Goal: Use online tool/utility: Utilize a website feature to perform a specific function

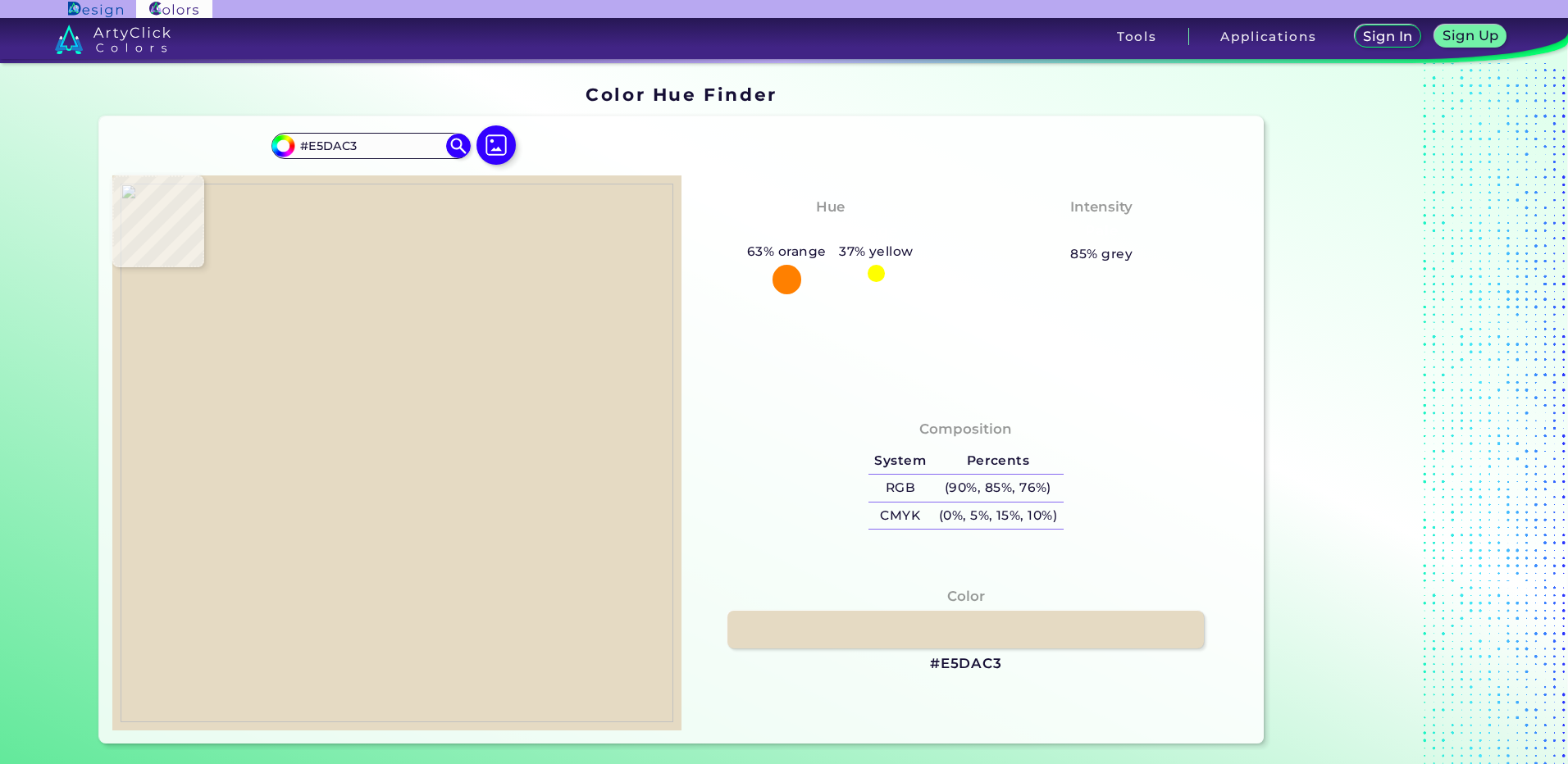
type input "#eae5d6"
type input "#EAE5D6"
type input "#ede8b2"
type input "#EDE8B2"
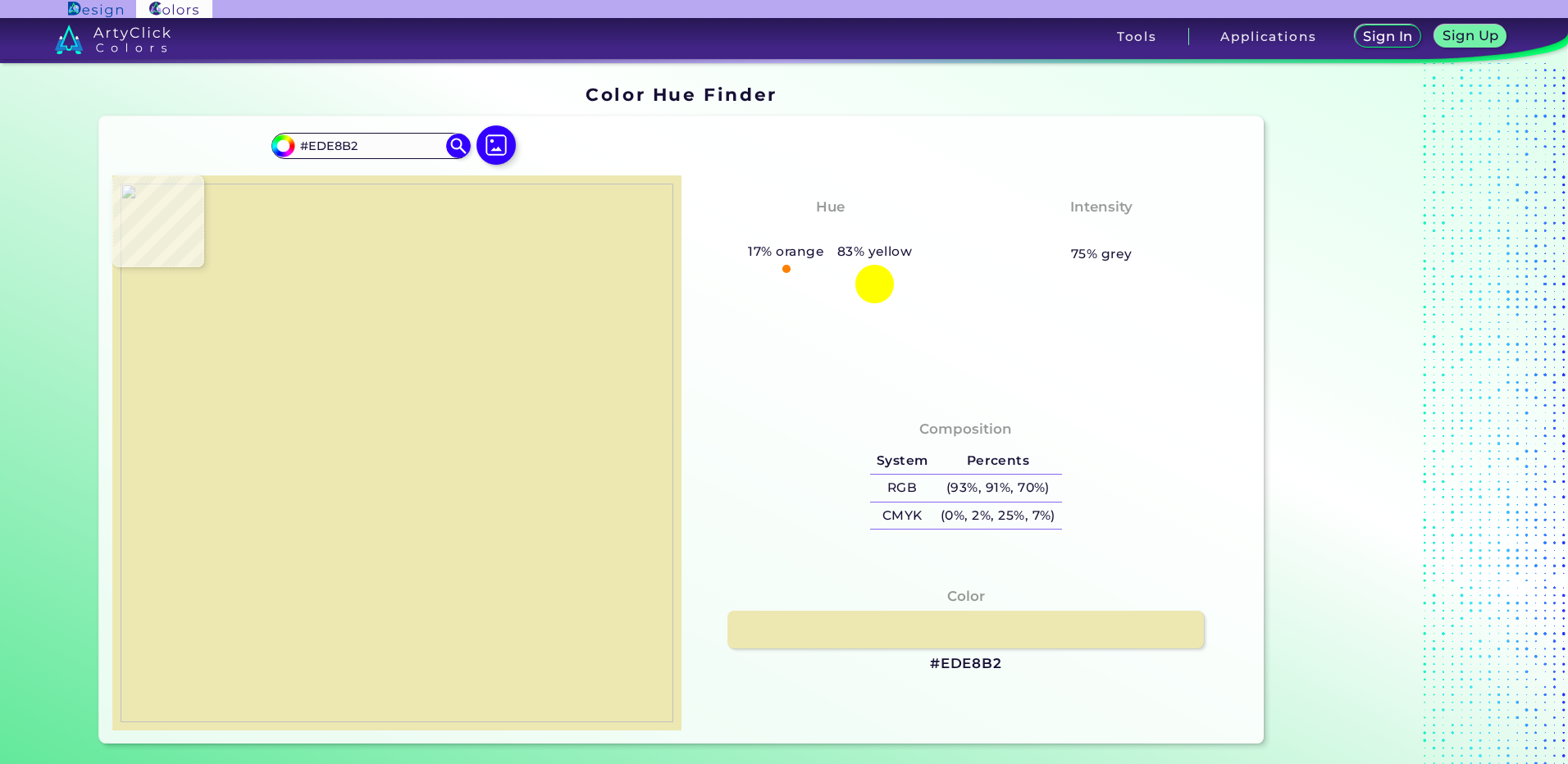
type input "#eae6d6"
type input "#EAE6D6"
type input "#ebe5d4"
type input "#EBE5D4"
type input "#ebe4d4"
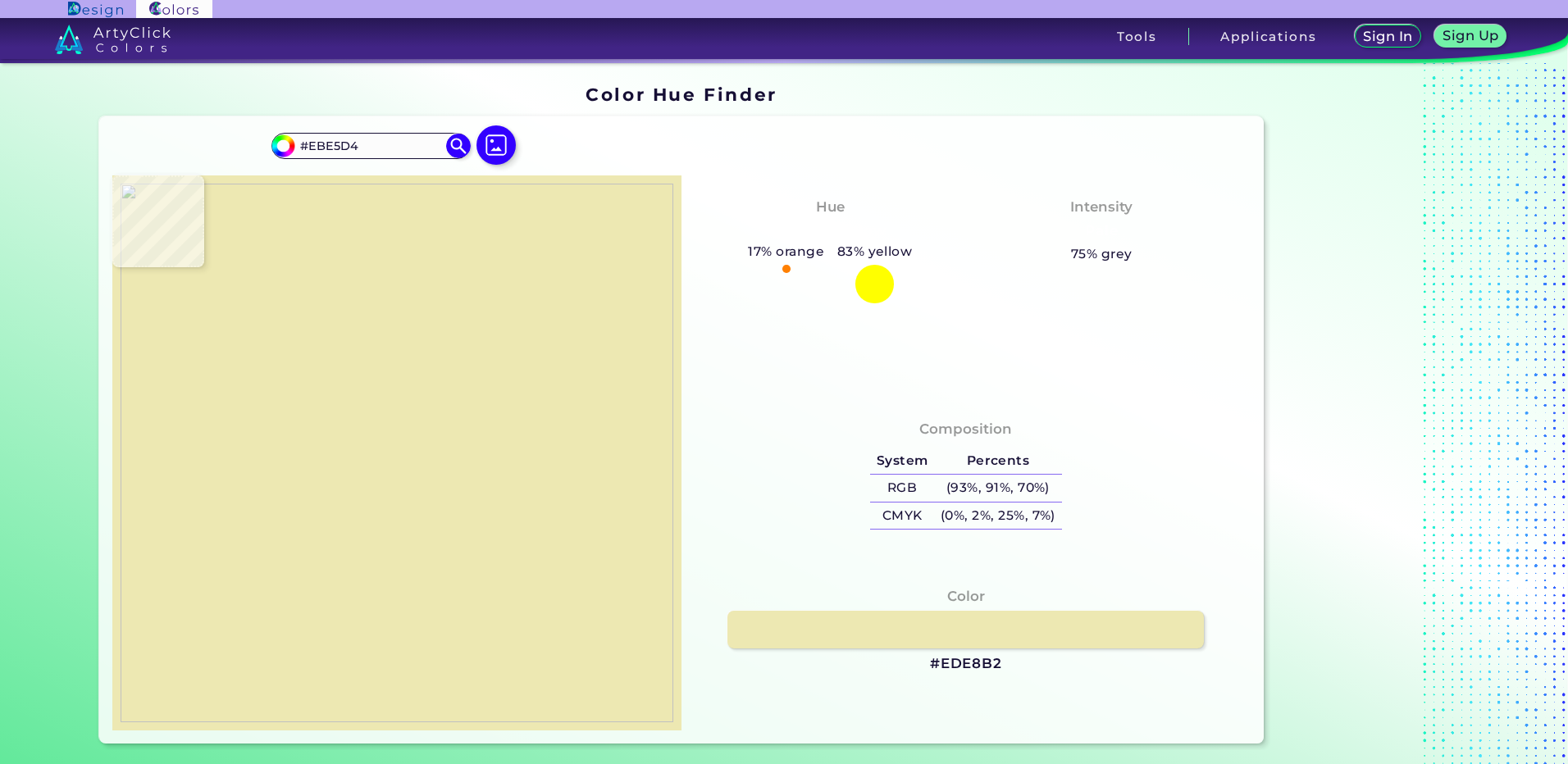
type input "#EBE4D4"
type input "#ebe5d4"
type input "#EBE5D4"
type input "#e6dec4"
type input "#E6DEC4"
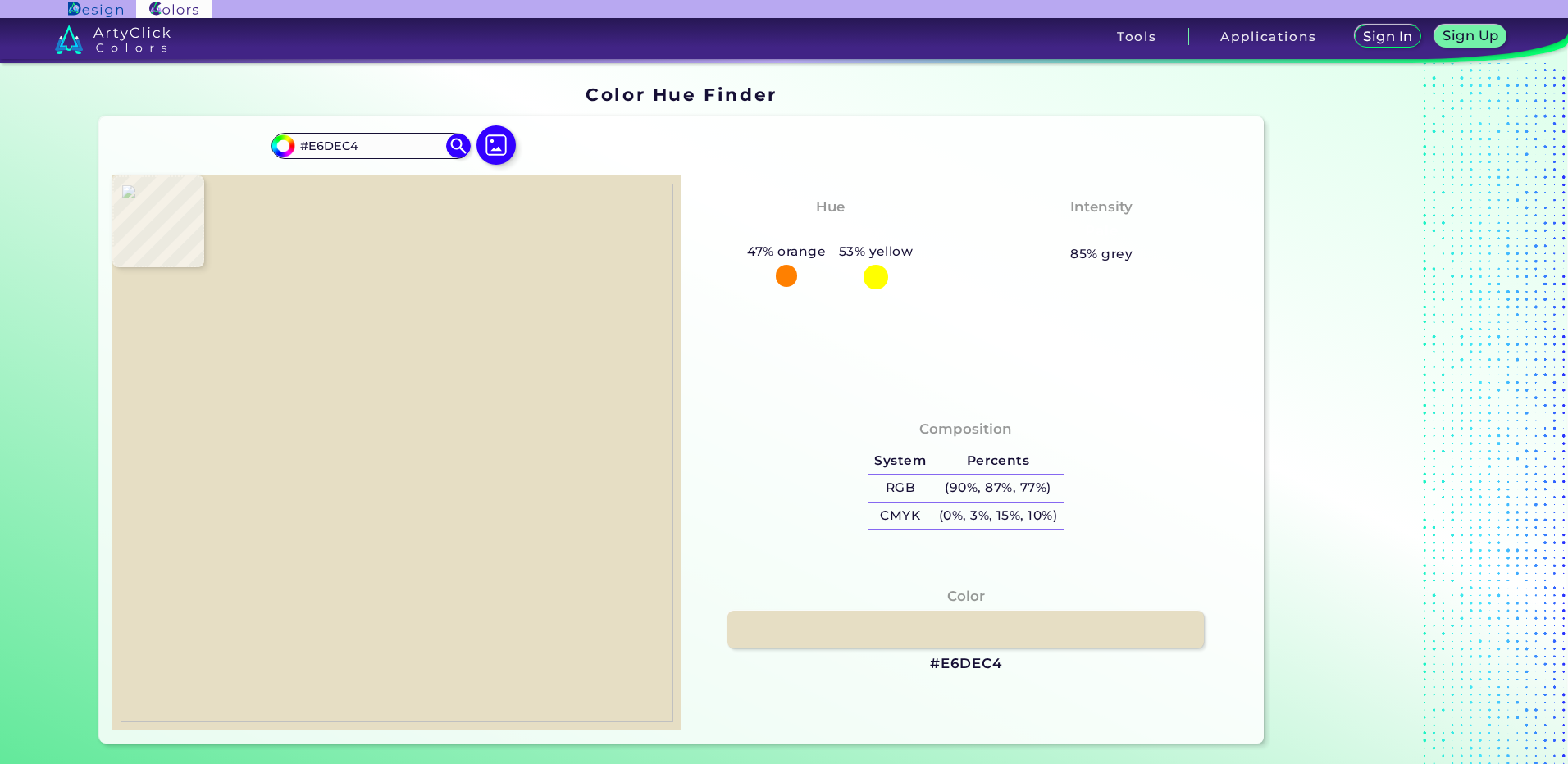
type input "#e6dec5"
type input "#E6DEC5"
type input "#e0d6b6"
type input "#E0D6B6"
type input "#e6dec5"
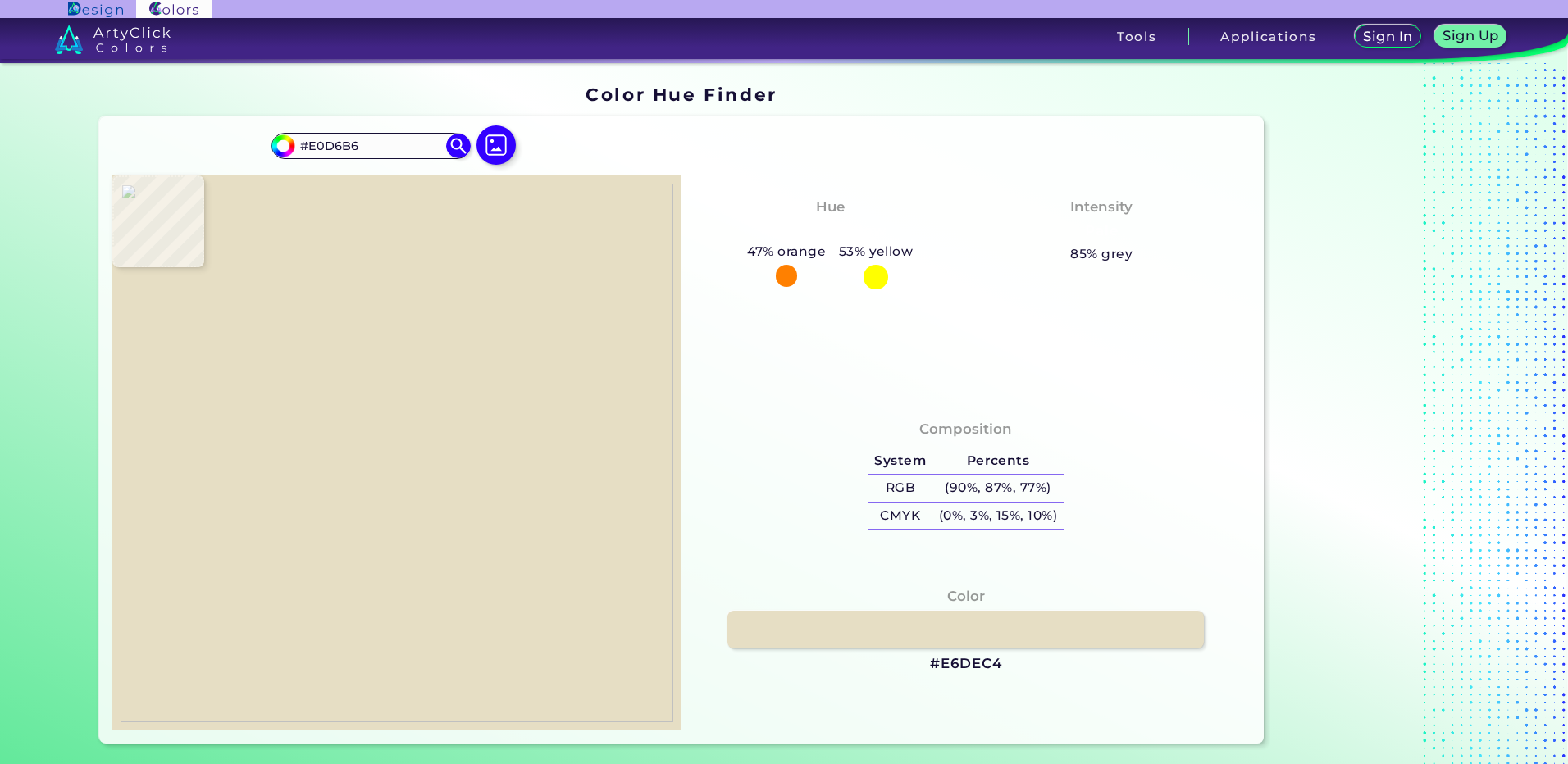
type input "#E6DEC5"
type input "#e6ddc4"
type input "#E6DDC4"
type input "#e1d3b1"
type input "#E1D3B1"
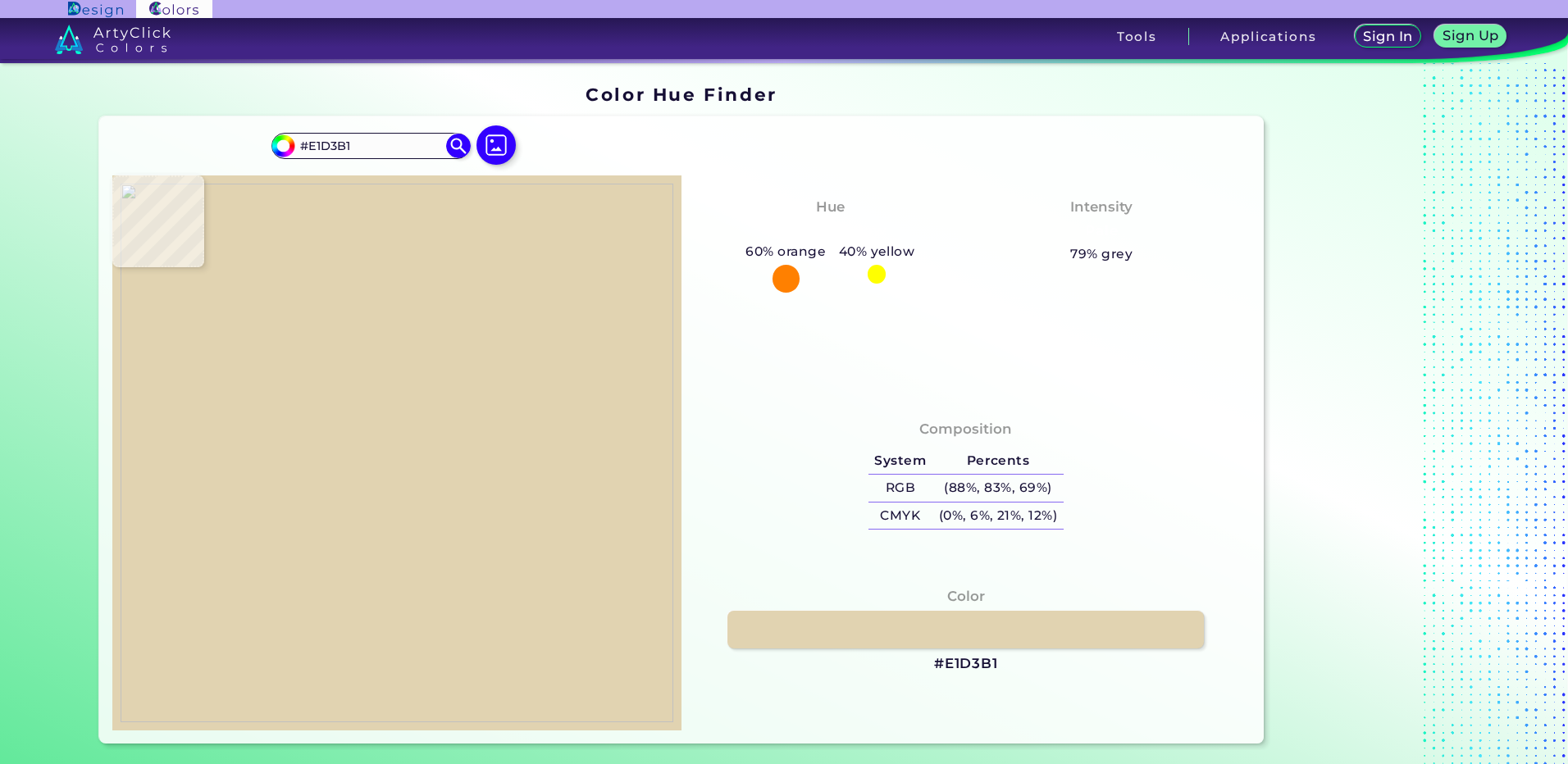
type input "#e4d8bc"
type input "#E4D8BC"
type input "#e2d8be"
type input "#E2D8BE"
type input "#a07b52"
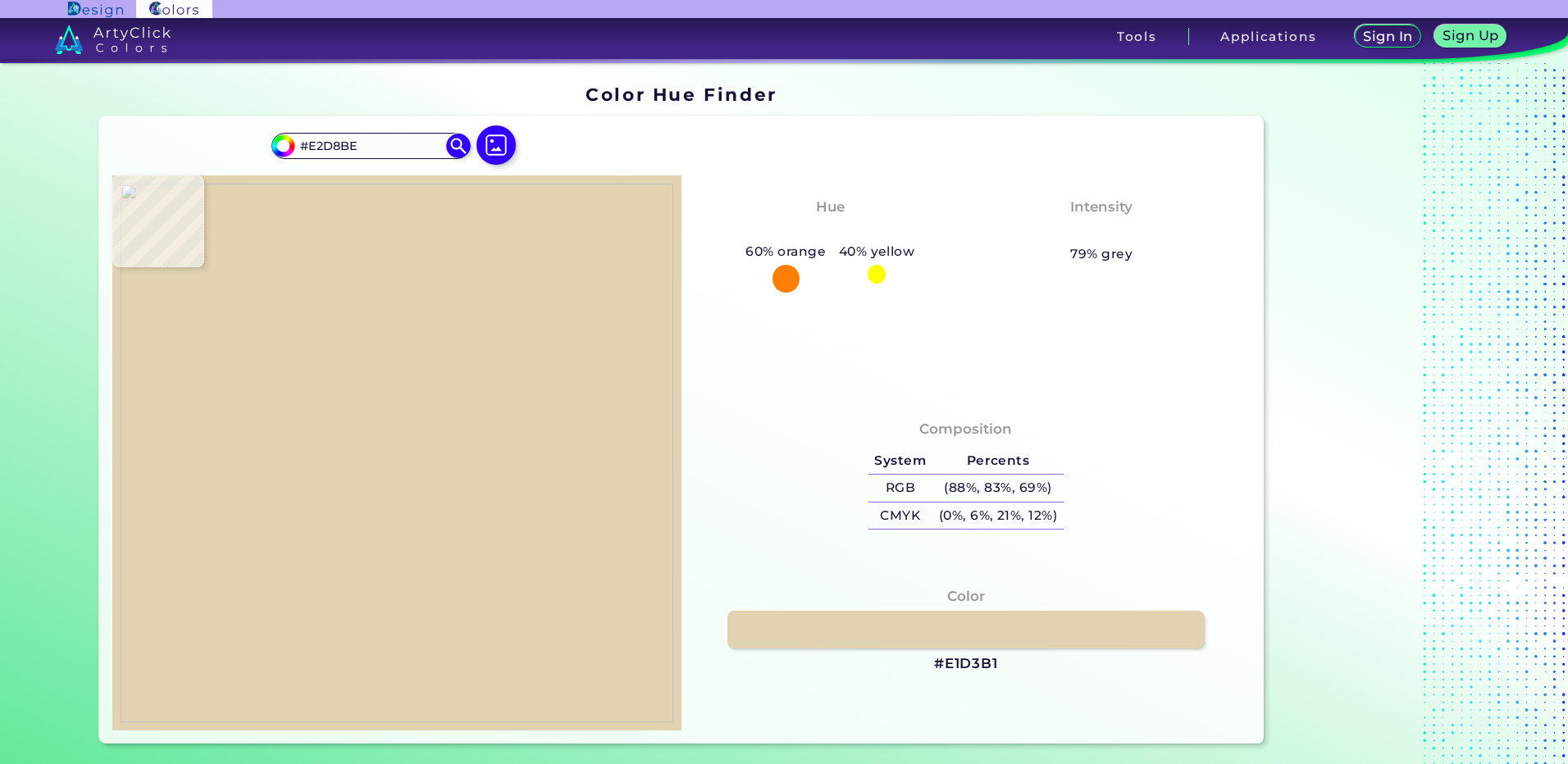
type input "#A07B52"
type input "#ad875f"
type input "#AD875F"
type input "#b2916a"
type input "#B2916A"
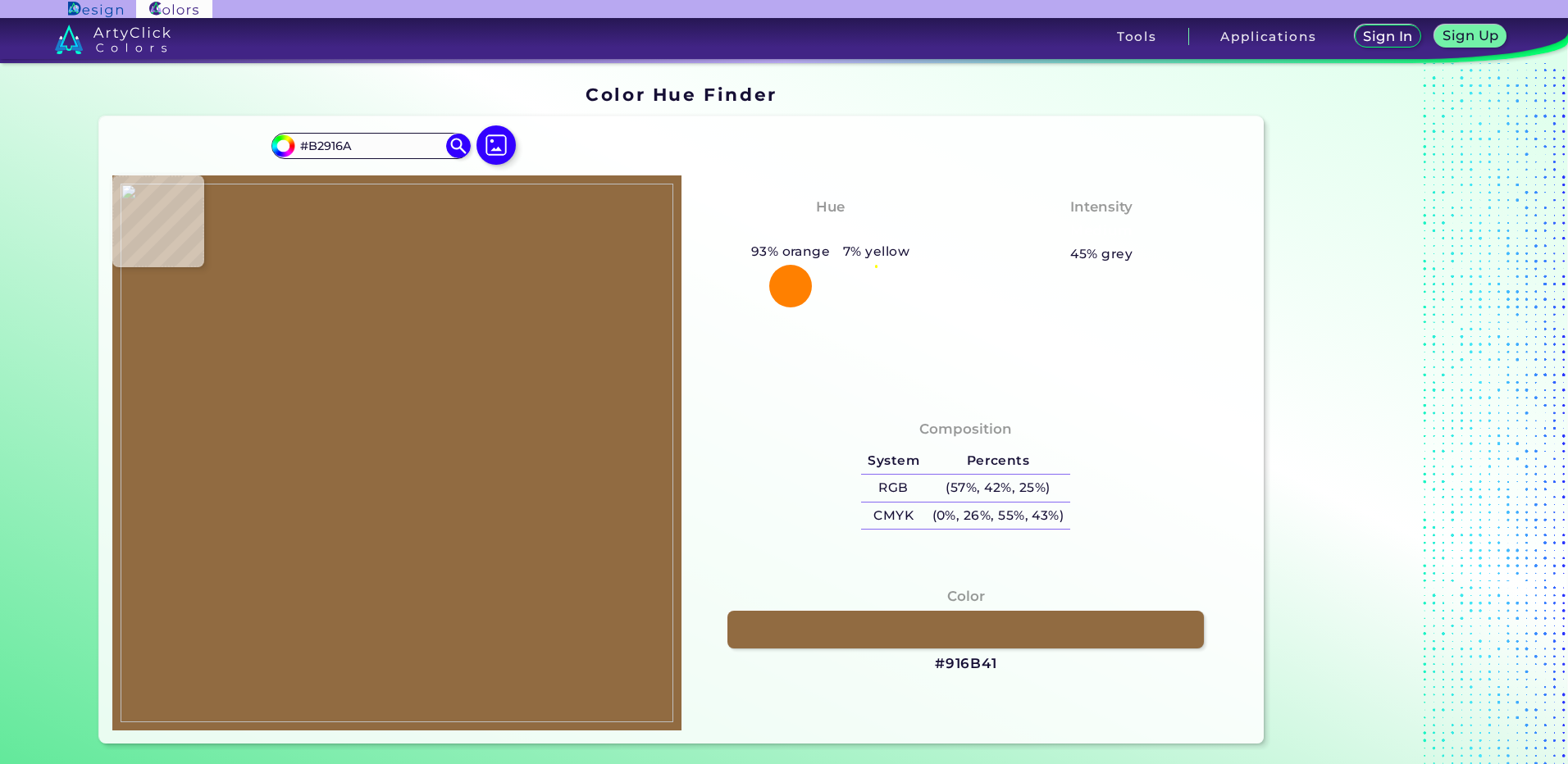
type input "#916b41"
type input "#916B41"
type input "#aa8a62"
type input "#AA8A62"
type input "#ad8f67"
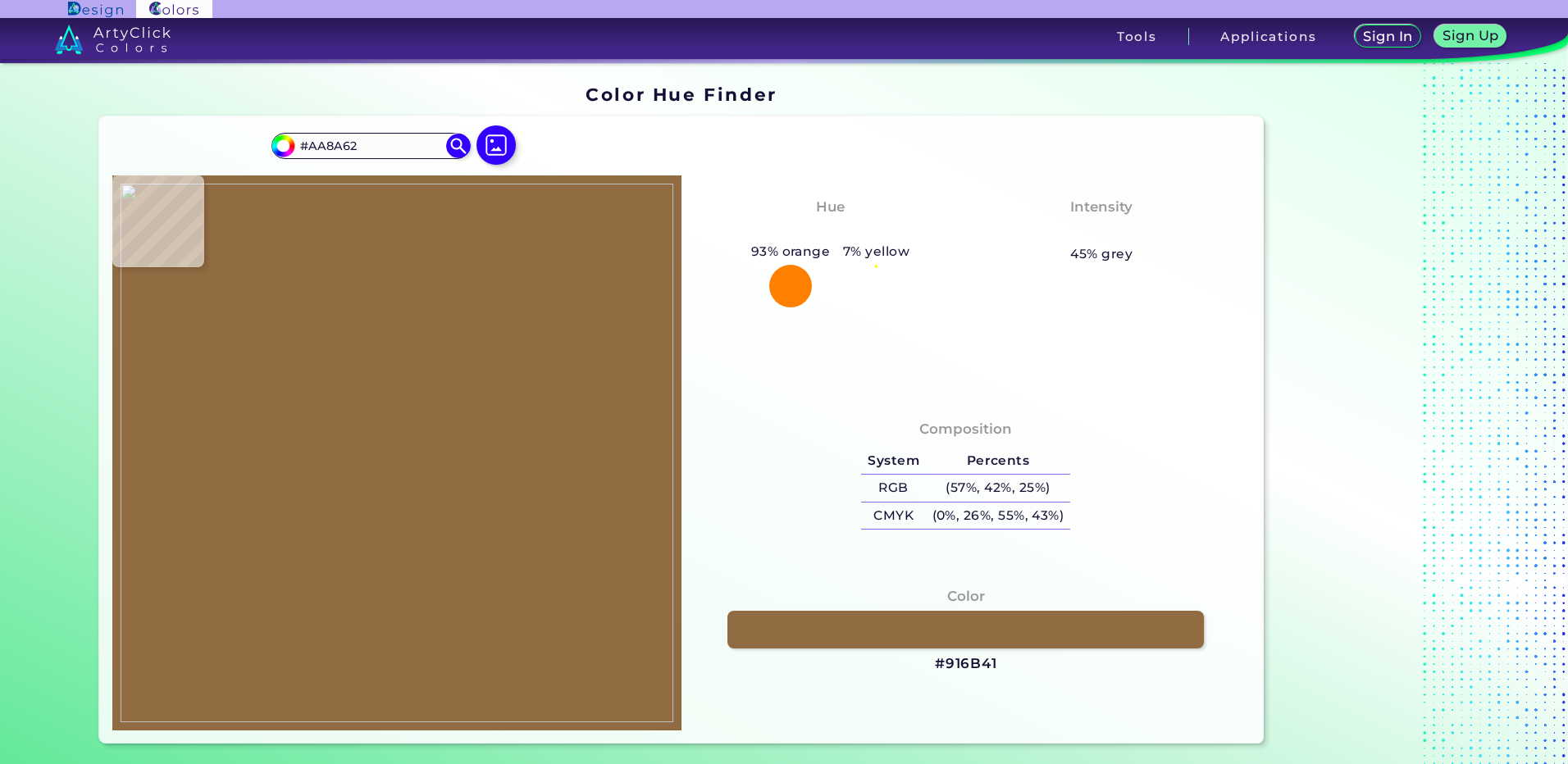
type input "#AD8F67"
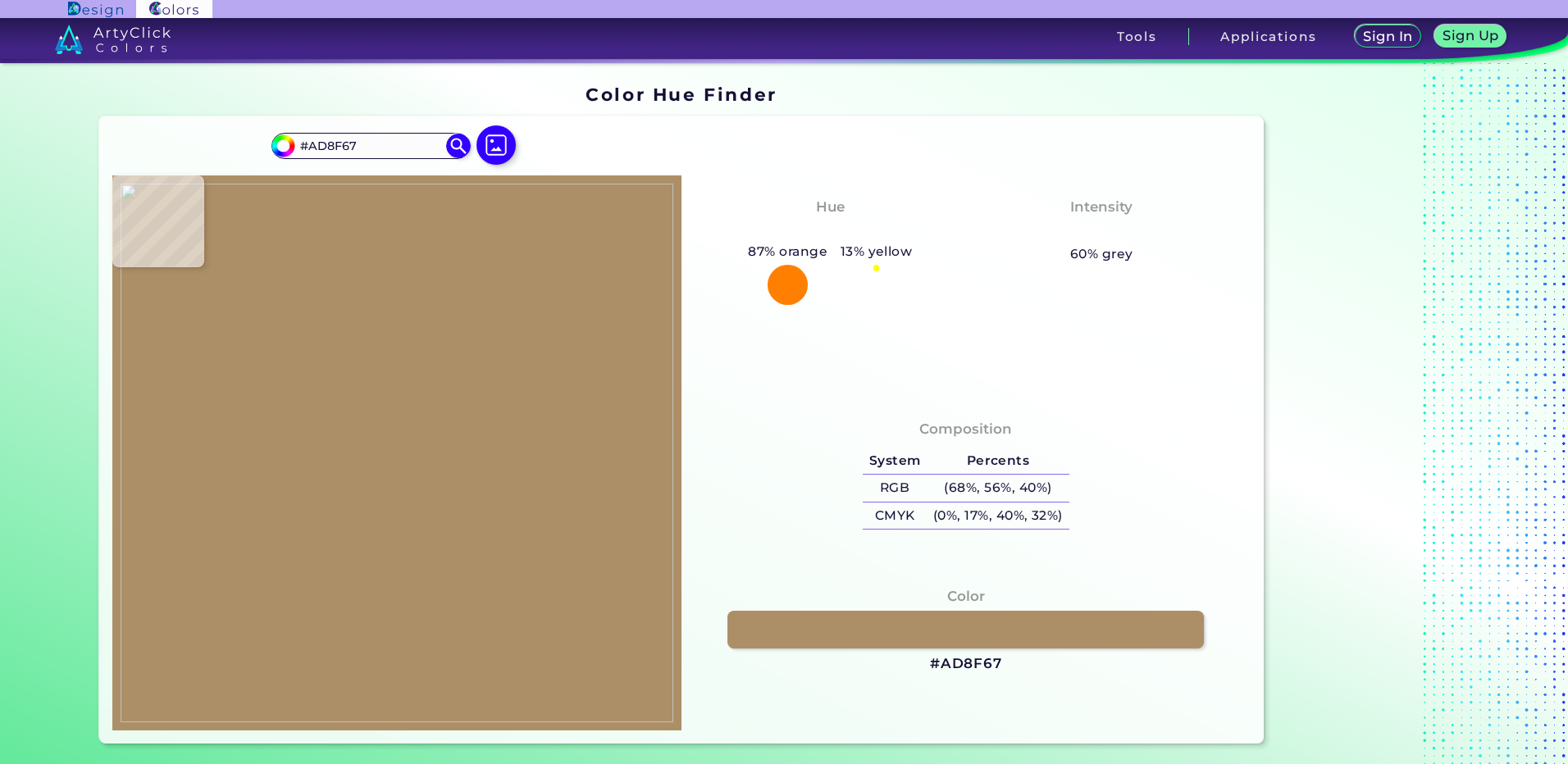
click at [375, 374] on img at bounding box center [396, 452] width 552 height 538
click at [383, 362] on img at bounding box center [396, 452] width 552 height 538
type input "#c1ab88"
type input "#C1AB88"
type input "#dfd7bf"
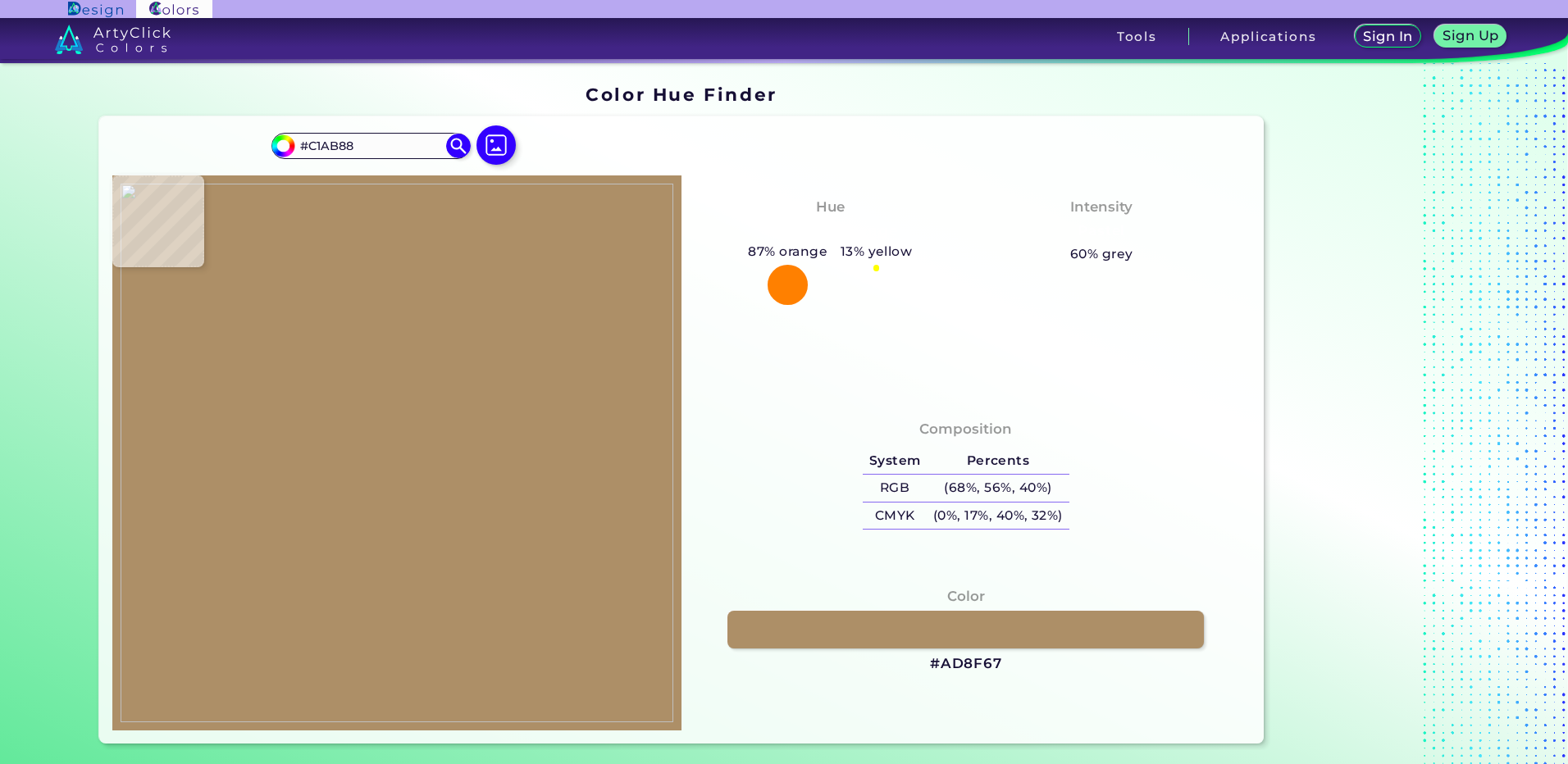
type input "#DFD7BF"
type input "#e3dcc7"
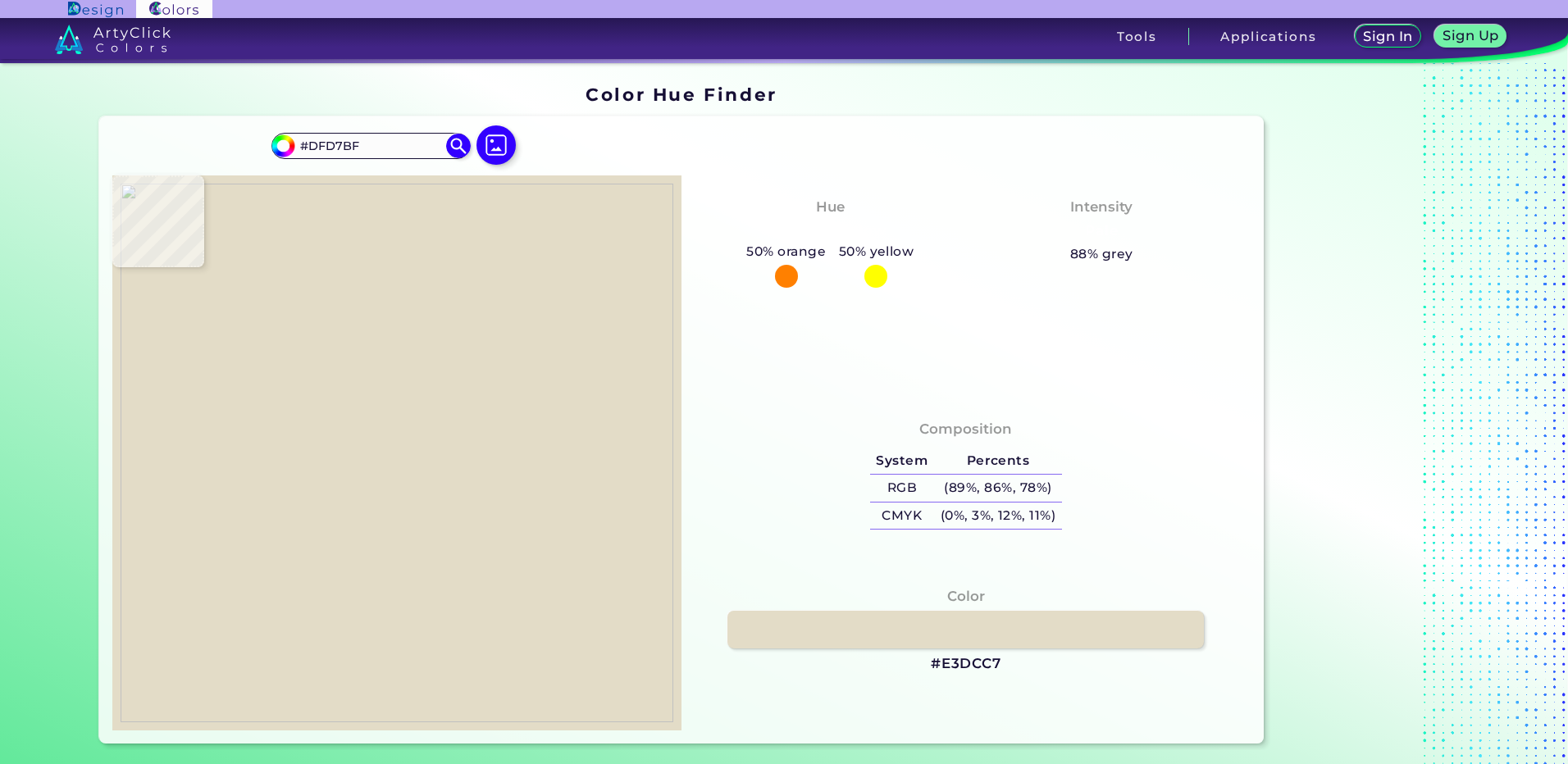
type input "#E3DCC7"
type input "#e0d9c4"
type input "#E0D9C4"
type input "#786236"
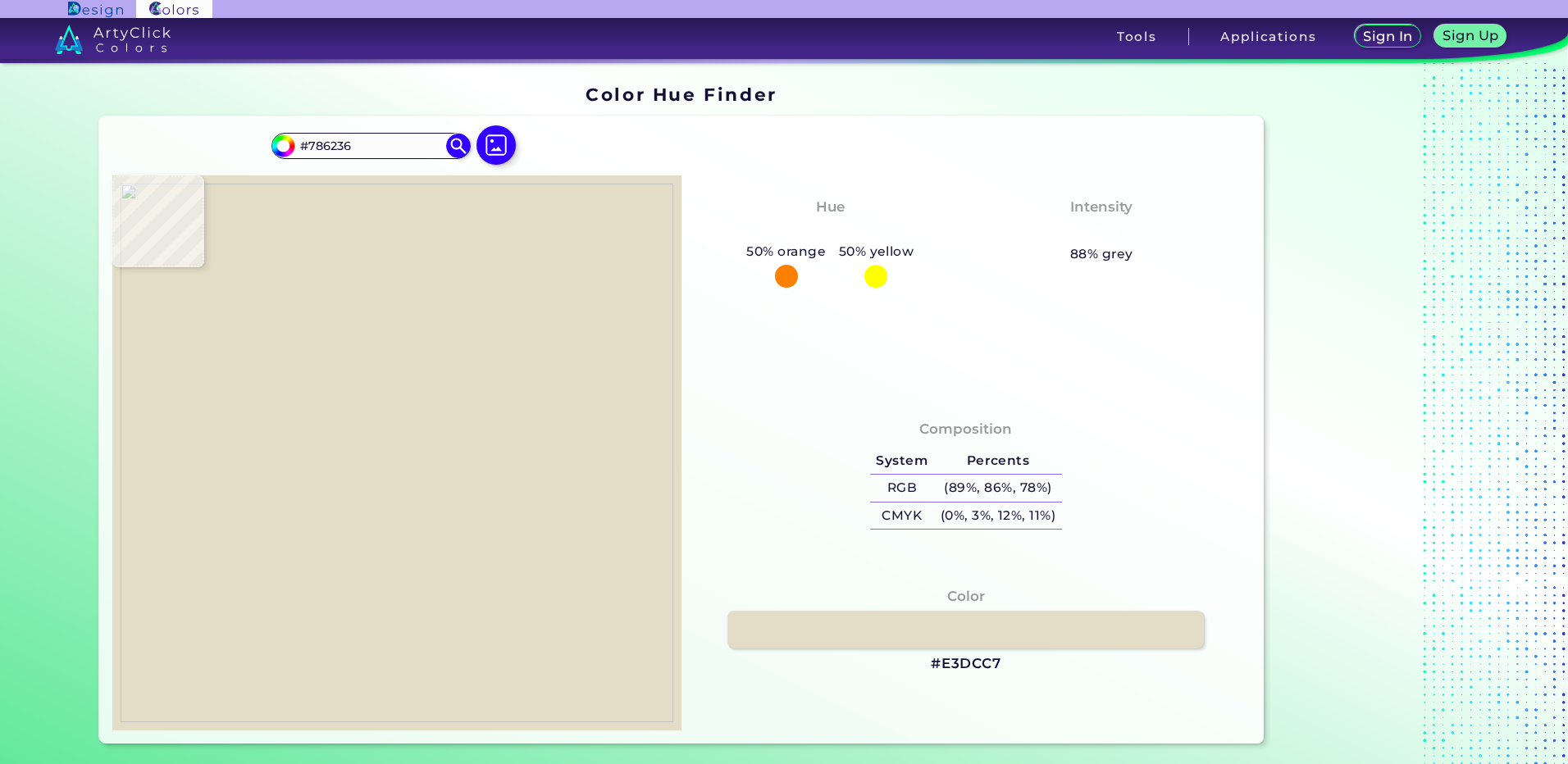
type input "#785e27"
type input "#785E27"
type input "#765e27"
type input "#765E27"
type input "#765d28"
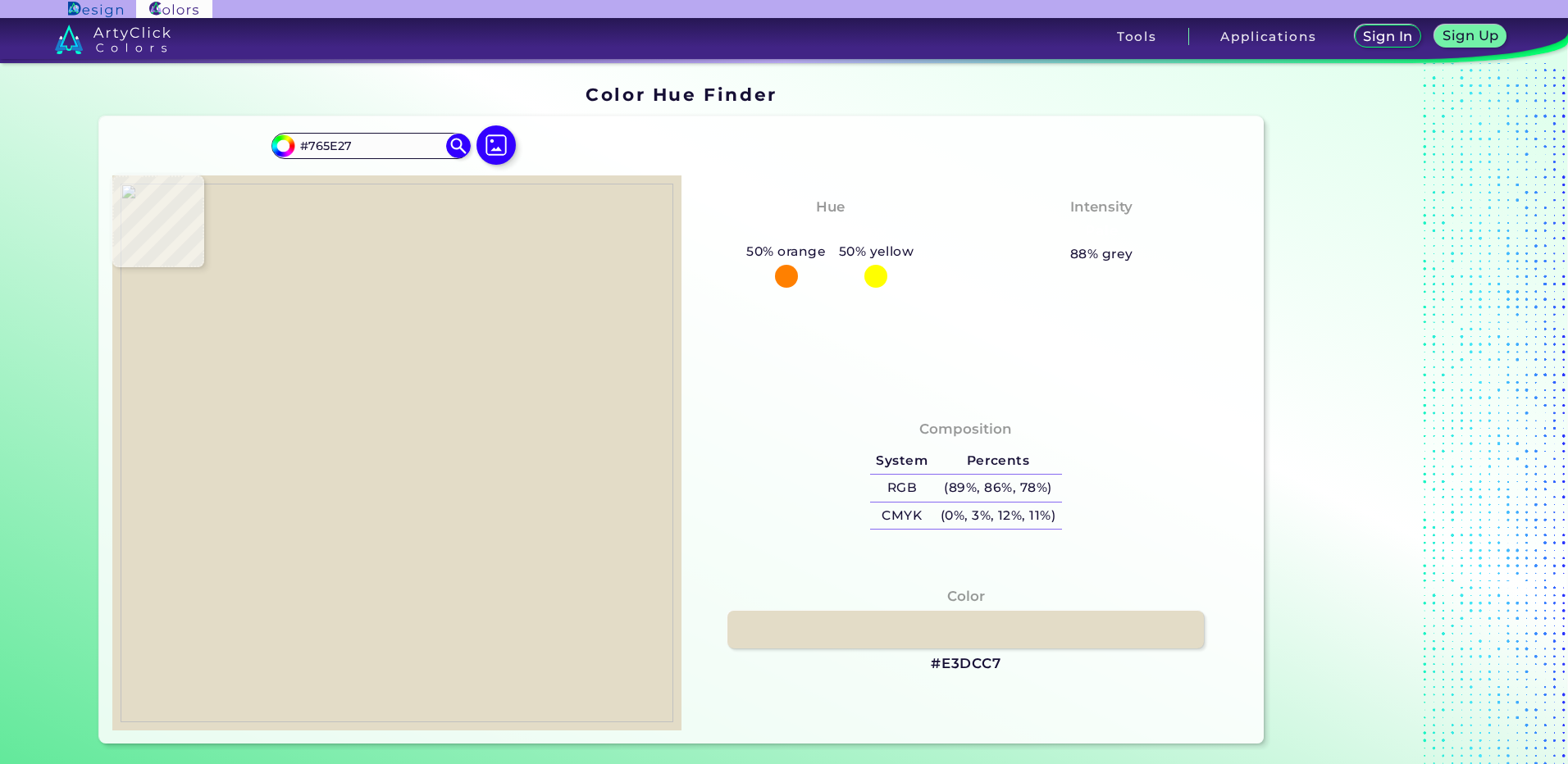
type input "#765D28"
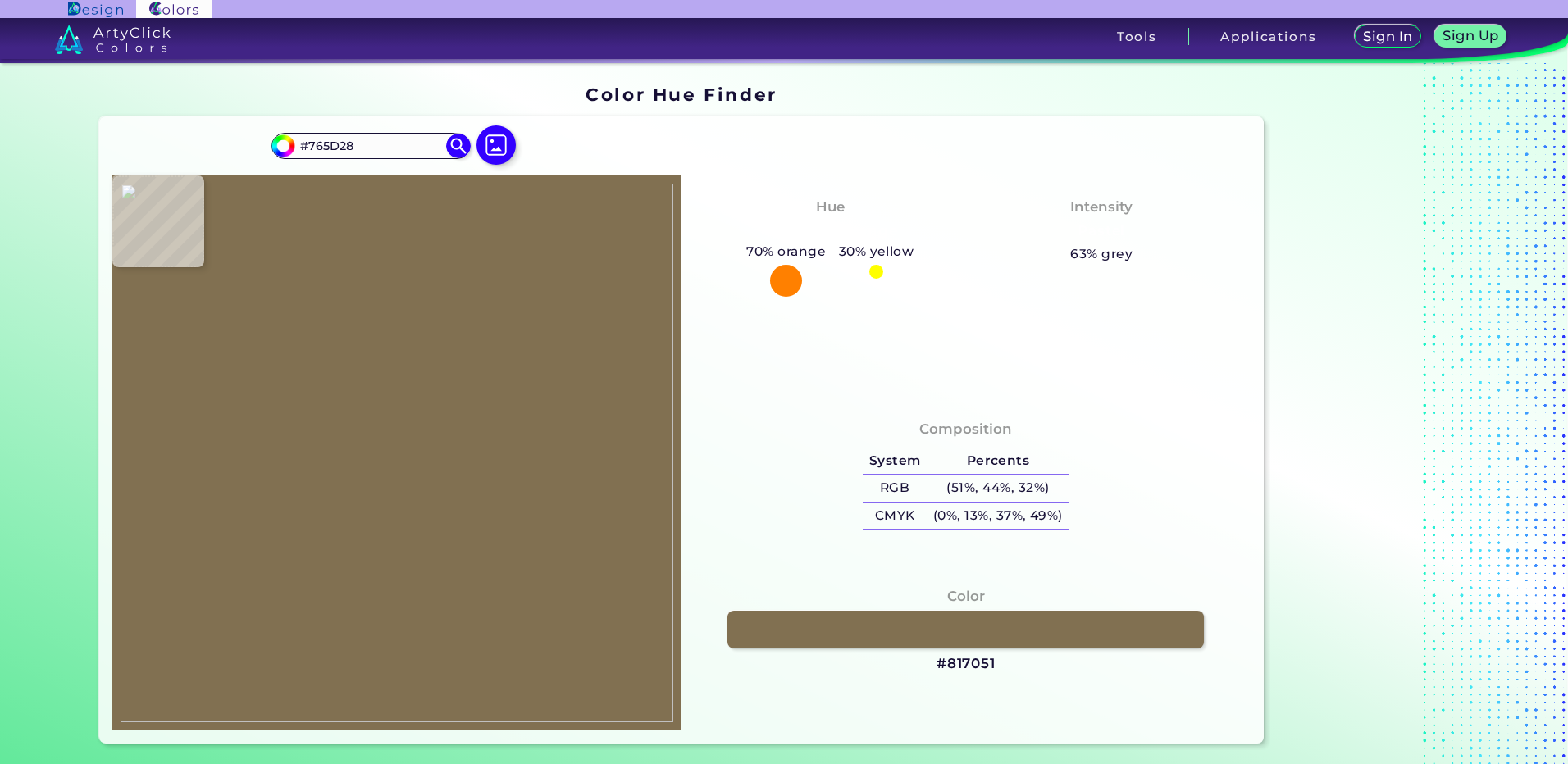
type input "#817051"
type input "#d9ccb1"
type input "#D9CCB1"
type input "#e3ddc6"
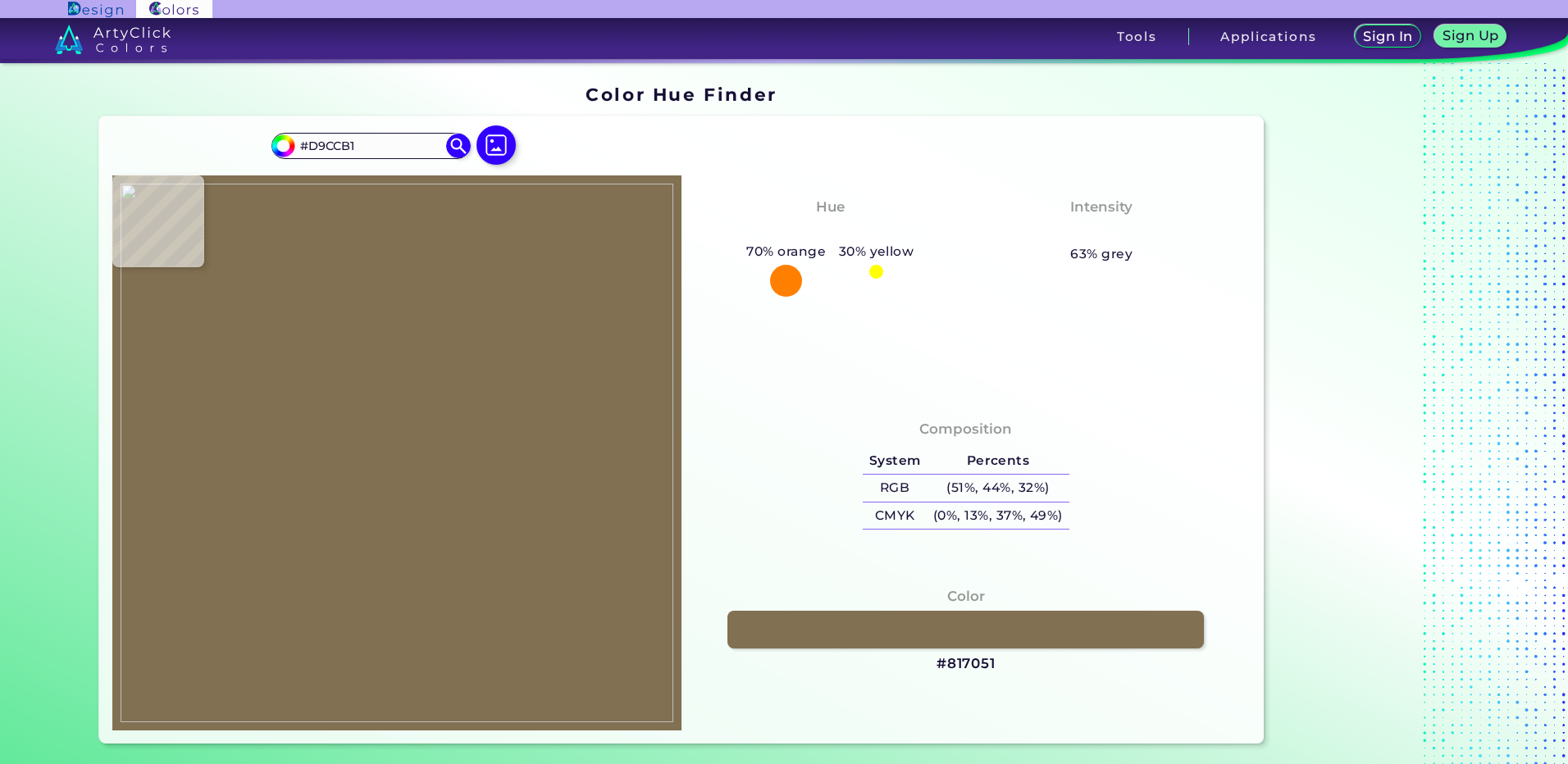
type input "#E3DDC6"
type input "#cab491"
type input "#CAB491"
type input "#e2dcc5"
type input "#E2DCC5"
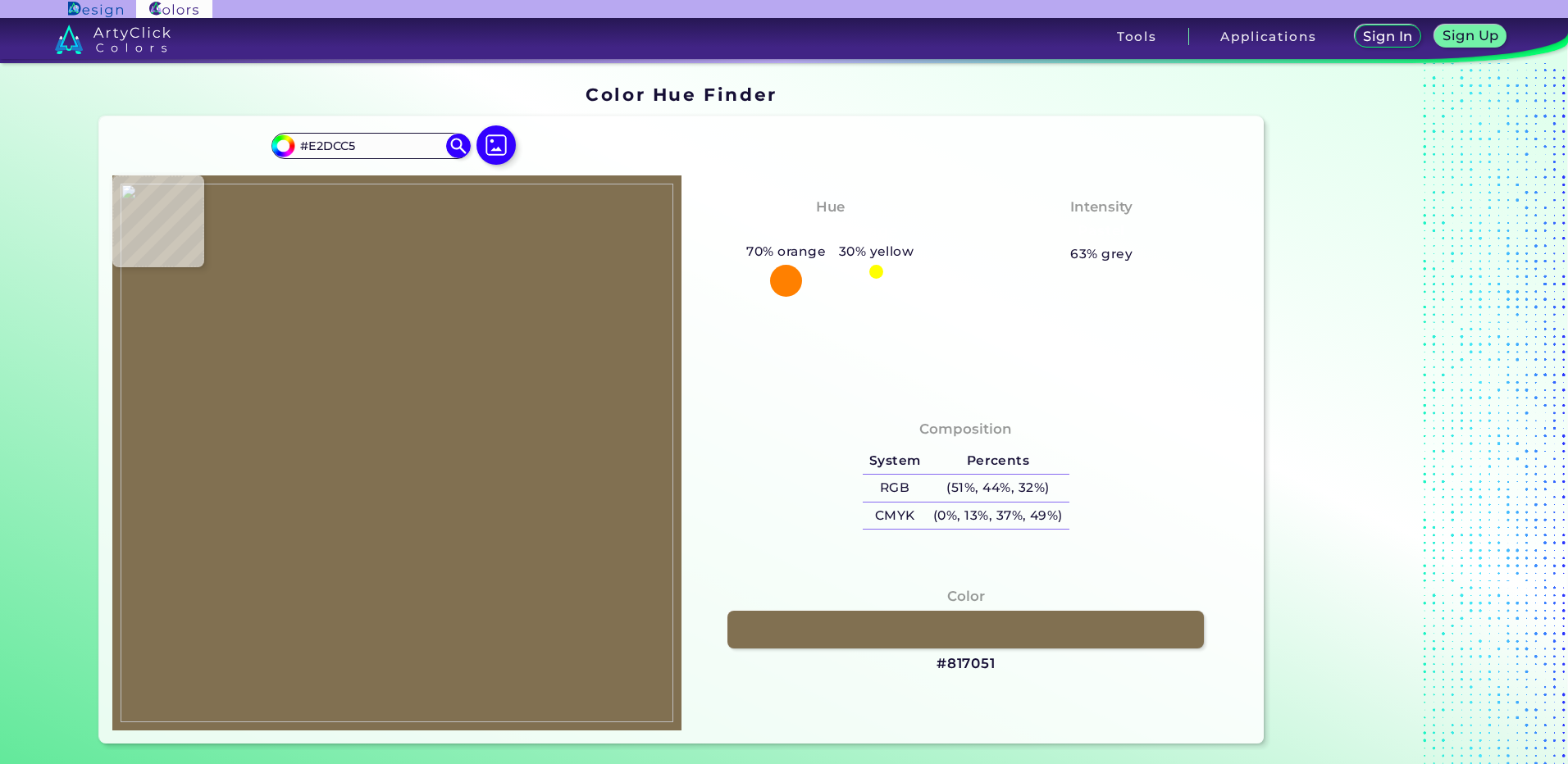
type input "#e4ddc6"
type input "#E4DDC6"
type input "#e4ddc7"
type input "#E4DDC7"
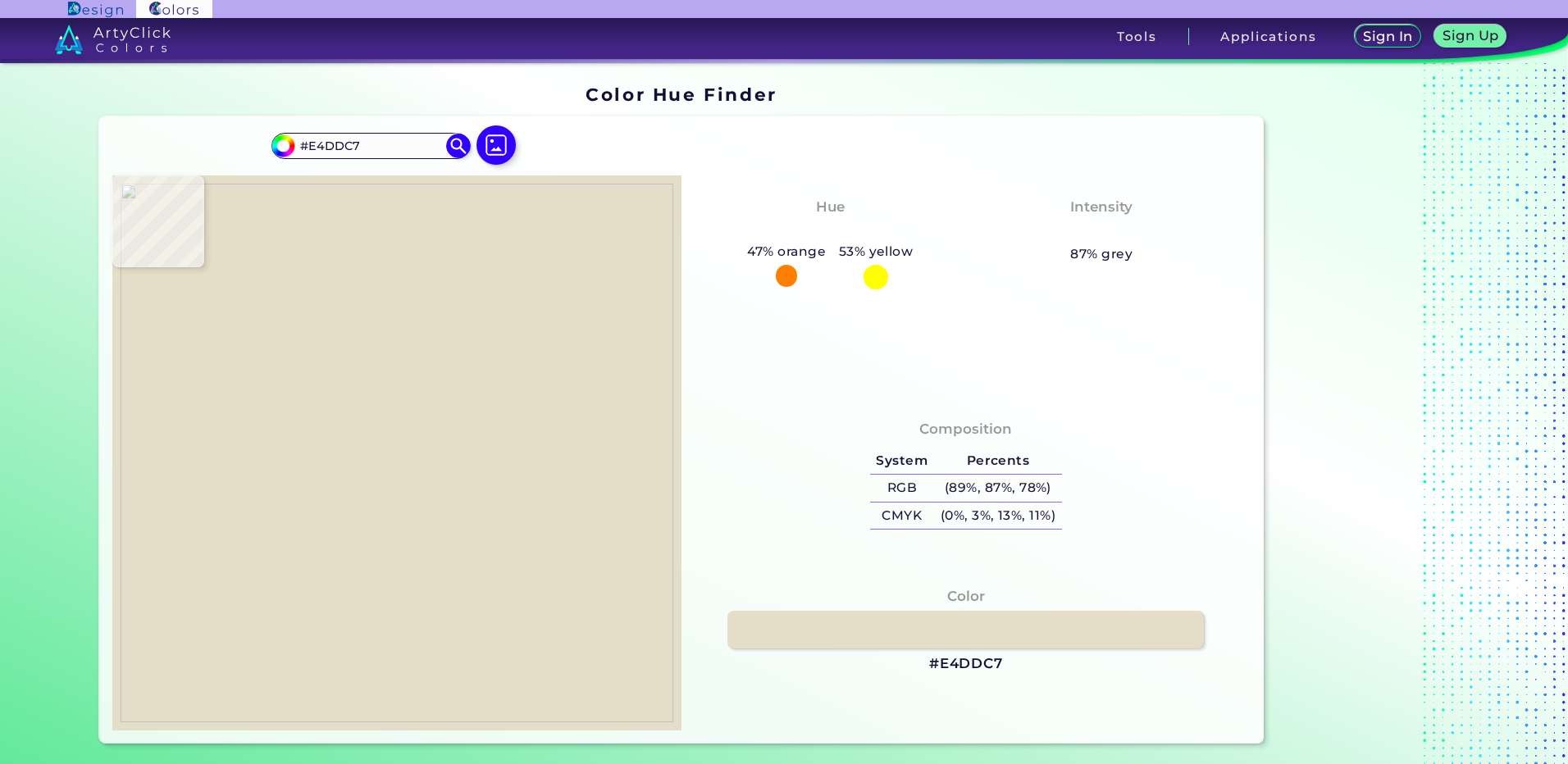
type input "#e4ddc8"
type input "#E4DDC8"
type input "#d4c3a3"
type input "#D4C3A3"
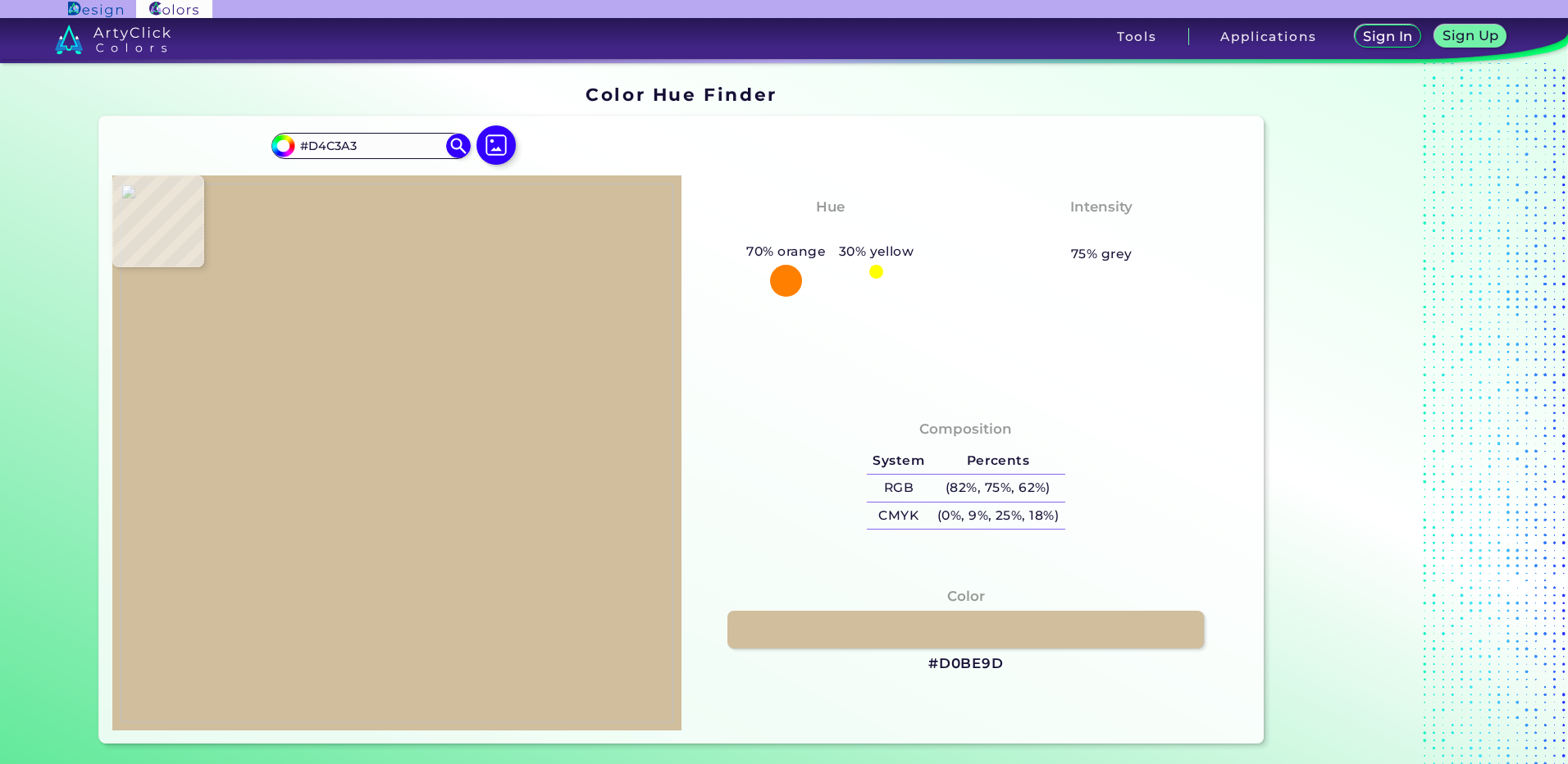
type input "#d0be9d"
type input "#D0BE9D"
type input "#d0c0a1"
type input "#D0C0A1"
type input "#e3ddc7"
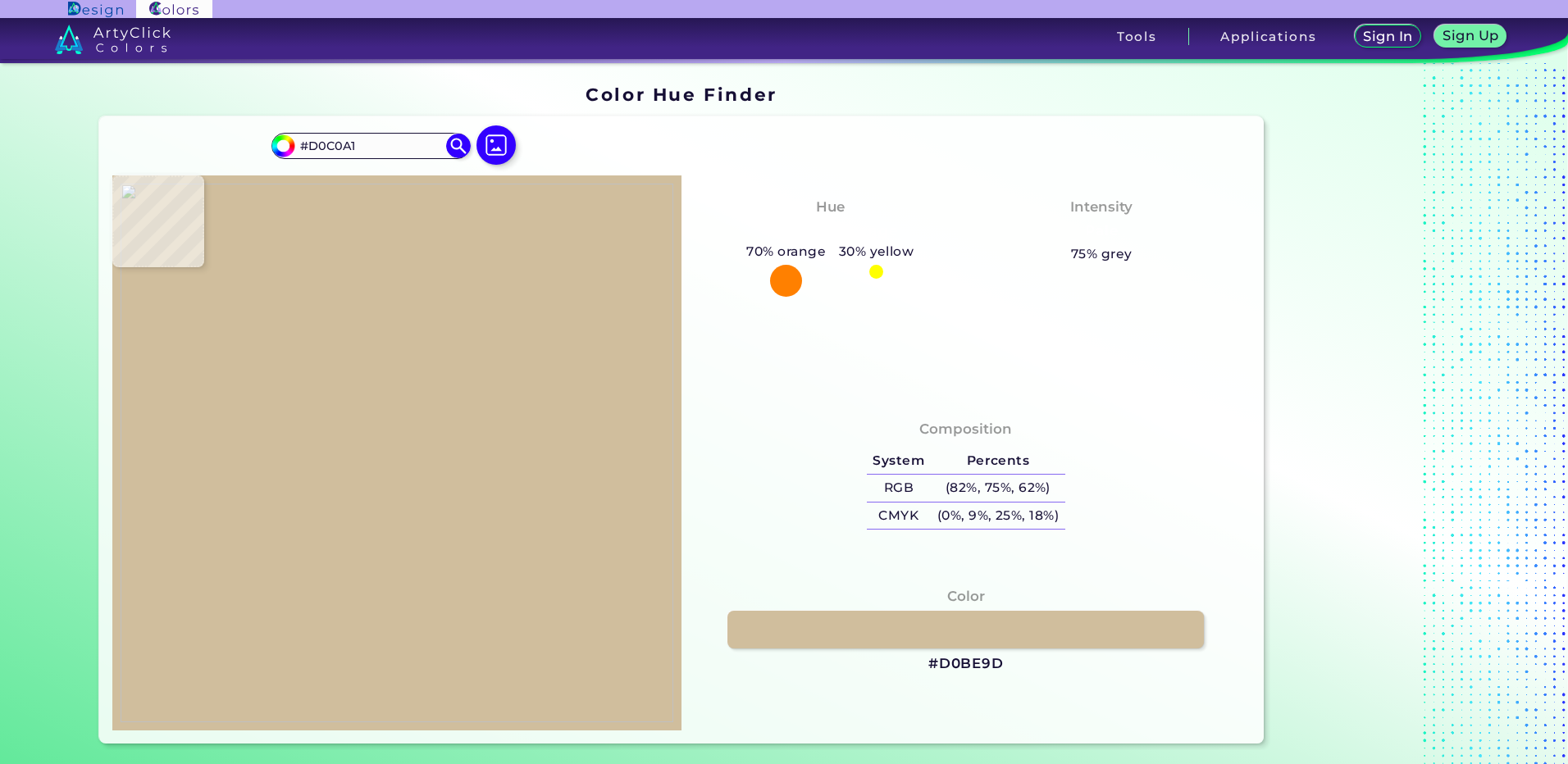
type input "#E3DDC7"
type input "#baa079"
type input "#BAA079"
type input "#c4aa84"
type input "#C4AA84"
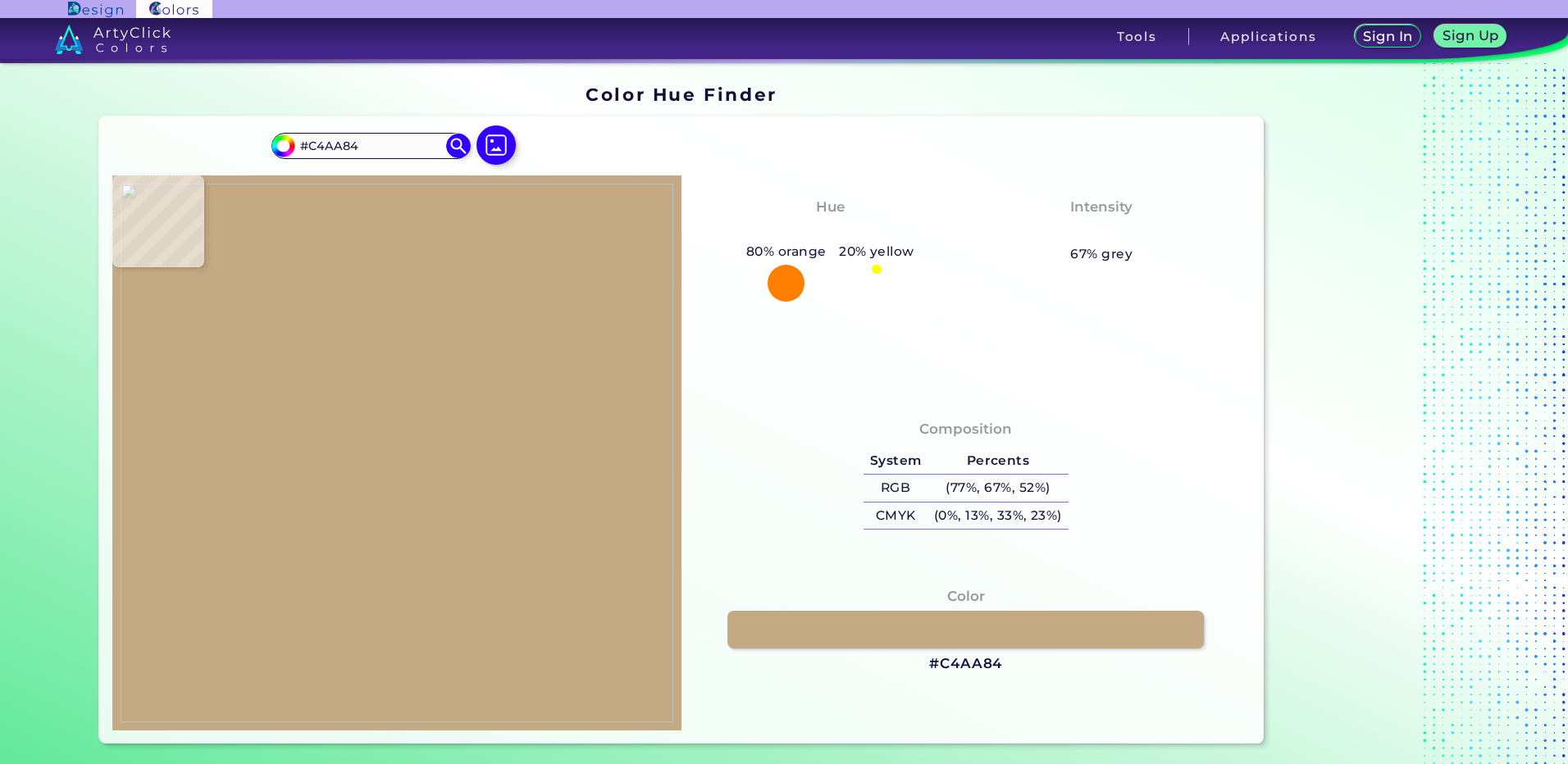
type input "#ad9168"
type input "#AD9168"
type input "#ab8e67"
type input "#AB8E67"
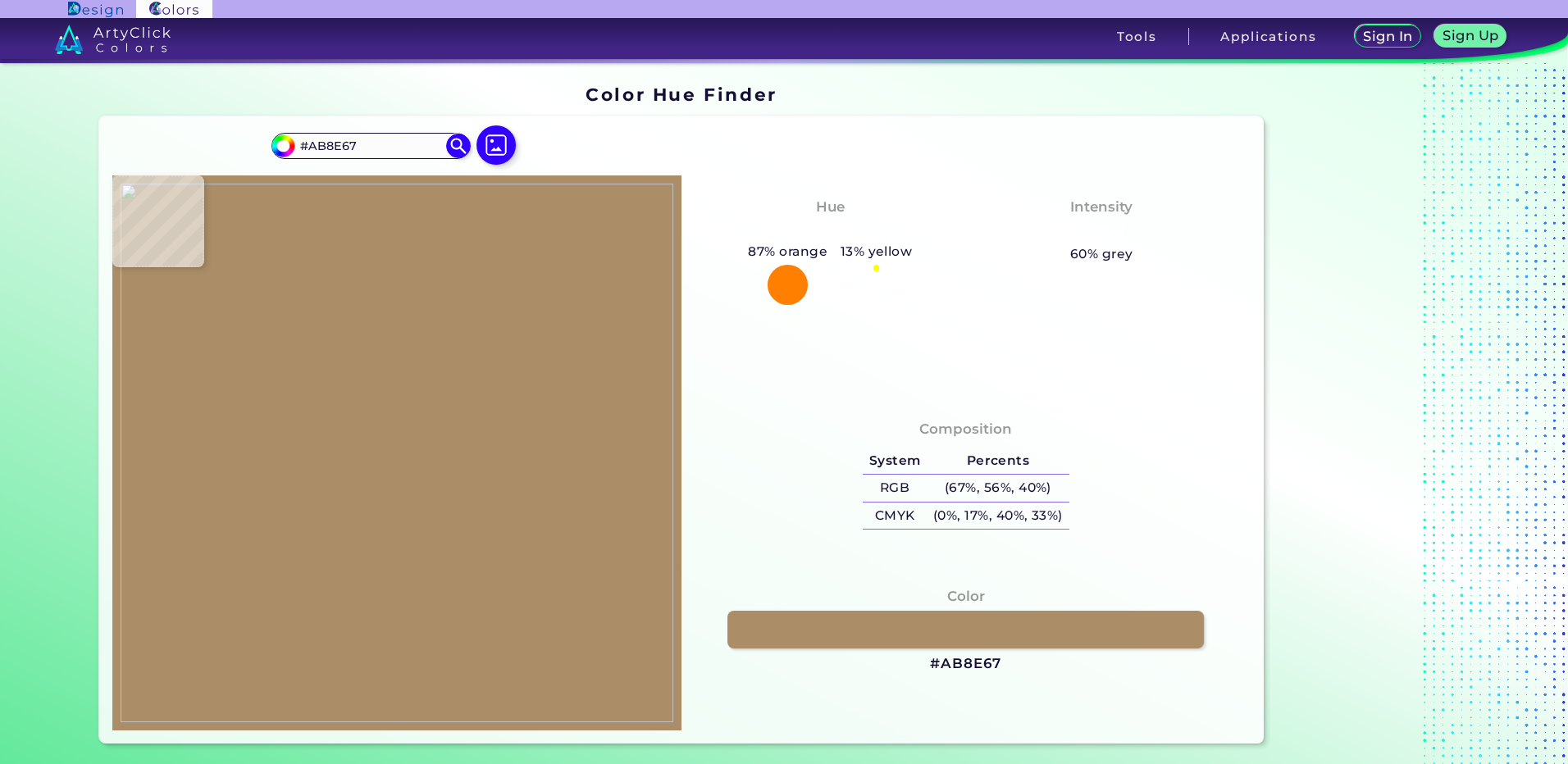
type input "#bca37d"
type input "#BCA37D"
type input "#c6ae8b"
type input "#C6AE8B"
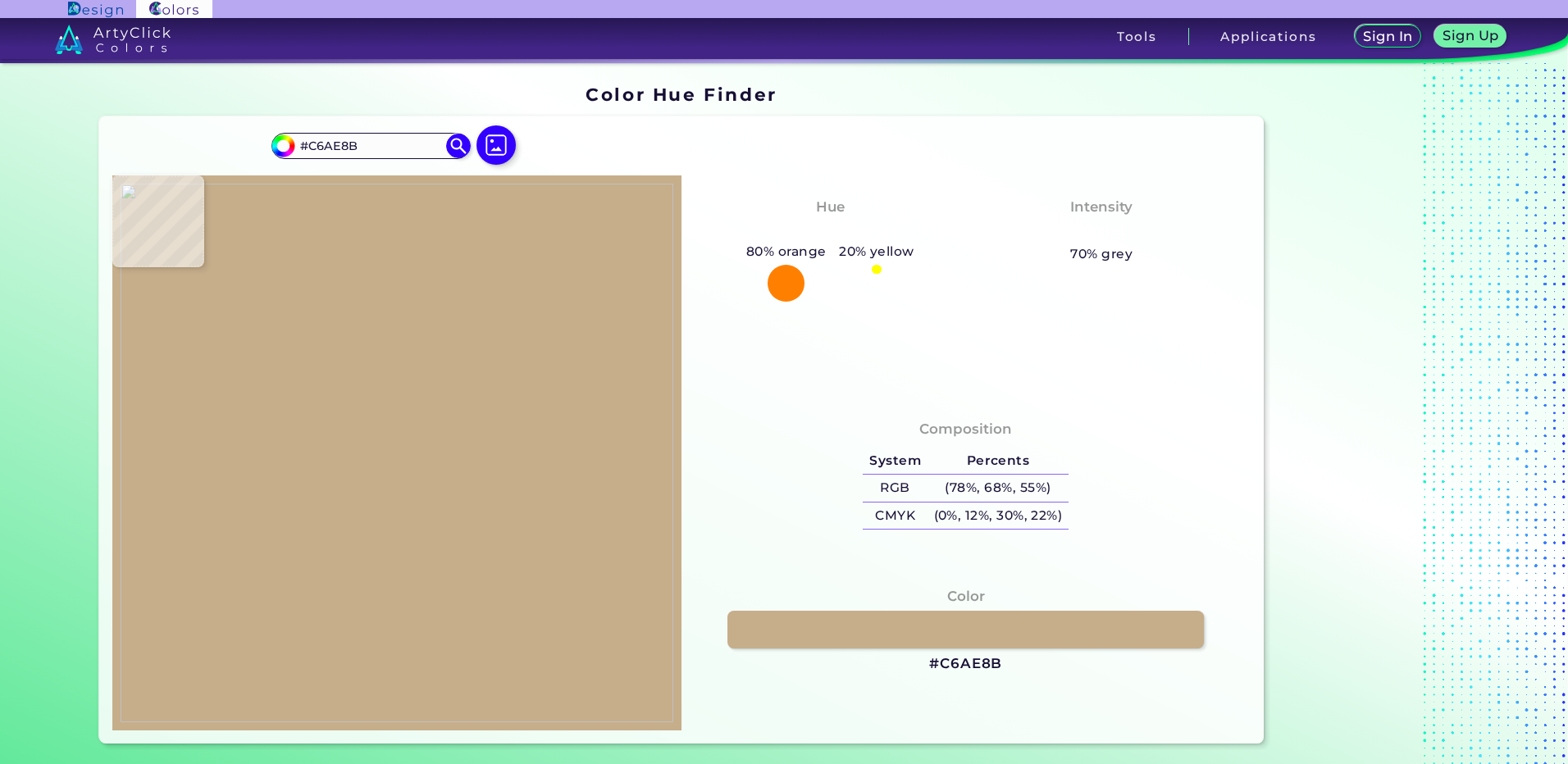
click at [378, 362] on img at bounding box center [396, 452] width 552 height 538
drag, startPoint x: 989, startPoint y: 663, endPoint x: 840, endPoint y: 373, distance: 326.0
click at [990, 663] on h3 "#C6AE8B" at bounding box center [966, 663] width 73 height 20
click at [401, 572] on img at bounding box center [396, 452] width 552 height 538
type input "#dfd3be"
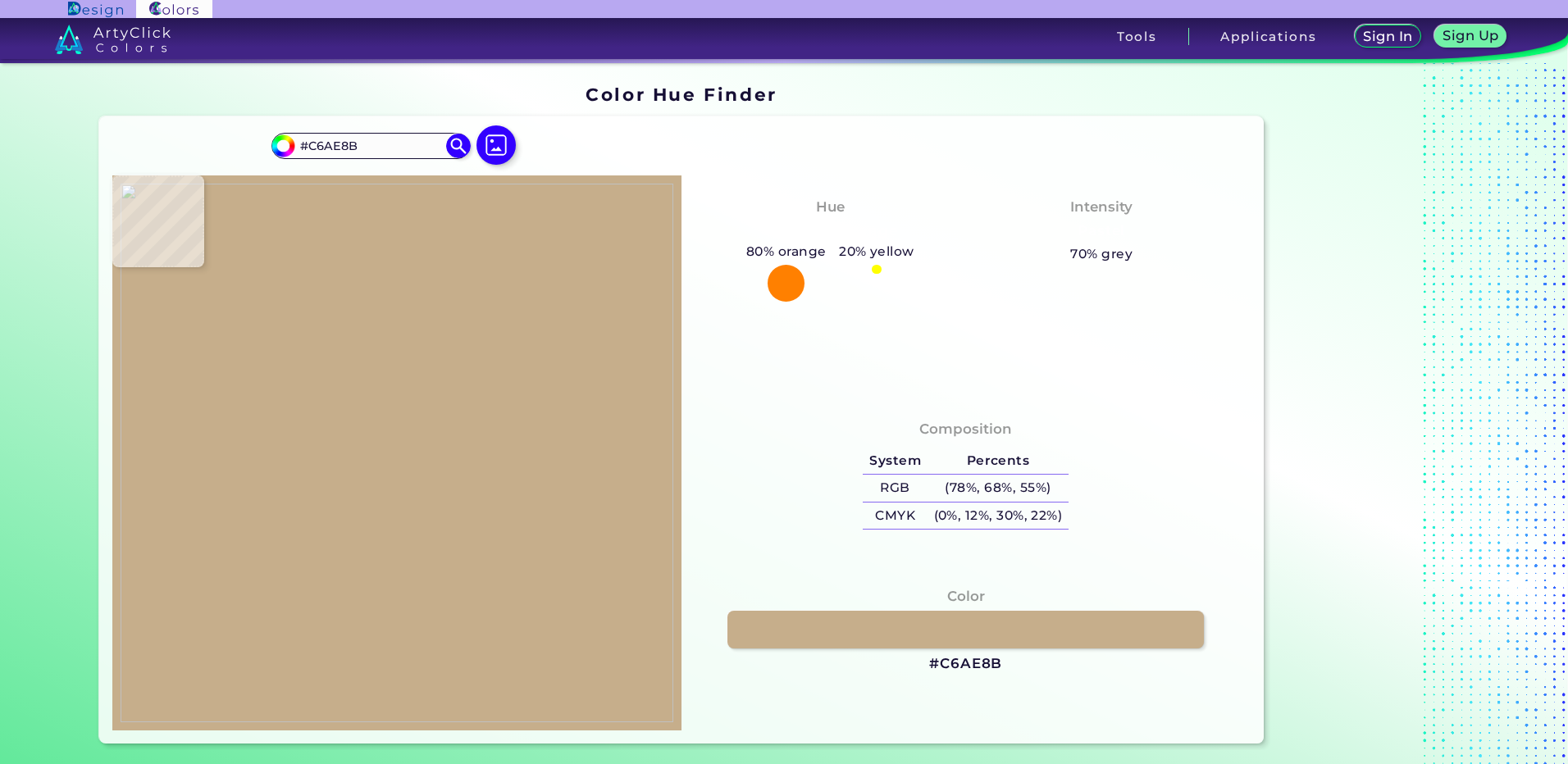
type input "#DFD3BE"
type input "#897653"
type input "#987937"
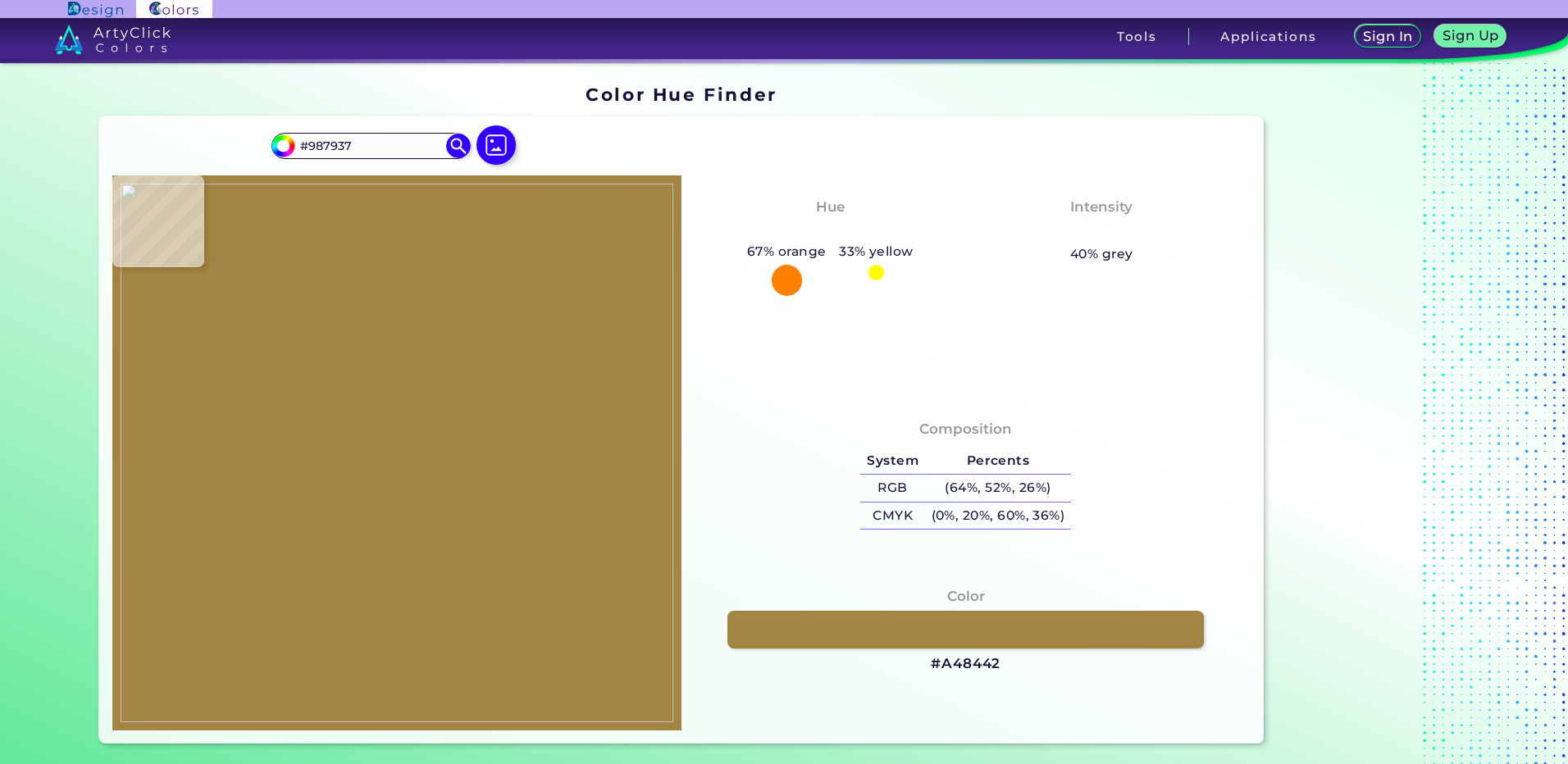
type input "#a48442"
type input "#A48442"
type input "#a38442"
type input "#A38442"
type input "#aa8c48"
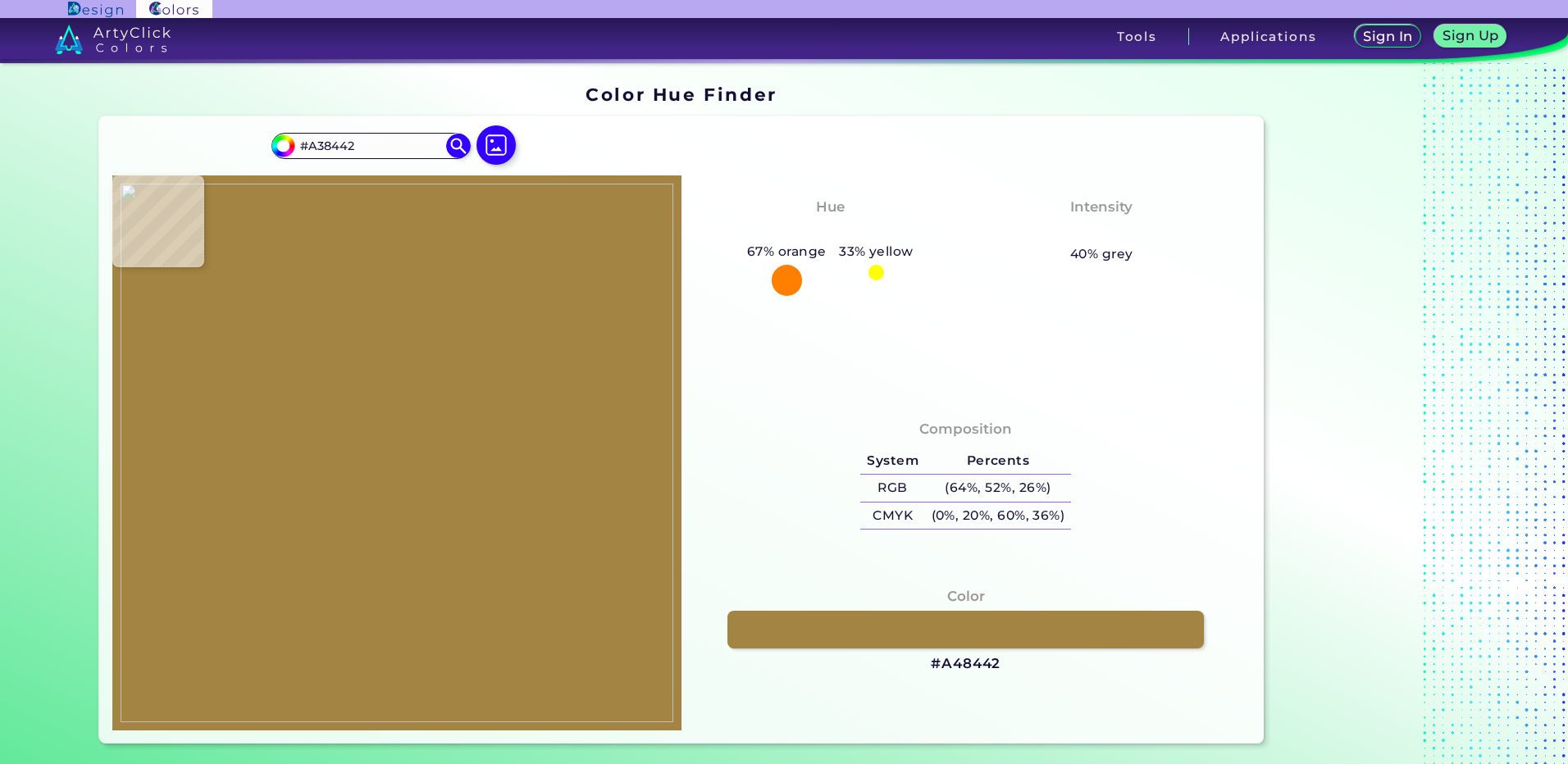
type input "#AA8C48"
type input "#a68745"
type input "#A68745"
type input "#bea457"
type input "#BEA457"
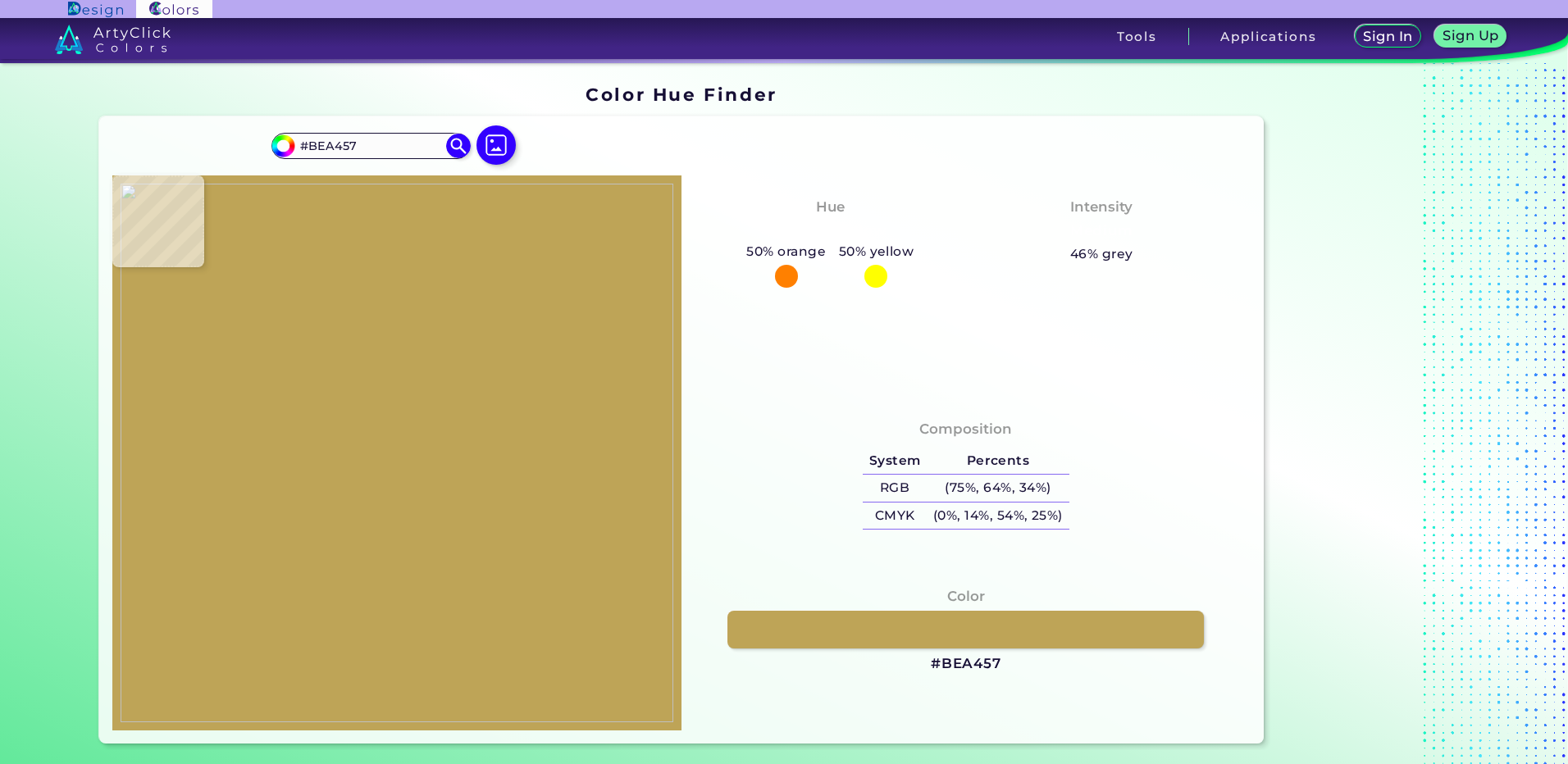
type input "#ceb973"
type input "#CEB973"
type input "#74623c"
type input "#74623C"
type input "#968141"
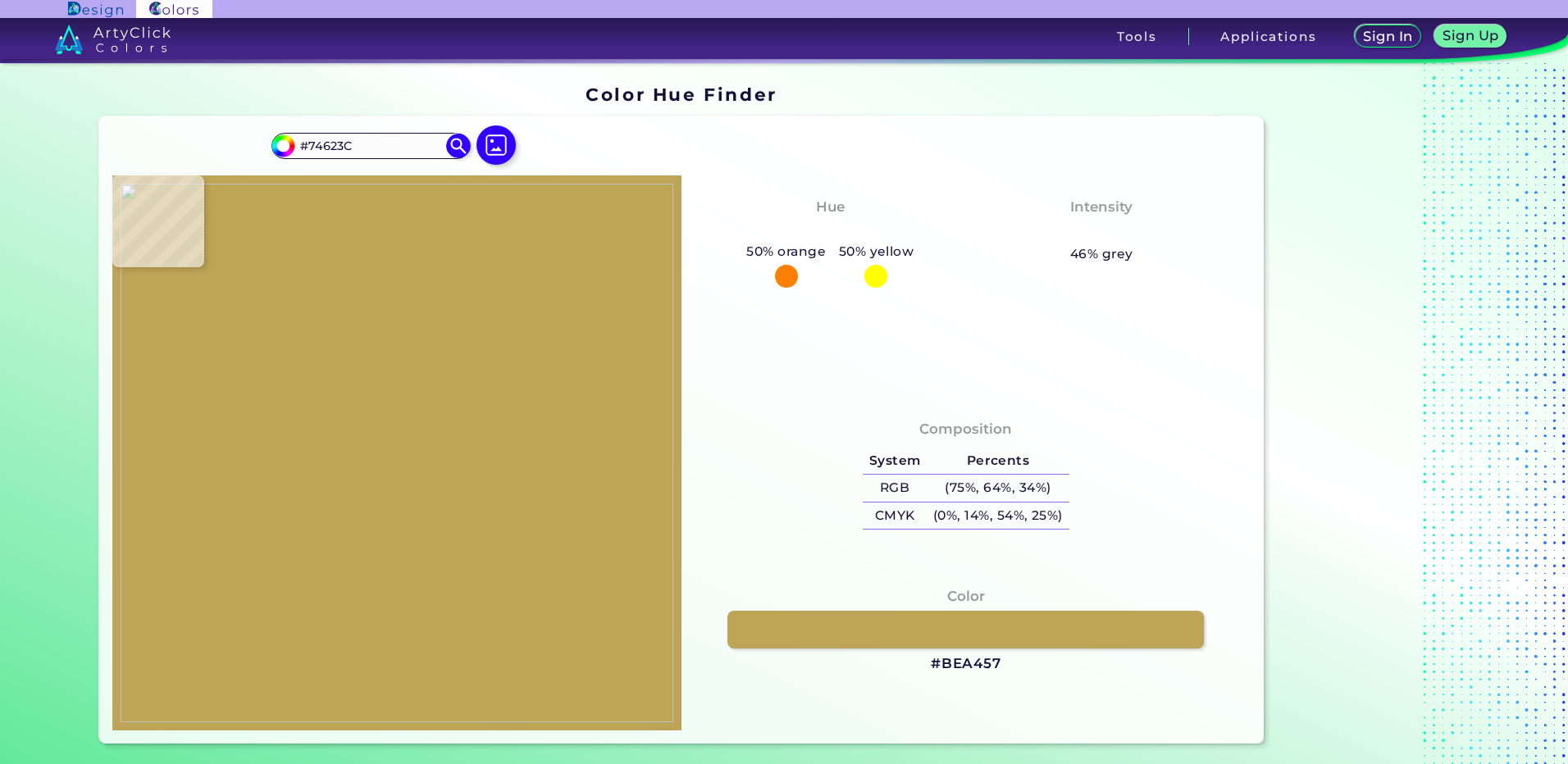
type input "#968141"
type input "#b27f2e"
type input "#B27F2E"
type input "#ab5417"
type input "#AB5417"
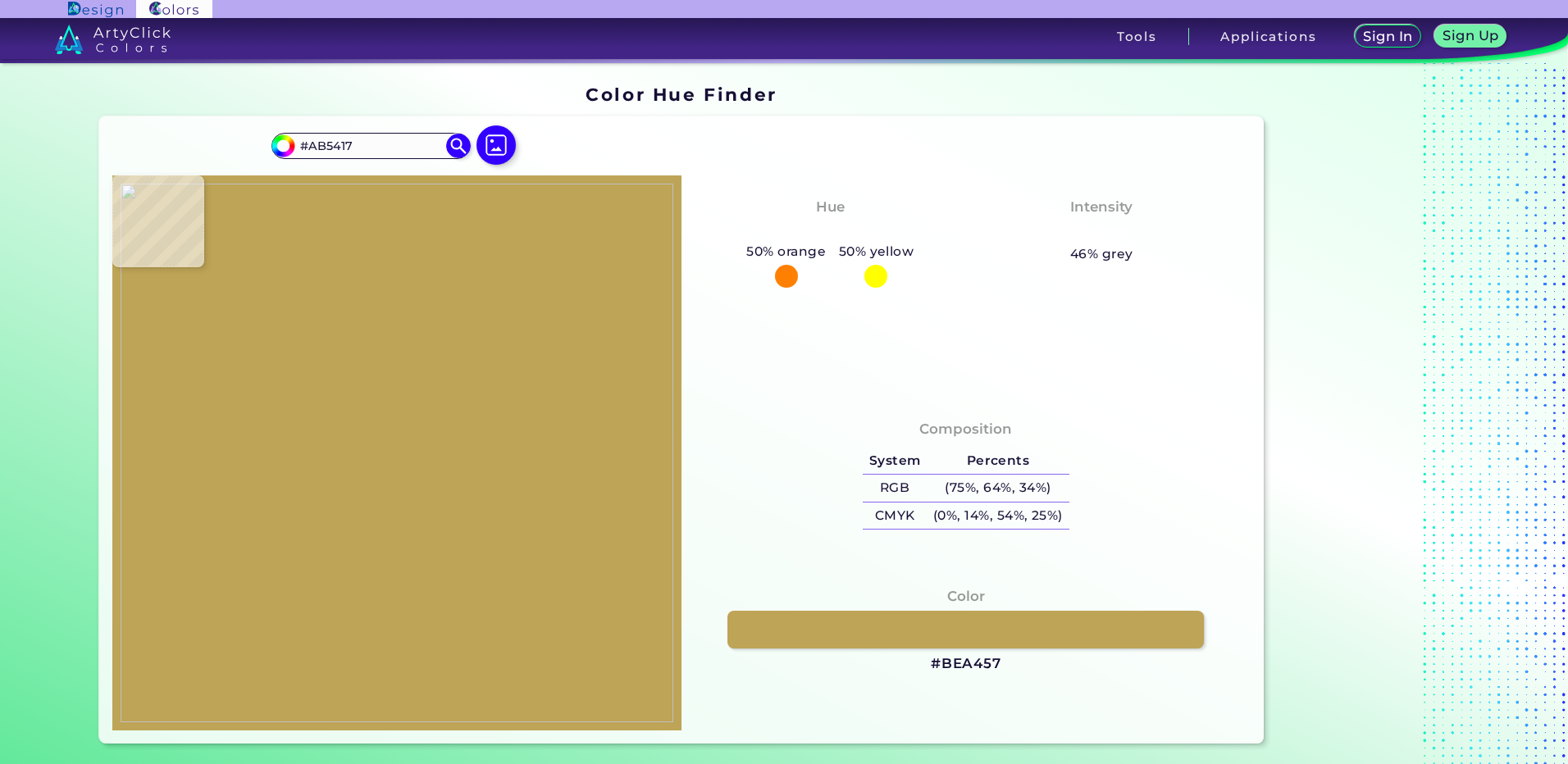
type input "#ac4e14"
type input "#AC4E14"
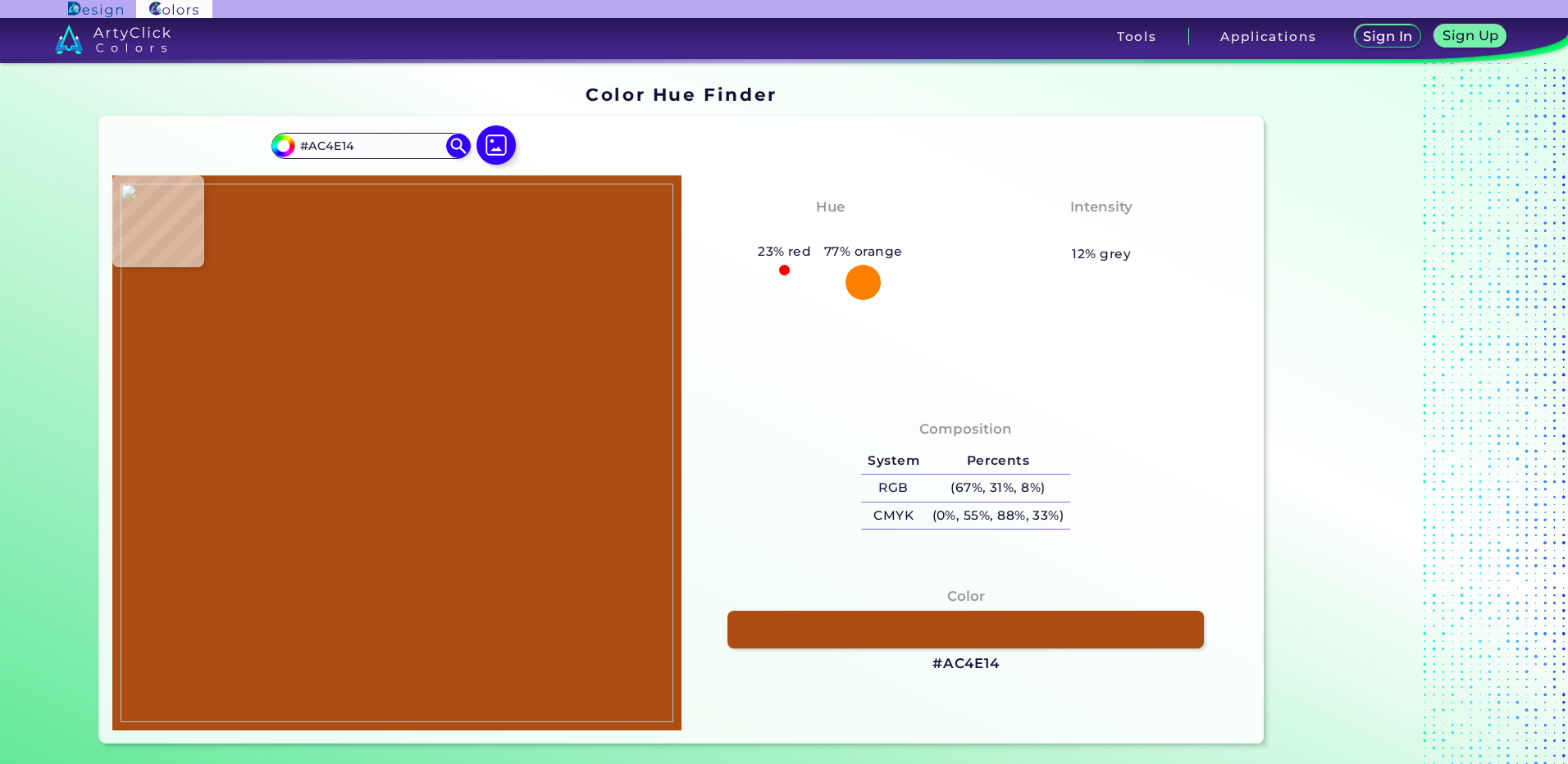
type input "#ad4f14"
type input "#AD4F14"
type input "#ae5219"
type input "#AE5219"
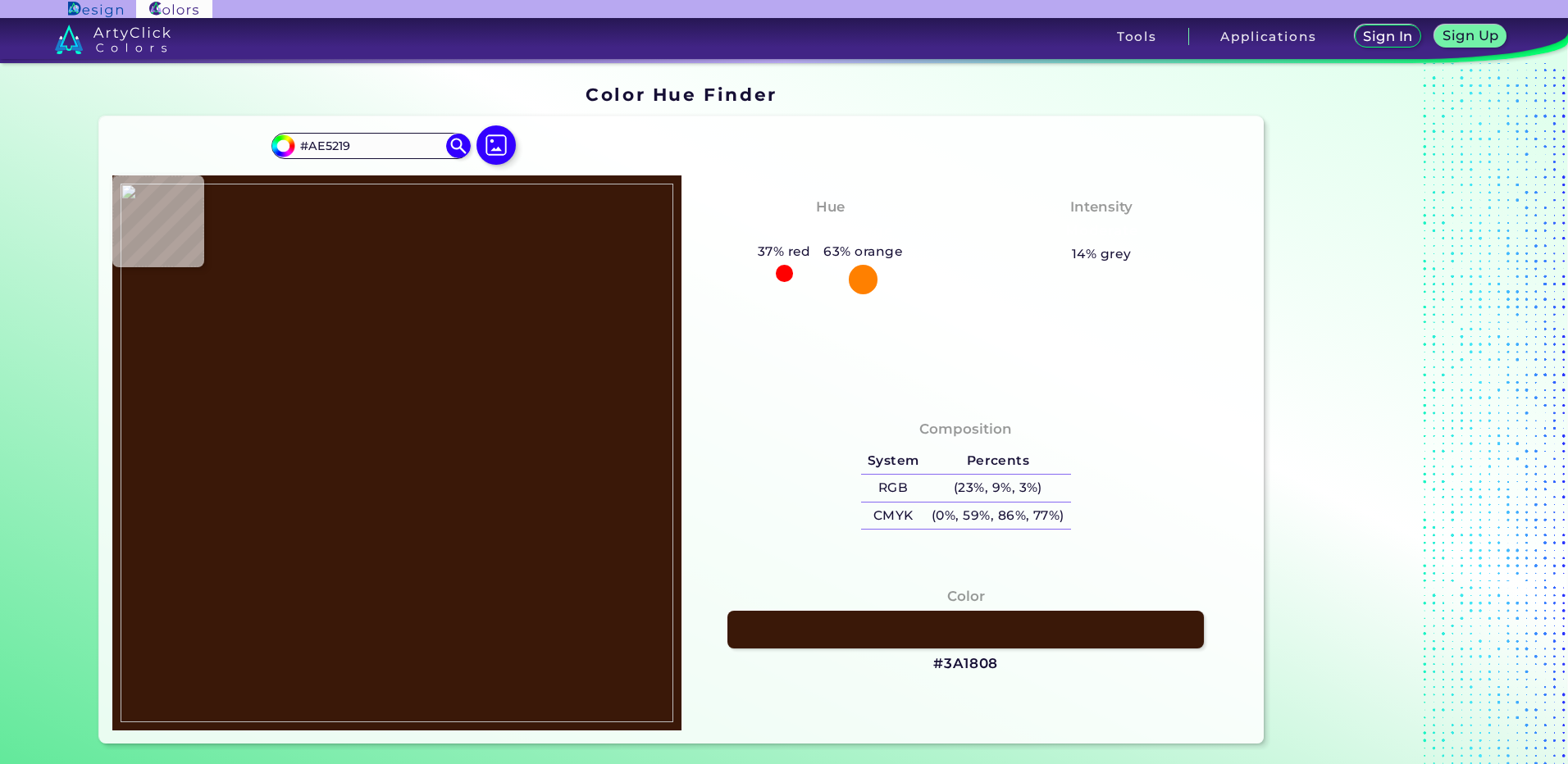
type input "#3a1808"
type input "#3A1808"
type input "#743510"
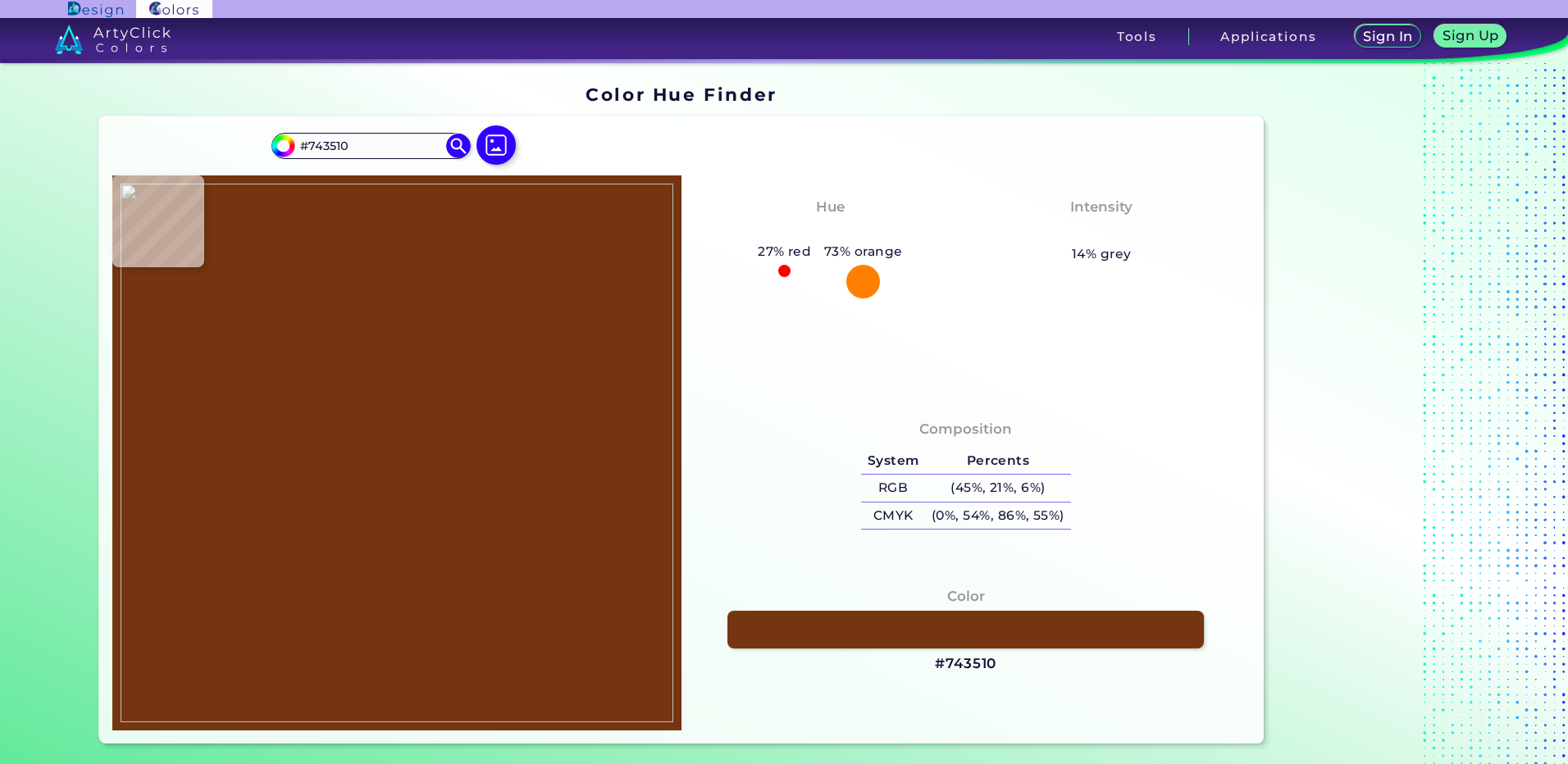
type input "#ac4f16"
type input "#AC4F16"
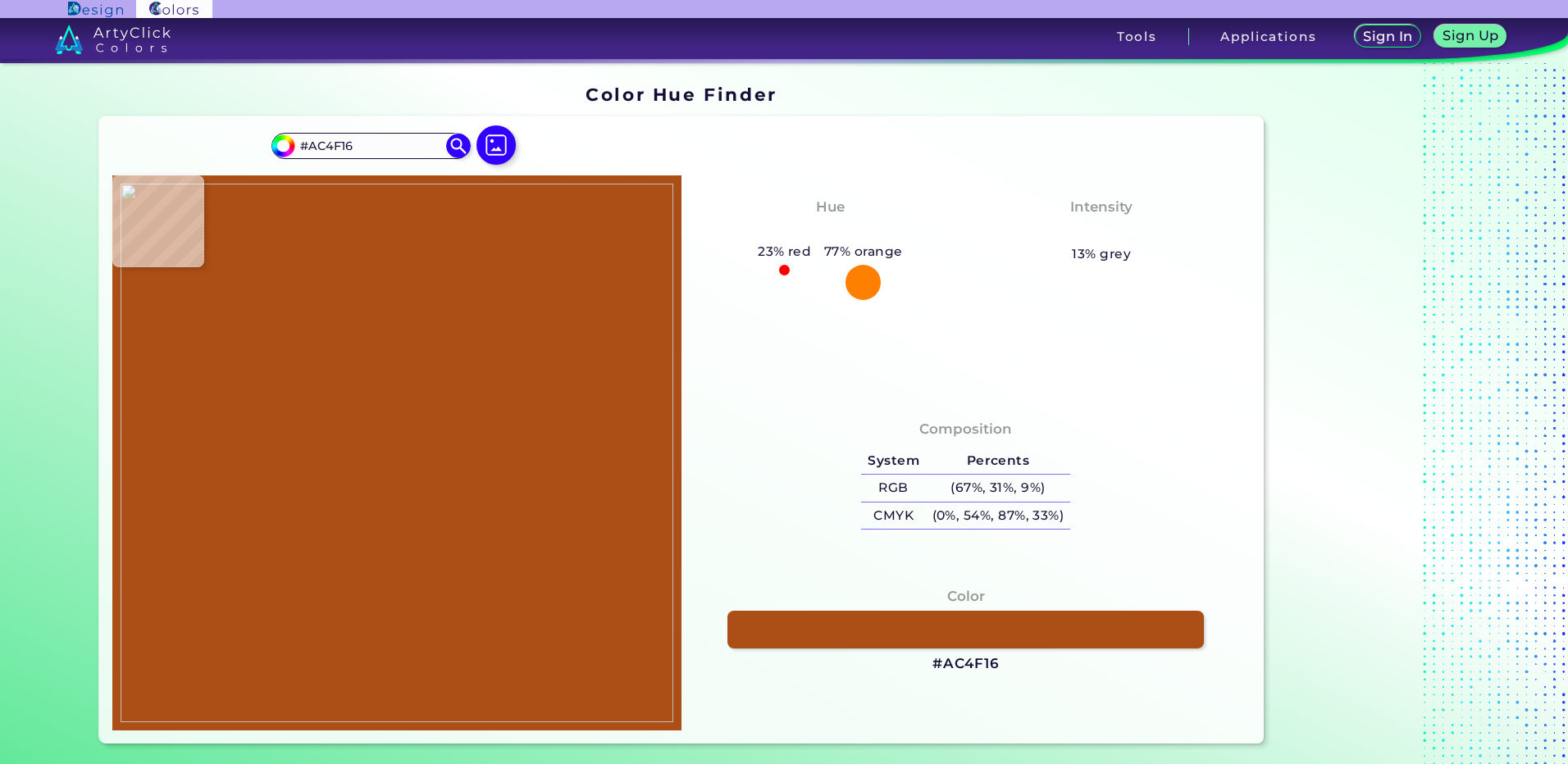
click at [403, 560] on img at bounding box center [396, 452] width 552 height 538
type input "#ab4d13"
type input "#AB4D13"
type input "#a94b13"
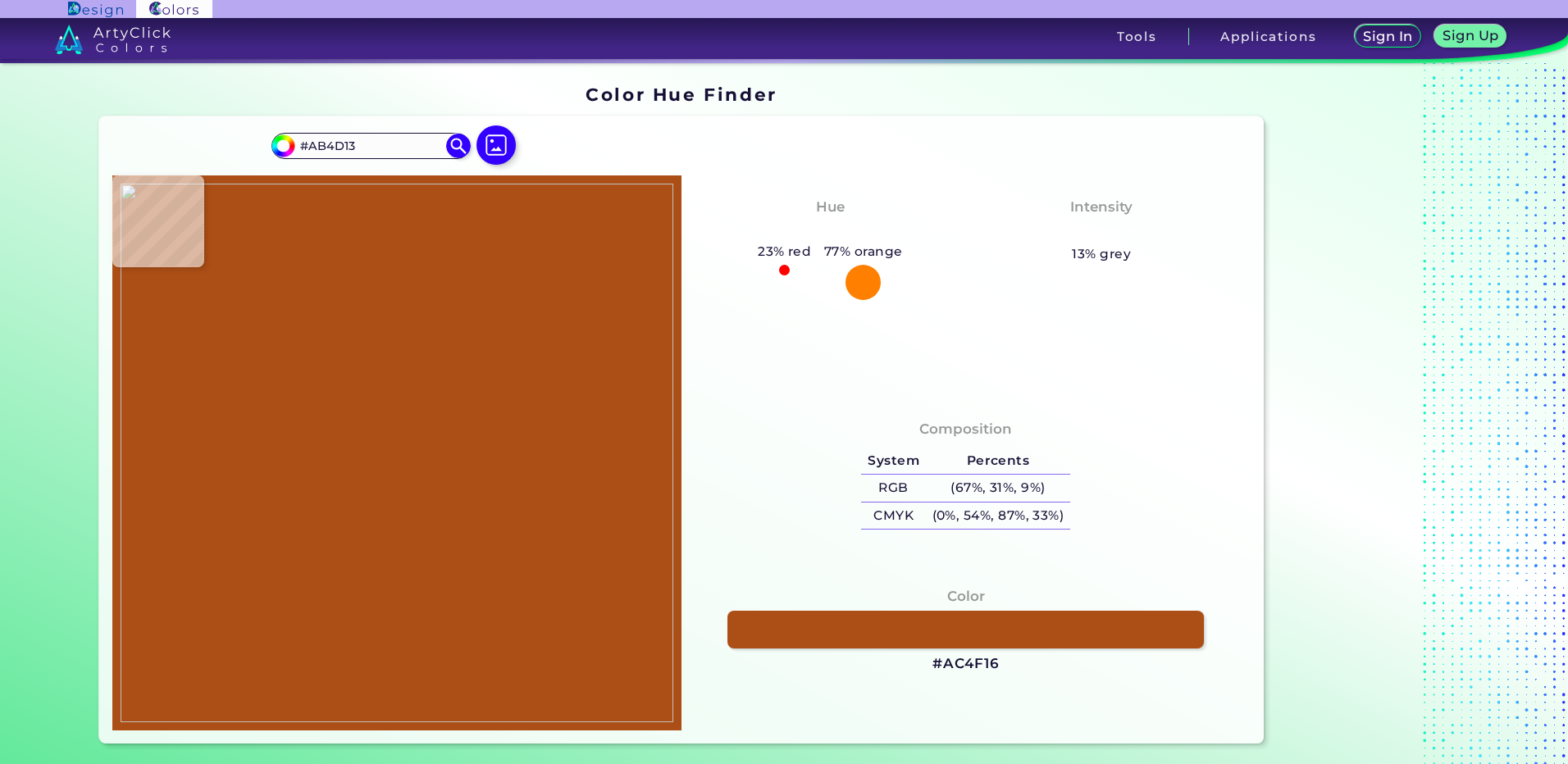
type input "#A94B13"
type input "#aa611f"
type input "#AA611F"
type input "#af7d2e"
type input "#AF7D2E"
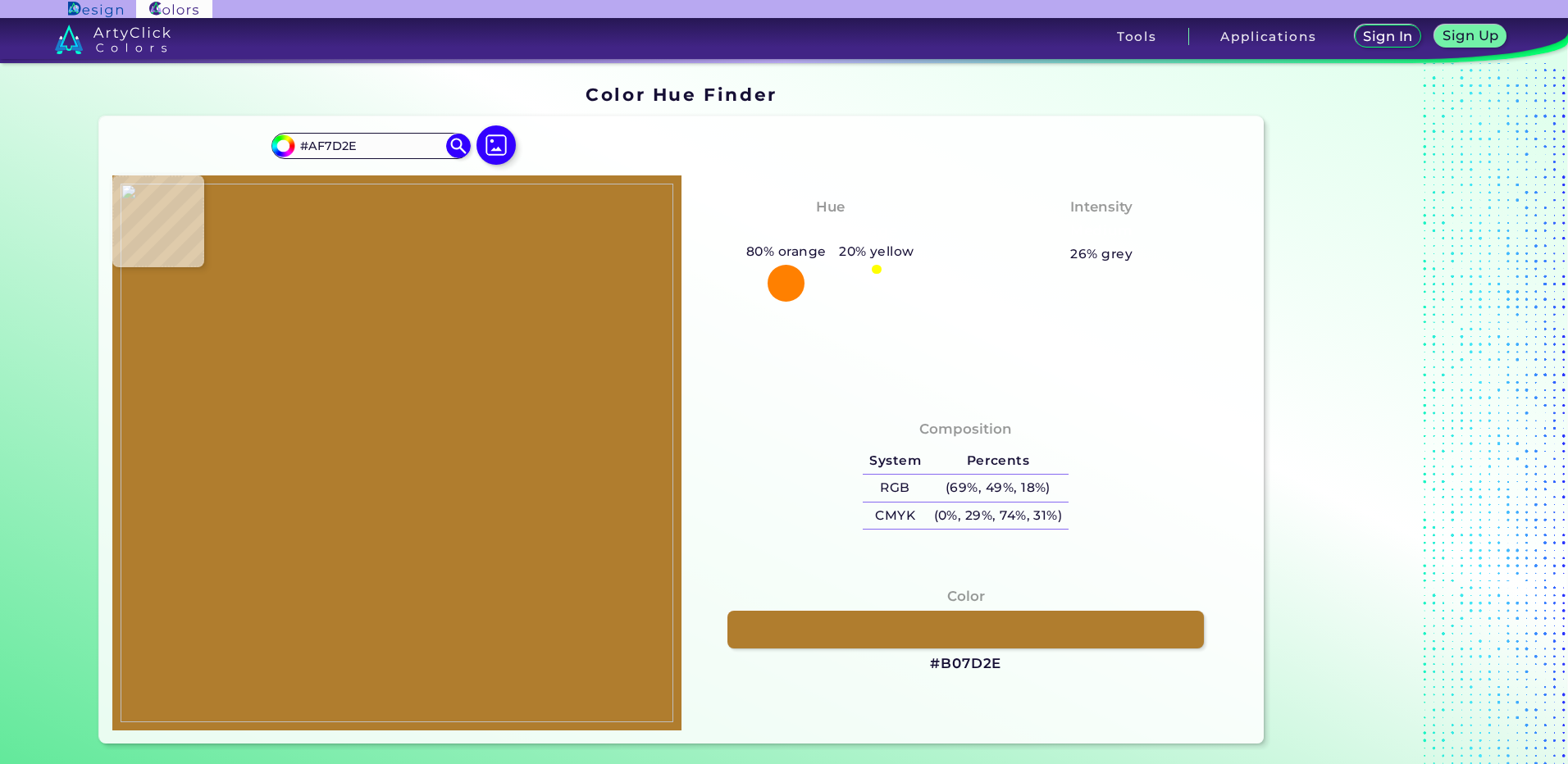
type input "#b07d2e"
type input "#B07D2E"
type input "#6b8055"
type input "#6B8055"
type input "#318275"
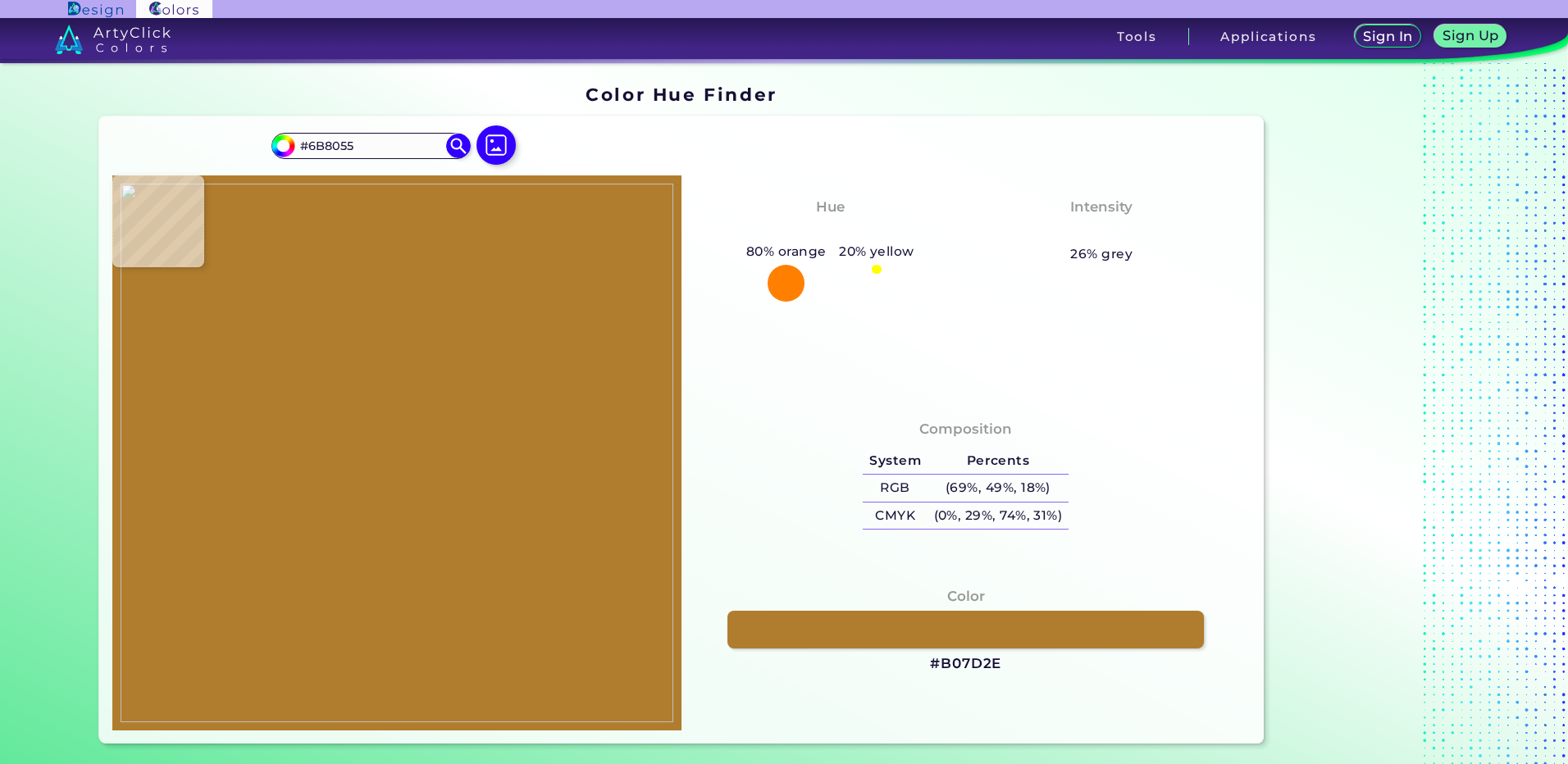
type input "#318275"
type input "#328374"
type input "#318274"
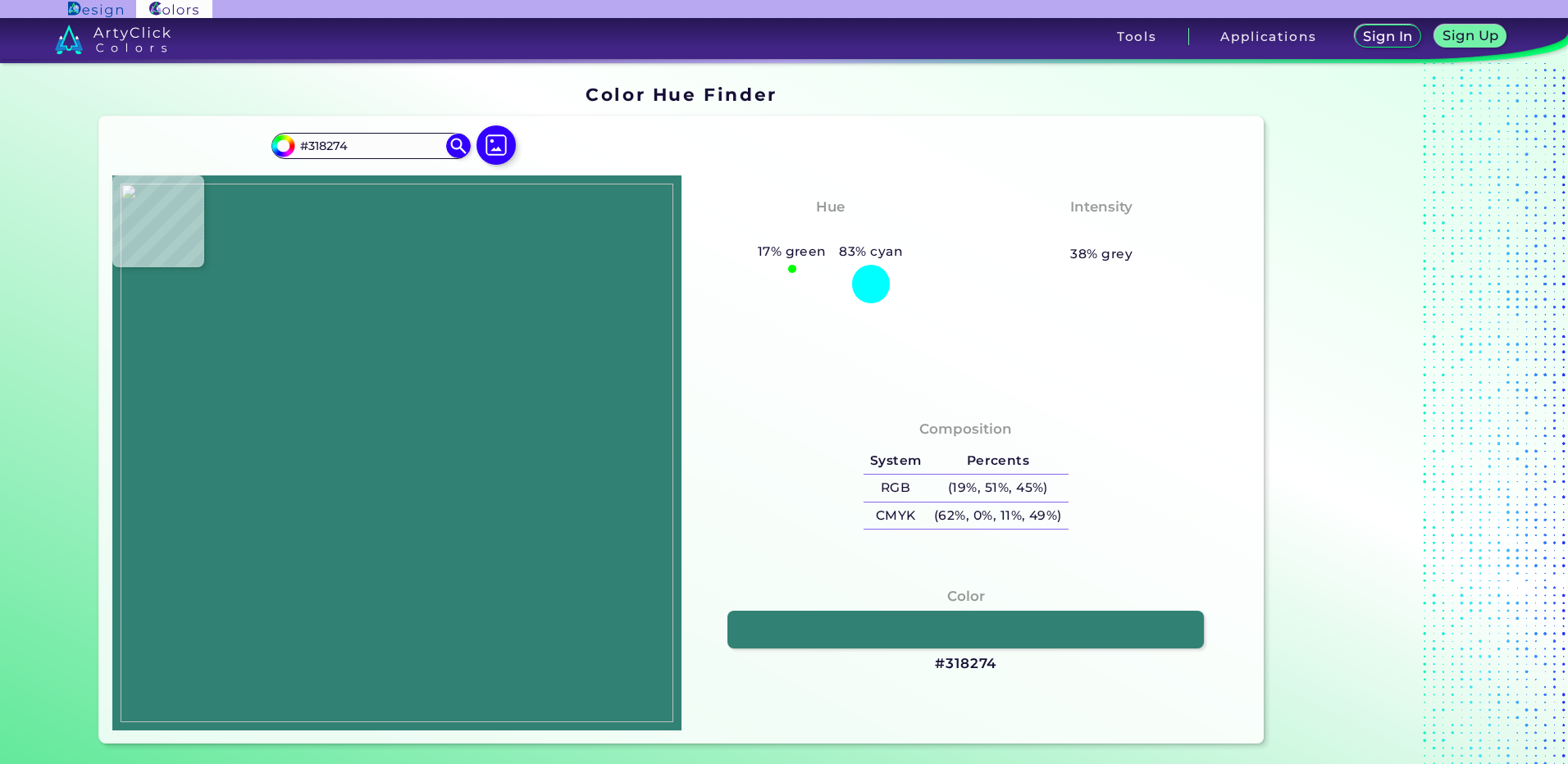
click at [403, 550] on img at bounding box center [396, 452] width 552 height 538
click at [948, 669] on h3 "#318274" at bounding box center [966, 663] width 61 height 20
click at [497, 149] on img at bounding box center [496, 145] width 48 height 47
click at [0, 0] on input "file" at bounding box center [0, 0] width 0 height 0
drag, startPoint x: 434, startPoint y: 553, endPoint x: 426, endPoint y: 548, distance: 9.4
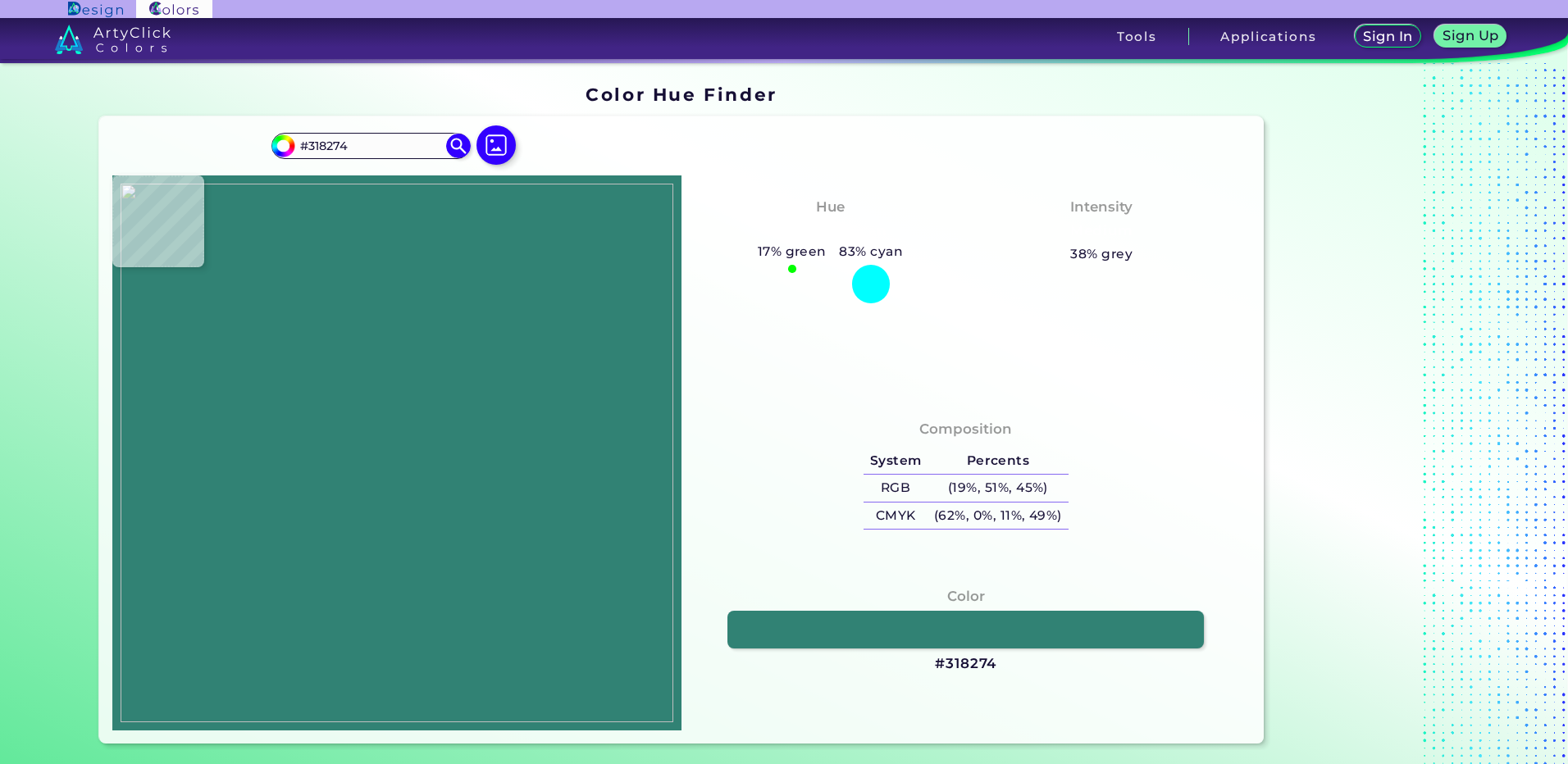
click at [434, 552] on img at bounding box center [396, 452] width 552 height 538
type input "#806822"
type input "#806922"
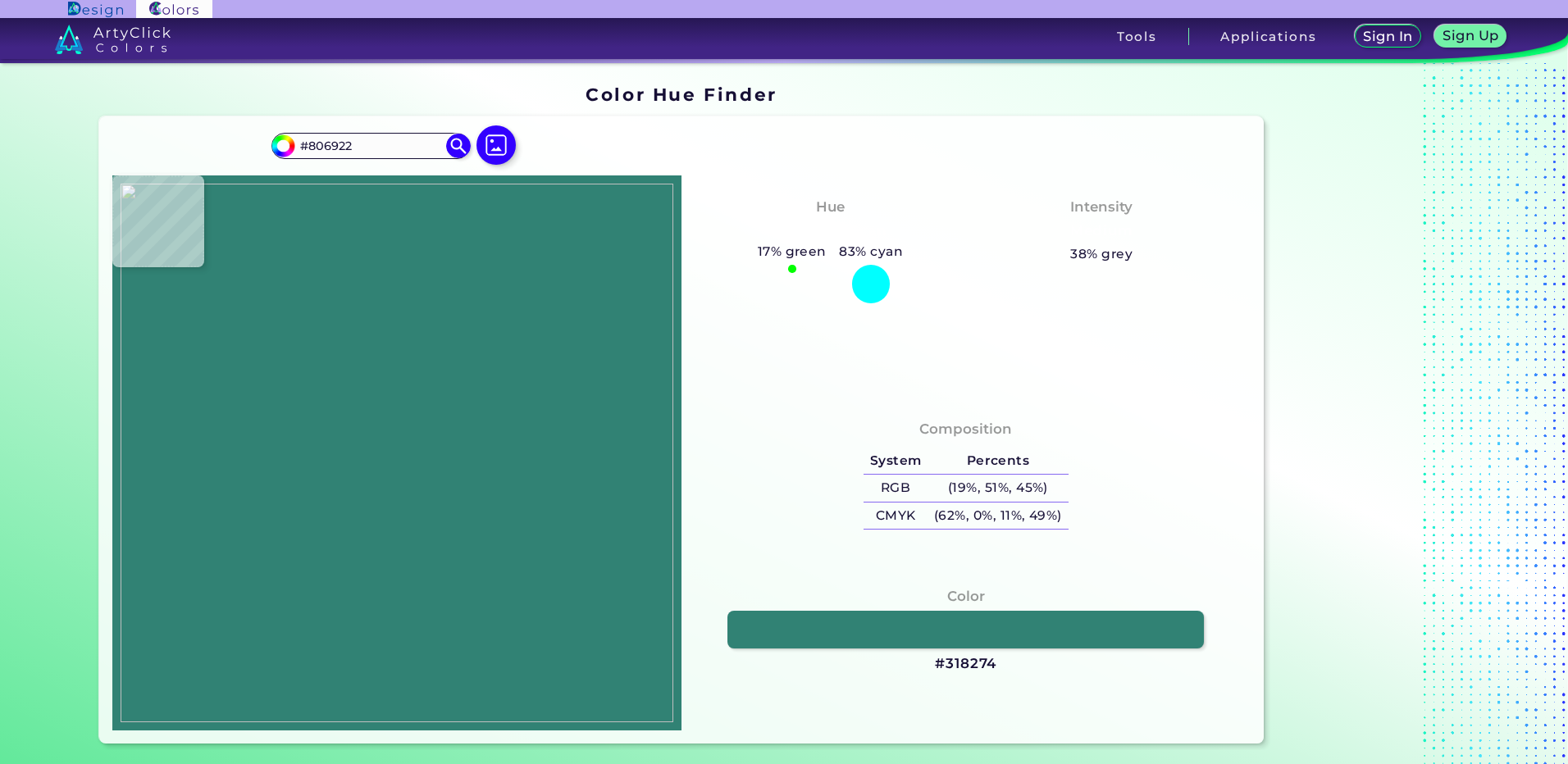
type input "#836c23"
type input "#836C23"
type input "#8c7525"
type input "#8C7525"
type input "#978029"
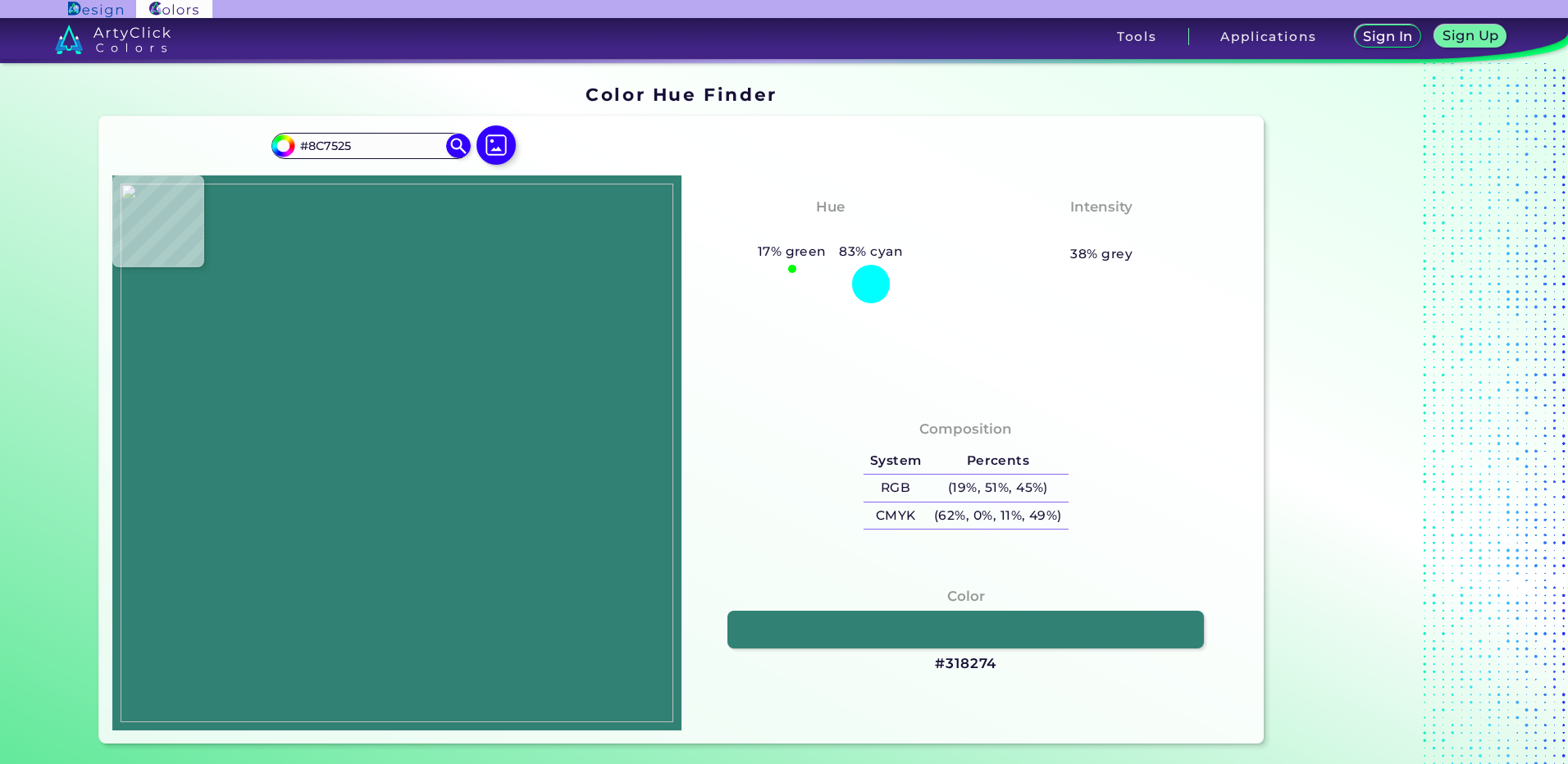
type input "#978029"
type input "#9f882c"
type input "#9F882C"
type input "#a38b2d"
type input "#A38B2D"
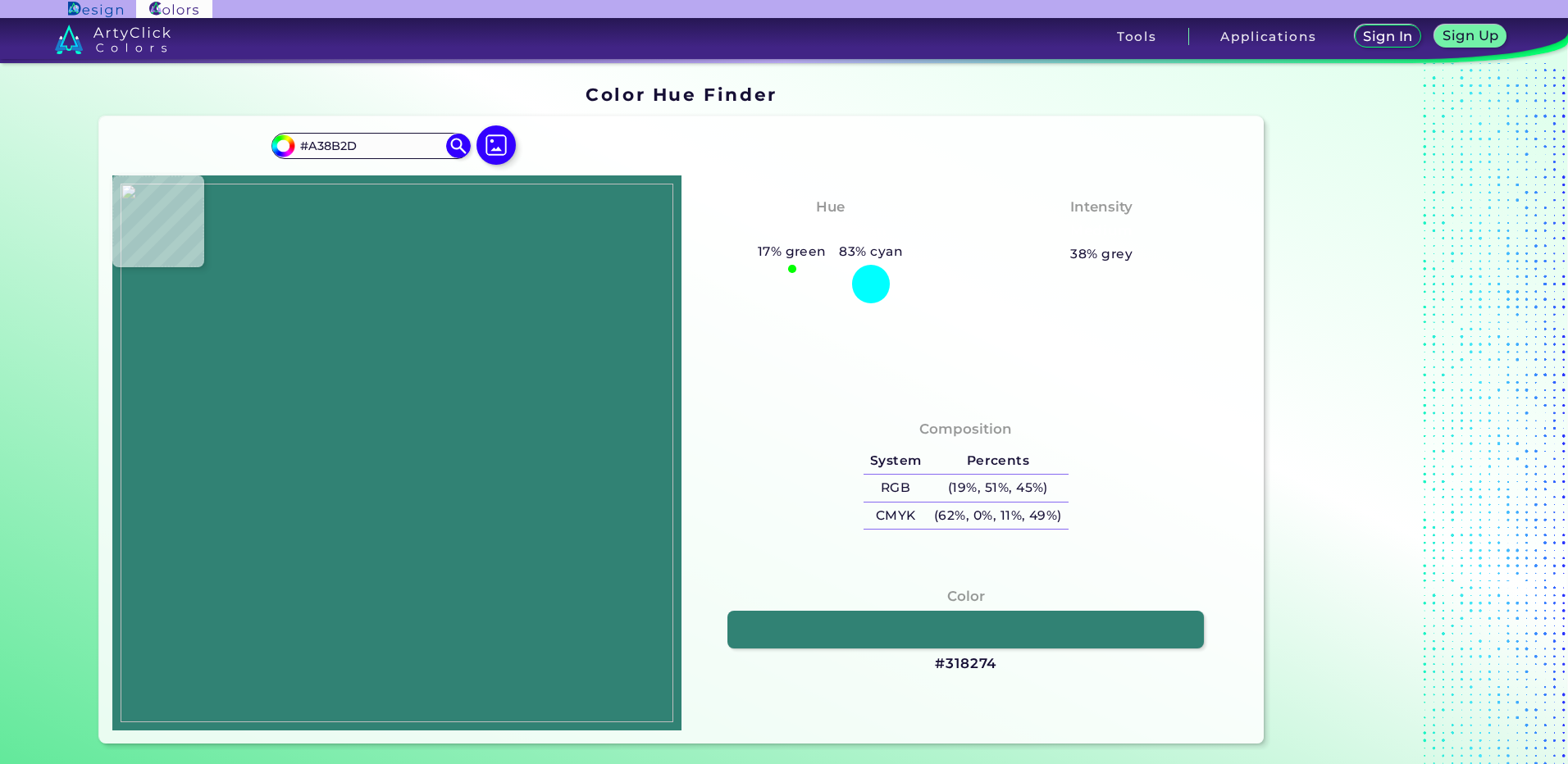
type input "#a58d2f"
type input "#A58D2F"
type input "#a58e2f"
type input "#A58E2F"
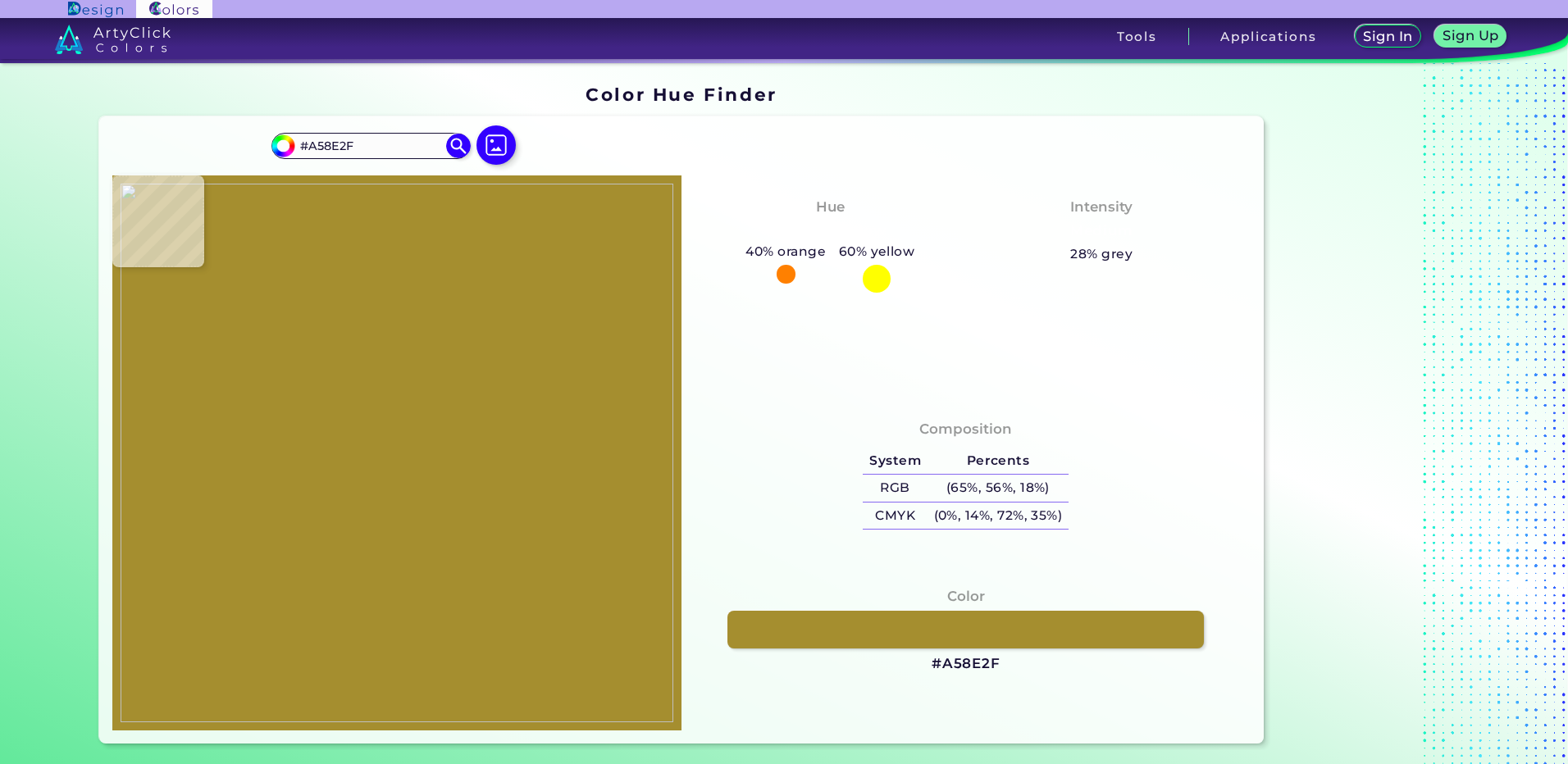
type input "#a58d30"
type input "#A58D30"
type input "#a48e34"
type input "#A48E34"
type input "#a58e37"
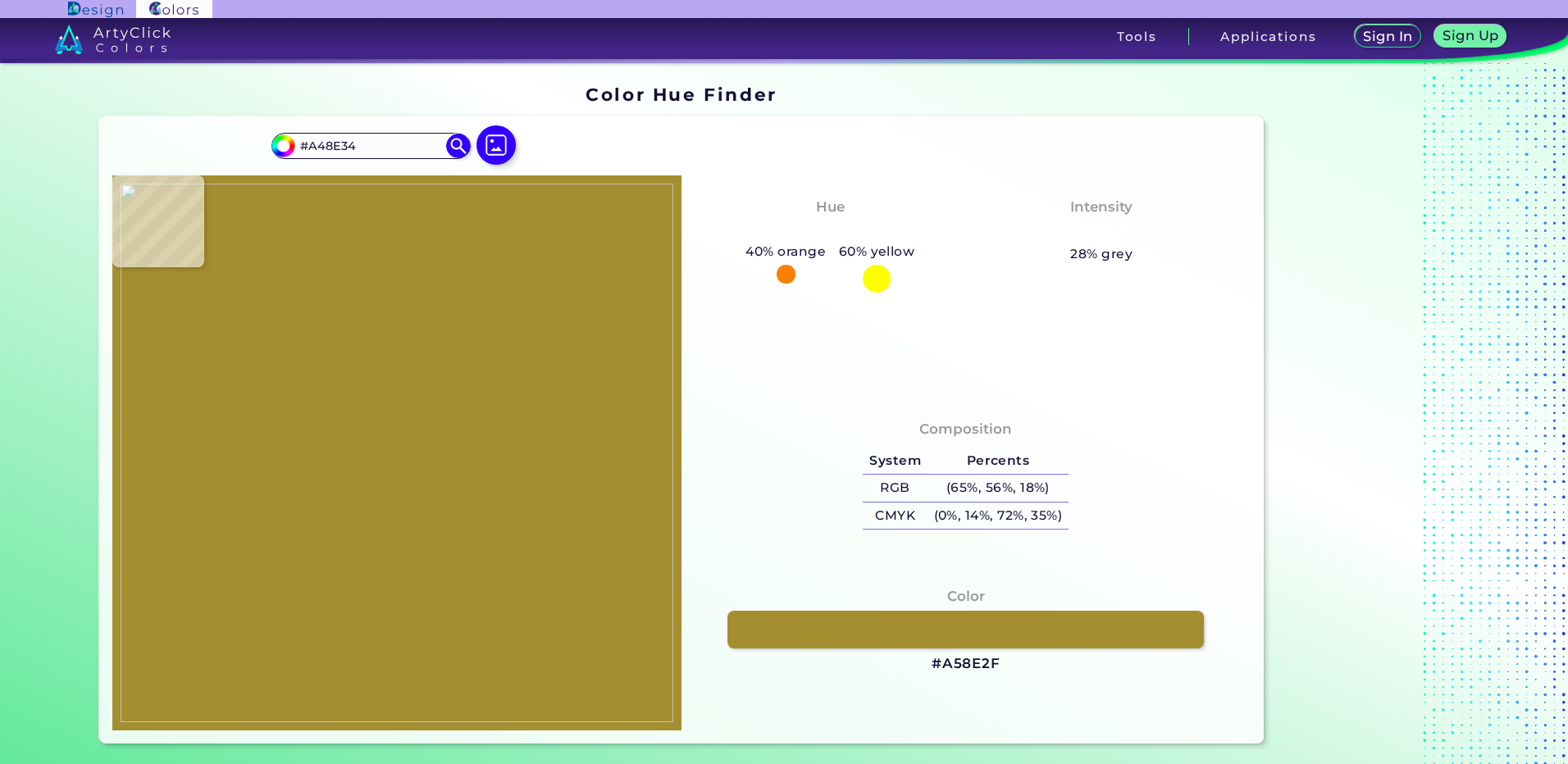
type input "#A58E37"
type input "#a6903a"
type input "#A6903A"
type input "#f1fcfc"
type input "#F1FCFC"
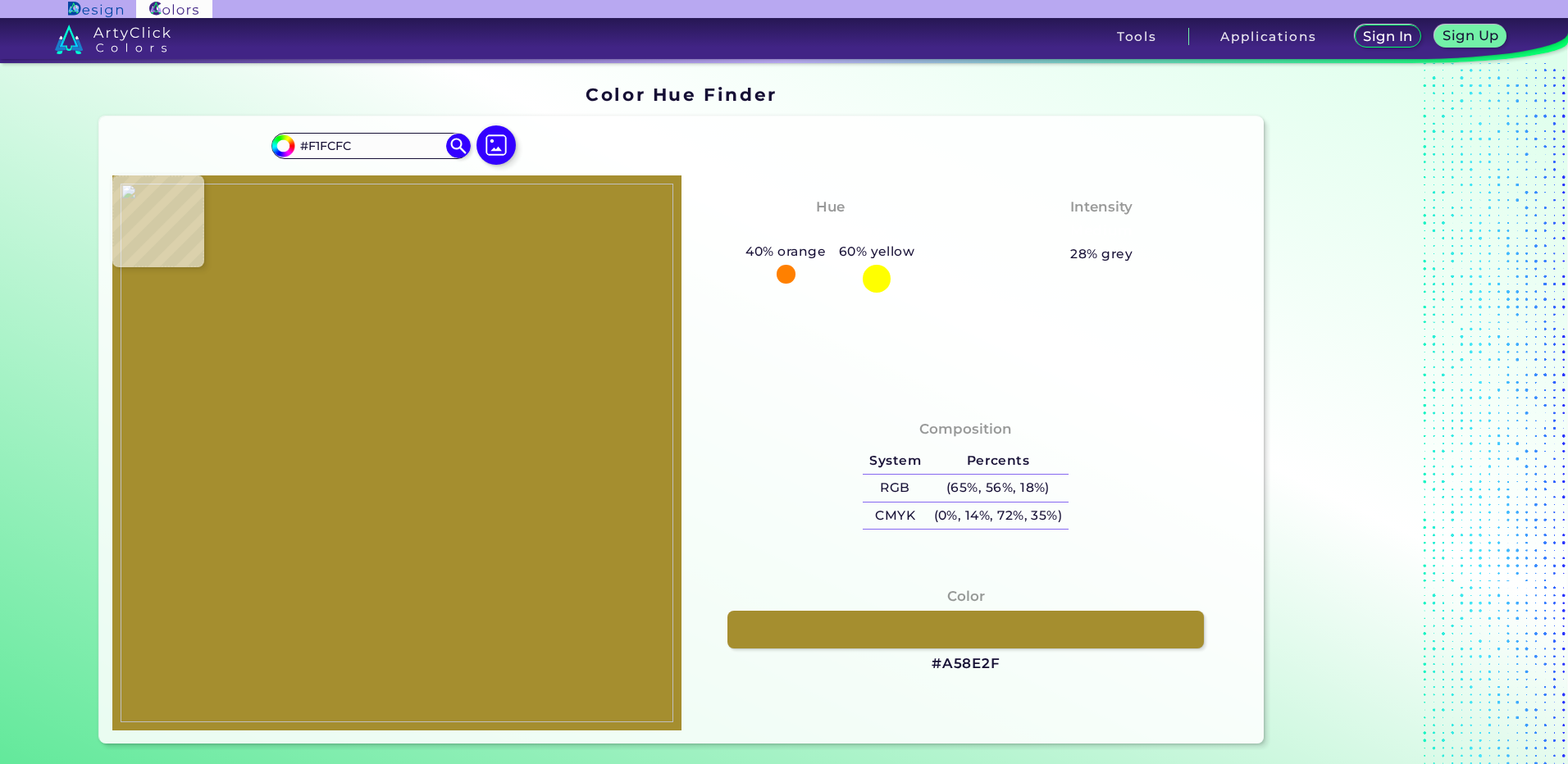
type input "#e2c3a8"
type input "#E2C3A8"
type input "#c4bda1"
type input "#C4BDA1"
type input "#5d4728"
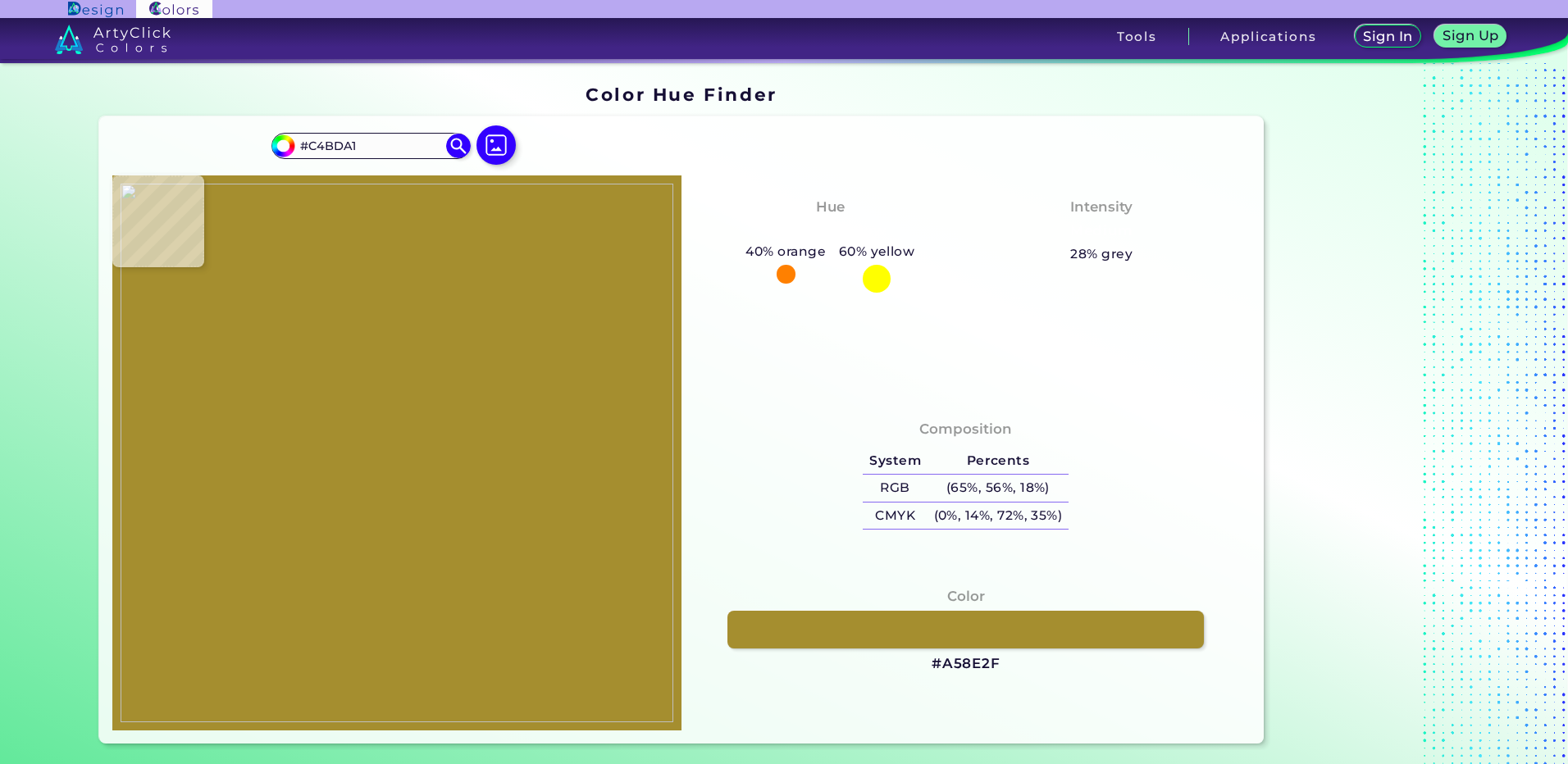
type input "#5D4728"
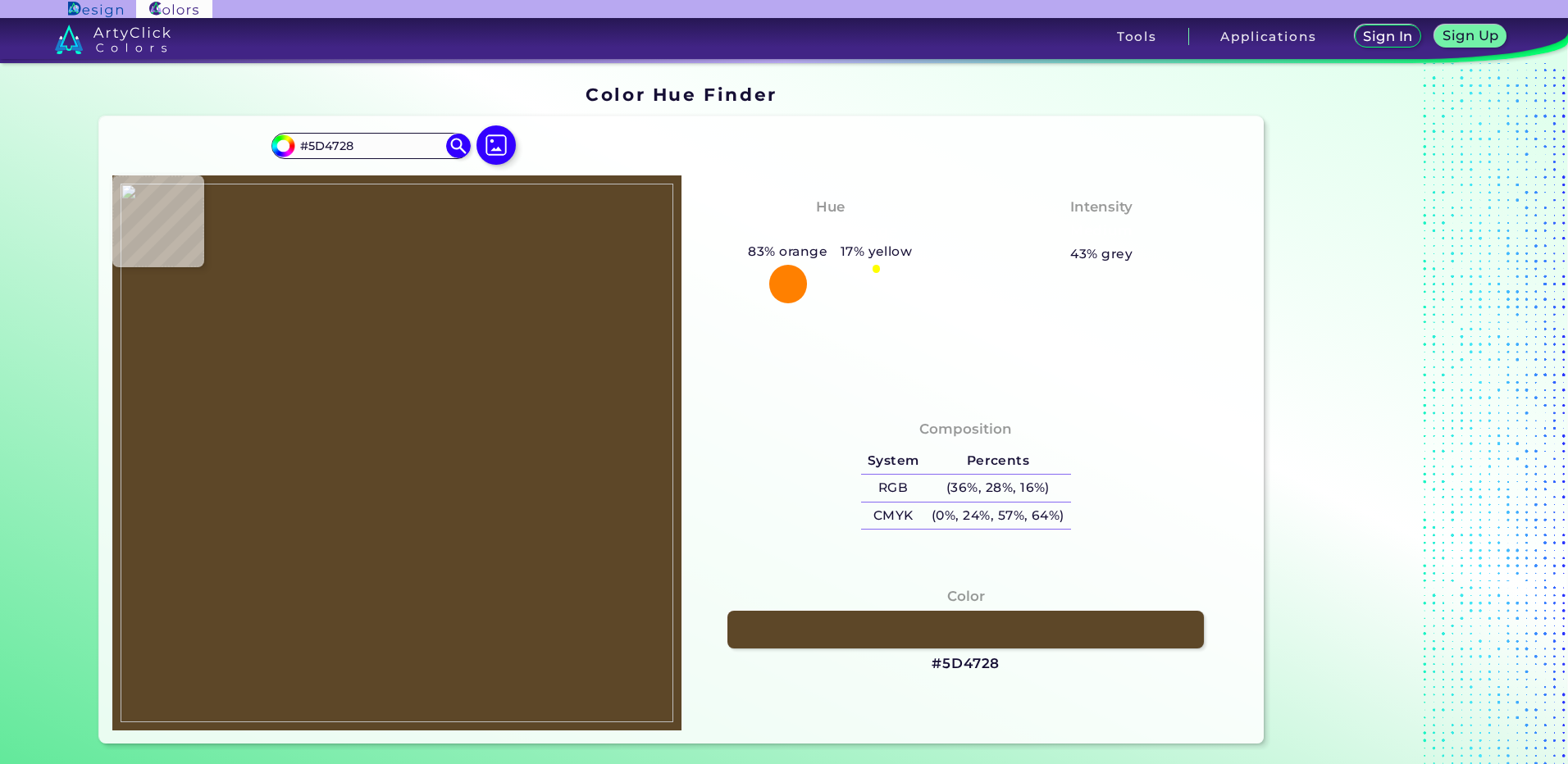
type input "#b2afa5"
type input "#B2AFA5"
type input "#e1dfd6"
type input "#E1DFD6"
type input "#e3e1d8"
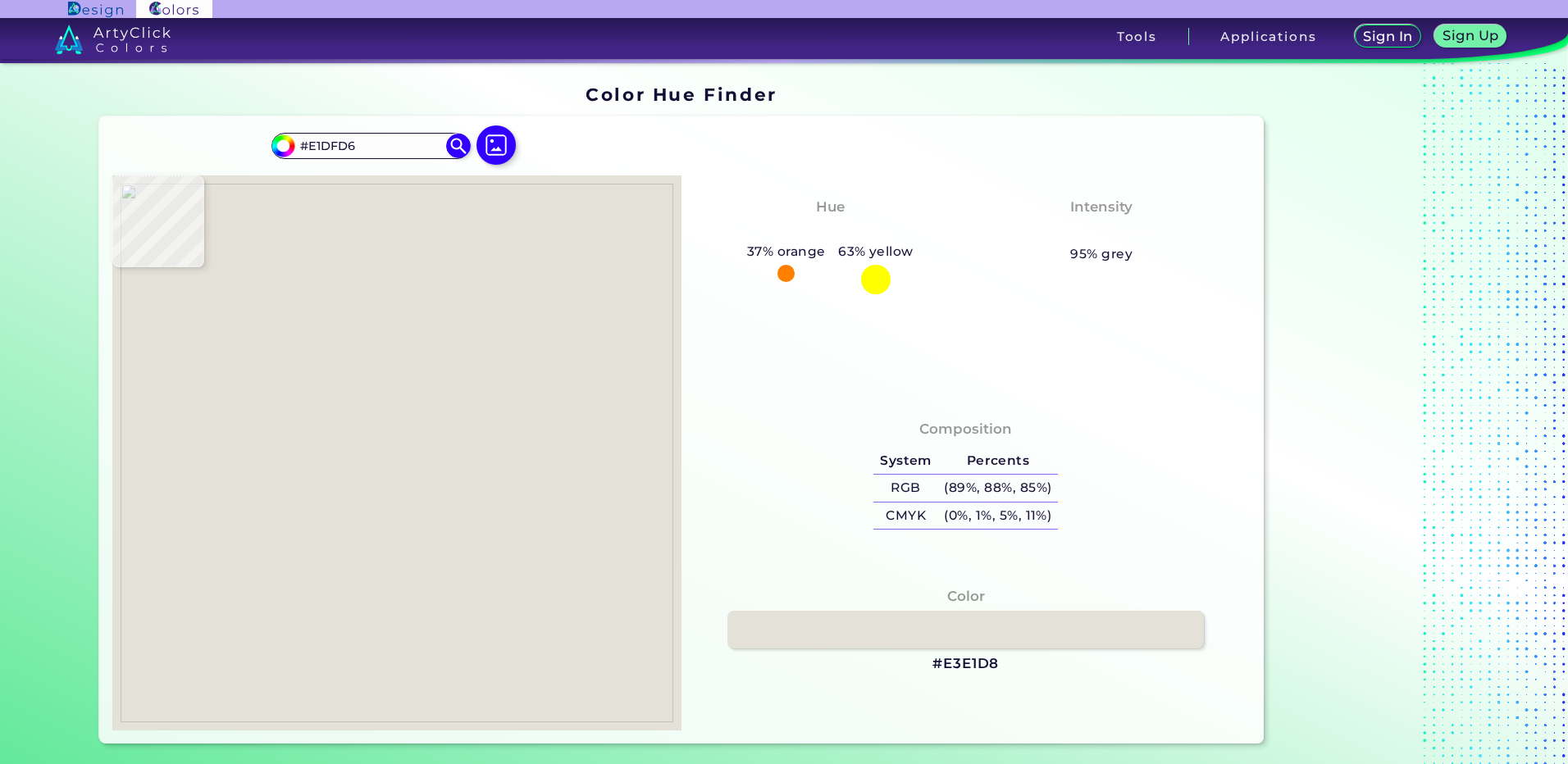
type input "#E3E1D8"
type input "#e4e1d9"
type input "#E4E1D9"
type input "#e4e2d8"
type input "#E4E2D8"
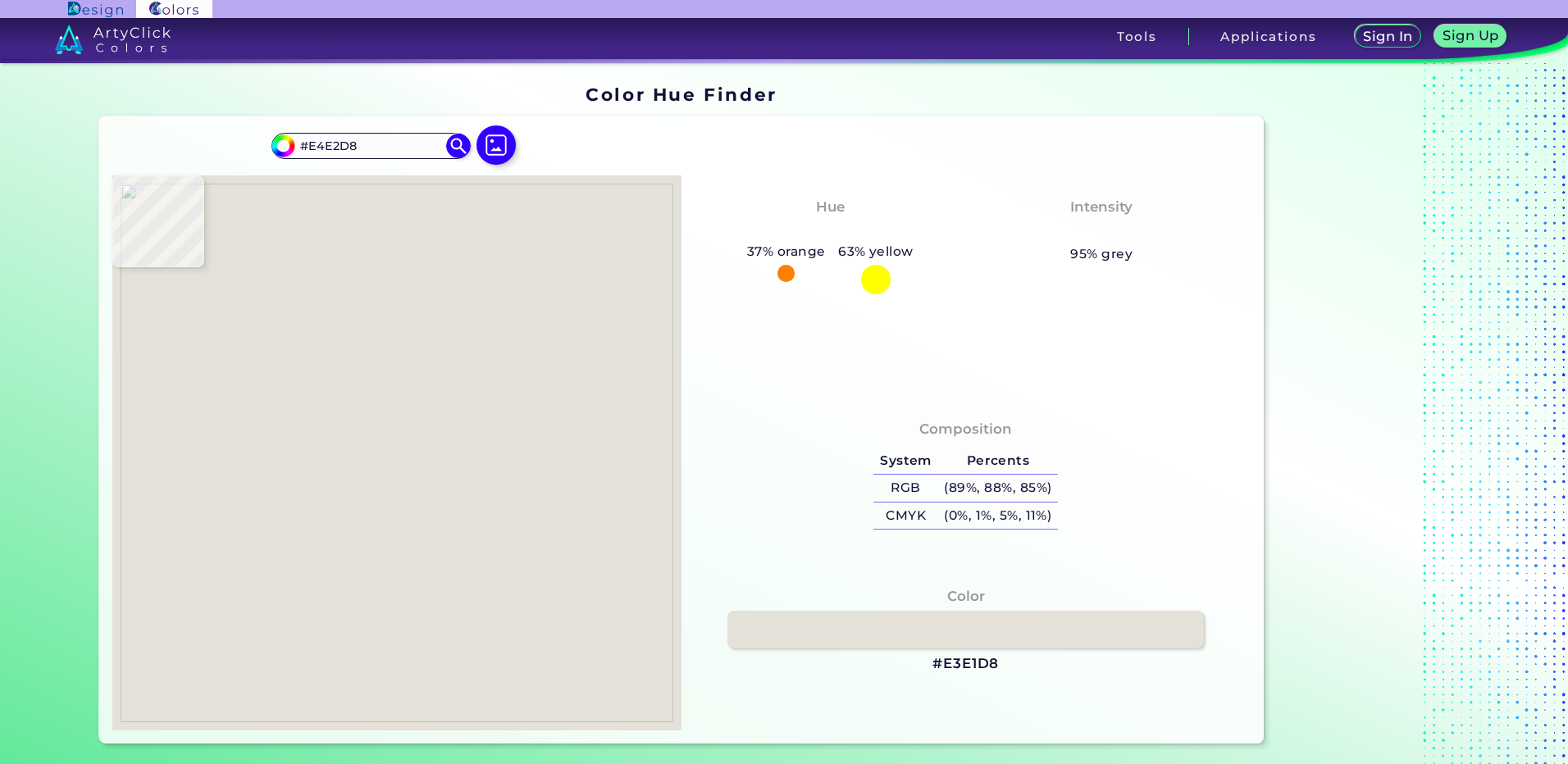
type input "#e4e2d9"
type input "#E4E2D9"
type input "#e4e2d8"
type input "#E4E2D8"
click at [394, 535] on img at bounding box center [396, 452] width 552 height 538
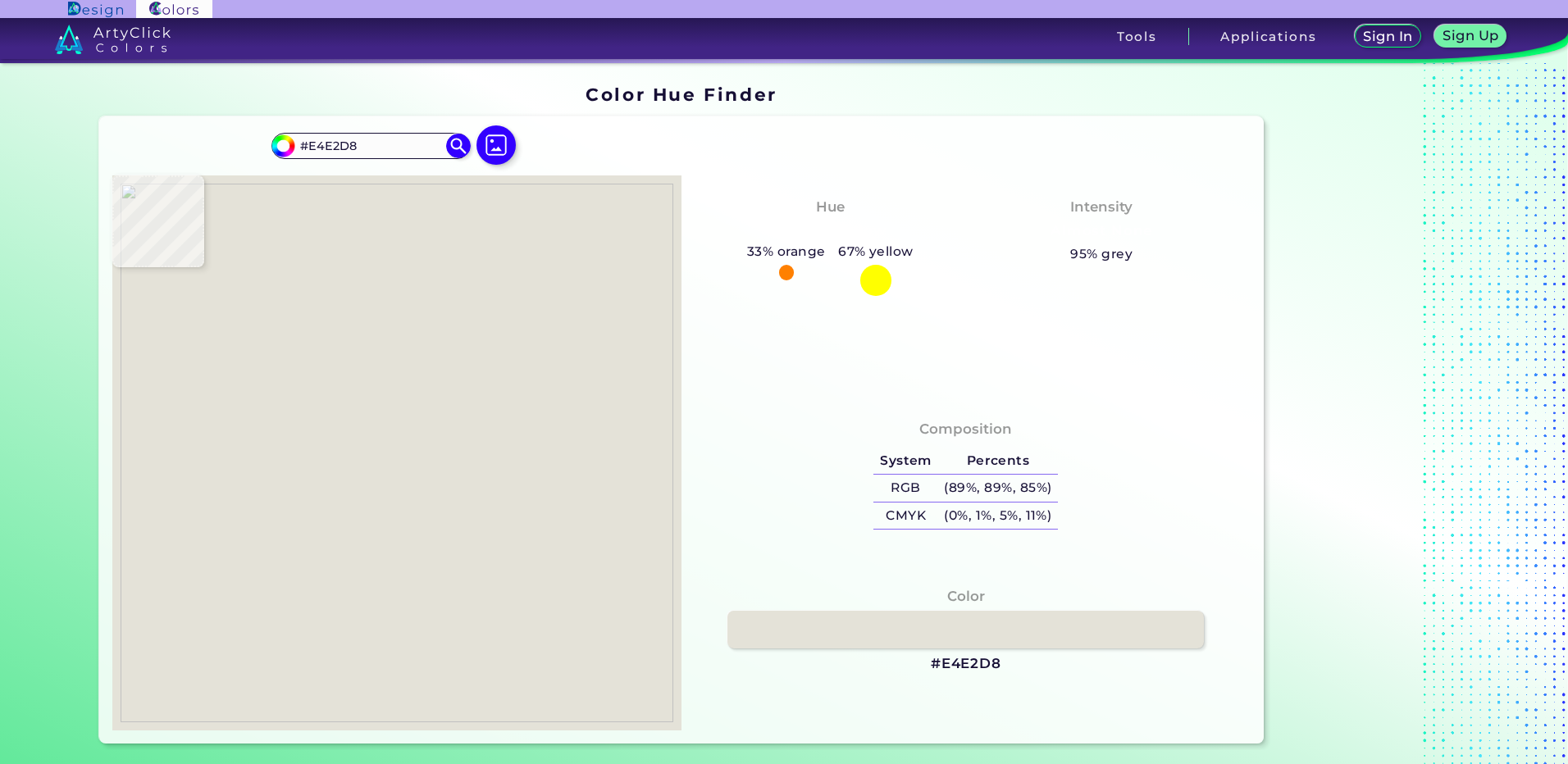
click at [961, 661] on h3 "#E4E2D8" at bounding box center [966, 663] width 70 height 20
click at [400, 555] on img at bounding box center [396, 452] width 552 height 538
type input "#765747"
type input "#c68462"
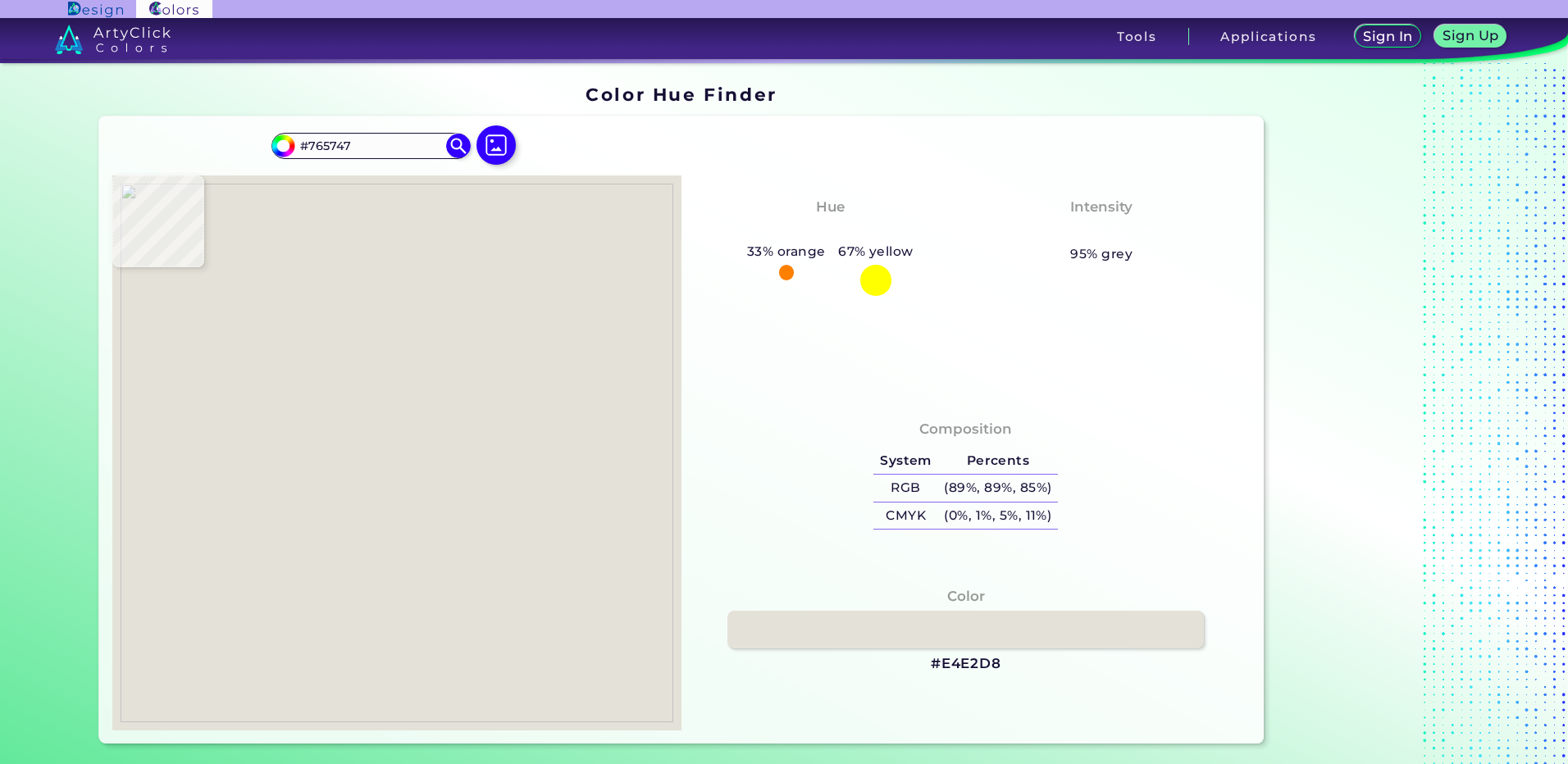
type input "#C68462"
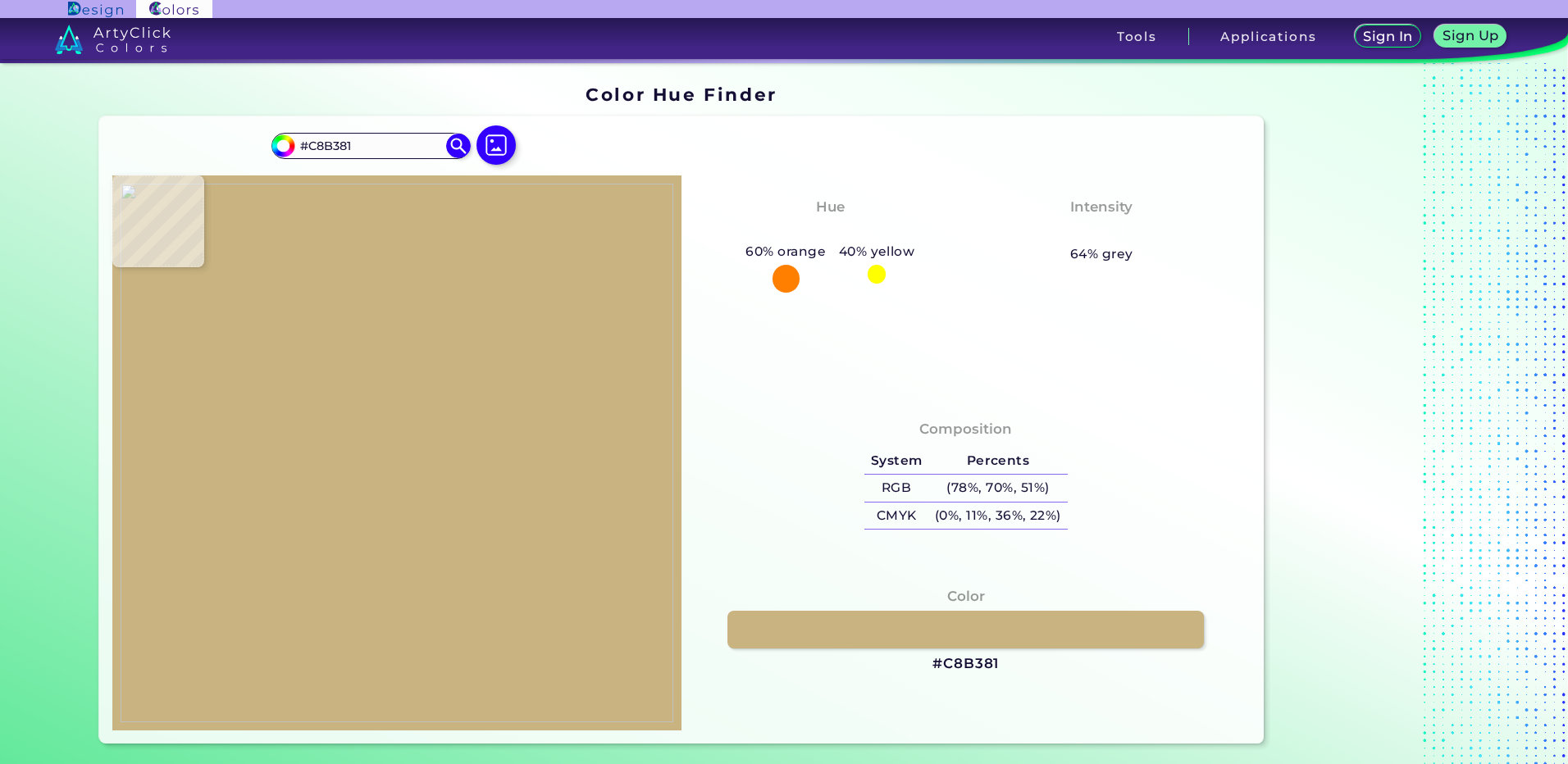
click at [393, 532] on img at bounding box center [396, 452] width 552 height 538
click at [953, 666] on h3 "#C8B381" at bounding box center [966, 663] width 66 height 20
click at [490, 158] on img at bounding box center [496, 145] width 48 height 47
click at [0, 0] on input "file" at bounding box center [0, 0] width 0 height 0
click at [456, 539] on img at bounding box center [396, 452] width 552 height 538
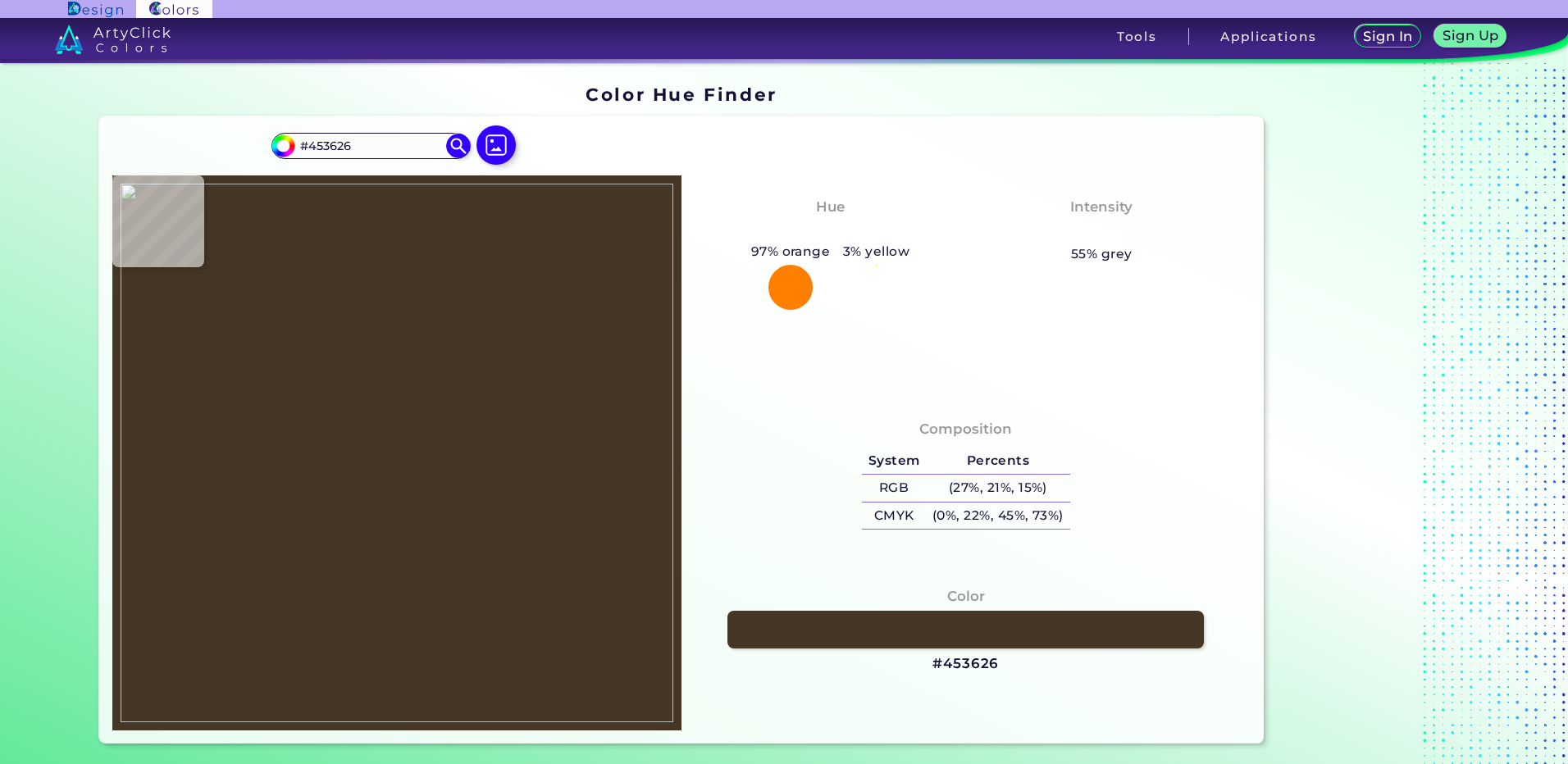
click at [405, 540] on img at bounding box center [396, 452] width 552 height 538
click at [389, 556] on img at bounding box center [396, 452] width 552 height 538
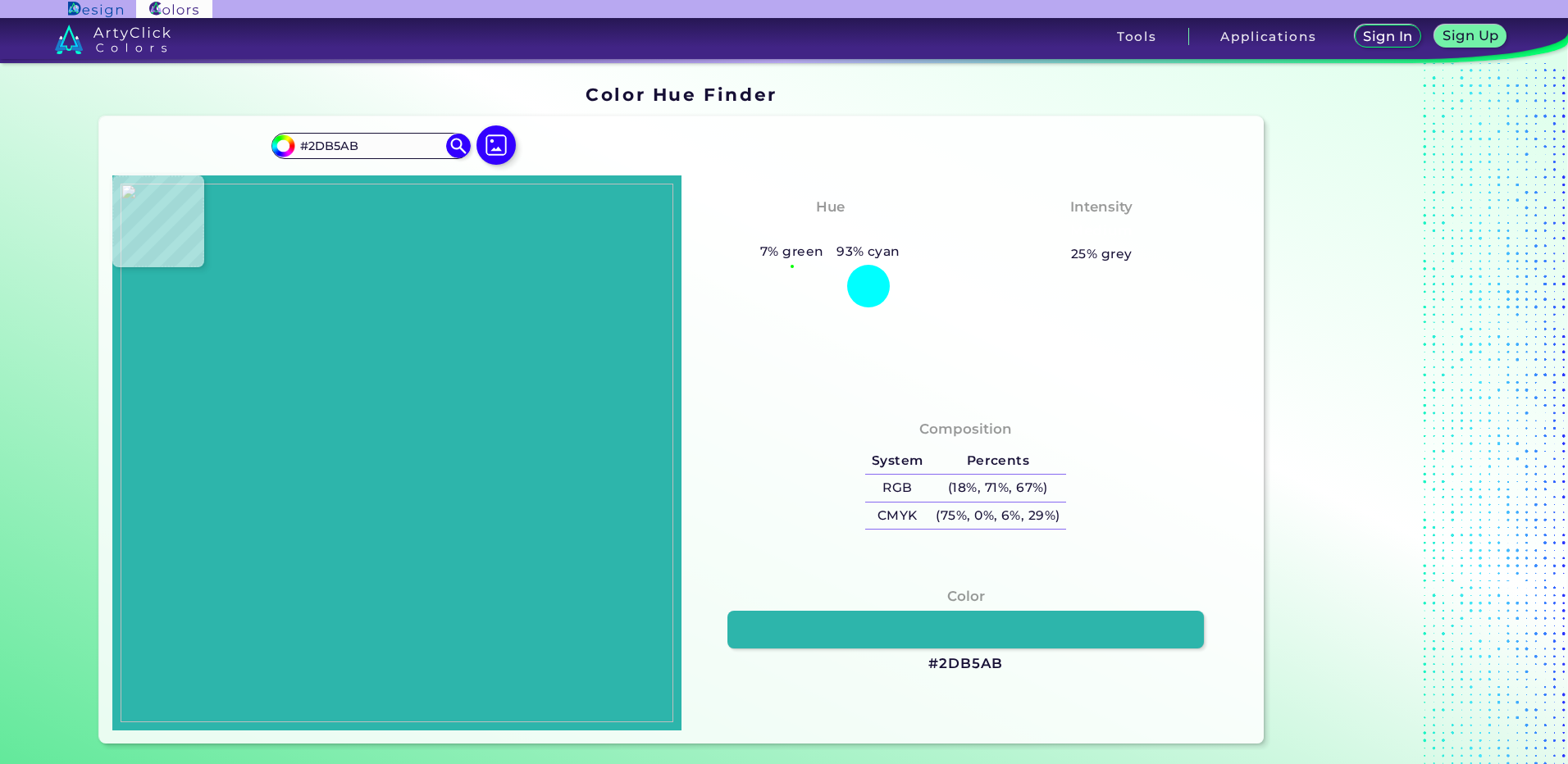
click at [375, 561] on img at bounding box center [396, 452] width 552 height 538
drag, startPoint x: 977, startPoint y: 661, endPoint x: 837, endPoint y: 494, distance: 217.9
click at [977, 661] on h3 "#2DB5AB" at bounding box center [966, 663] width 75 height 20
click at [395, 560] on img at bounding box center [396, 452] width 552 height 538
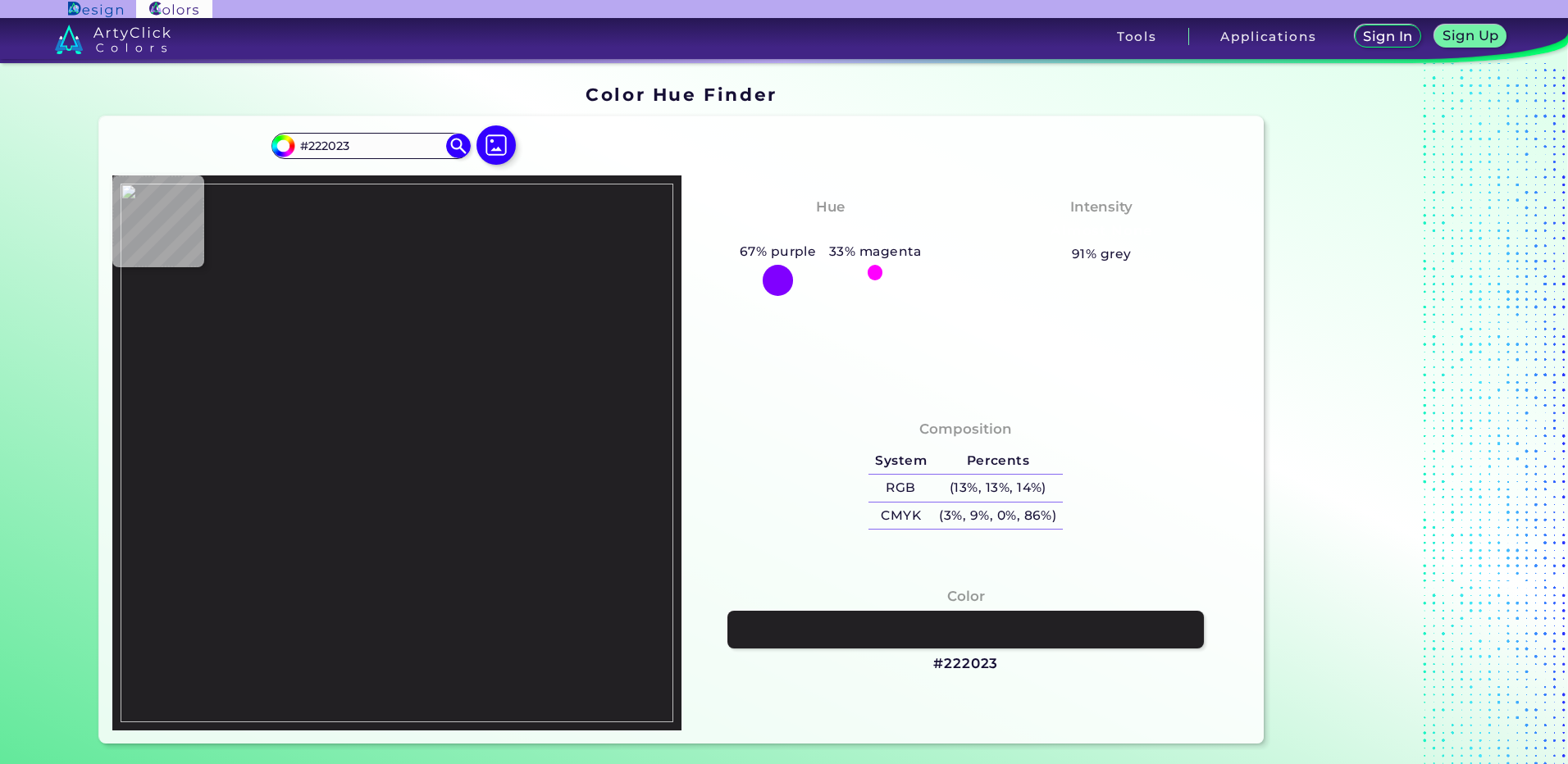
click at [373, 568] on img at bounding box center [396, 452] width 552 height 538
click at [972, 664] on h3 "#222023" at bounding box center [966, 663] width 64 height 20
drag, startPoint x: 329, startPoint y: 583, endPoint x: 377, endPoint y: 572, distance: 49.2
click at [330, 583] on img at bounding box center [396, 452] width 552 height 538
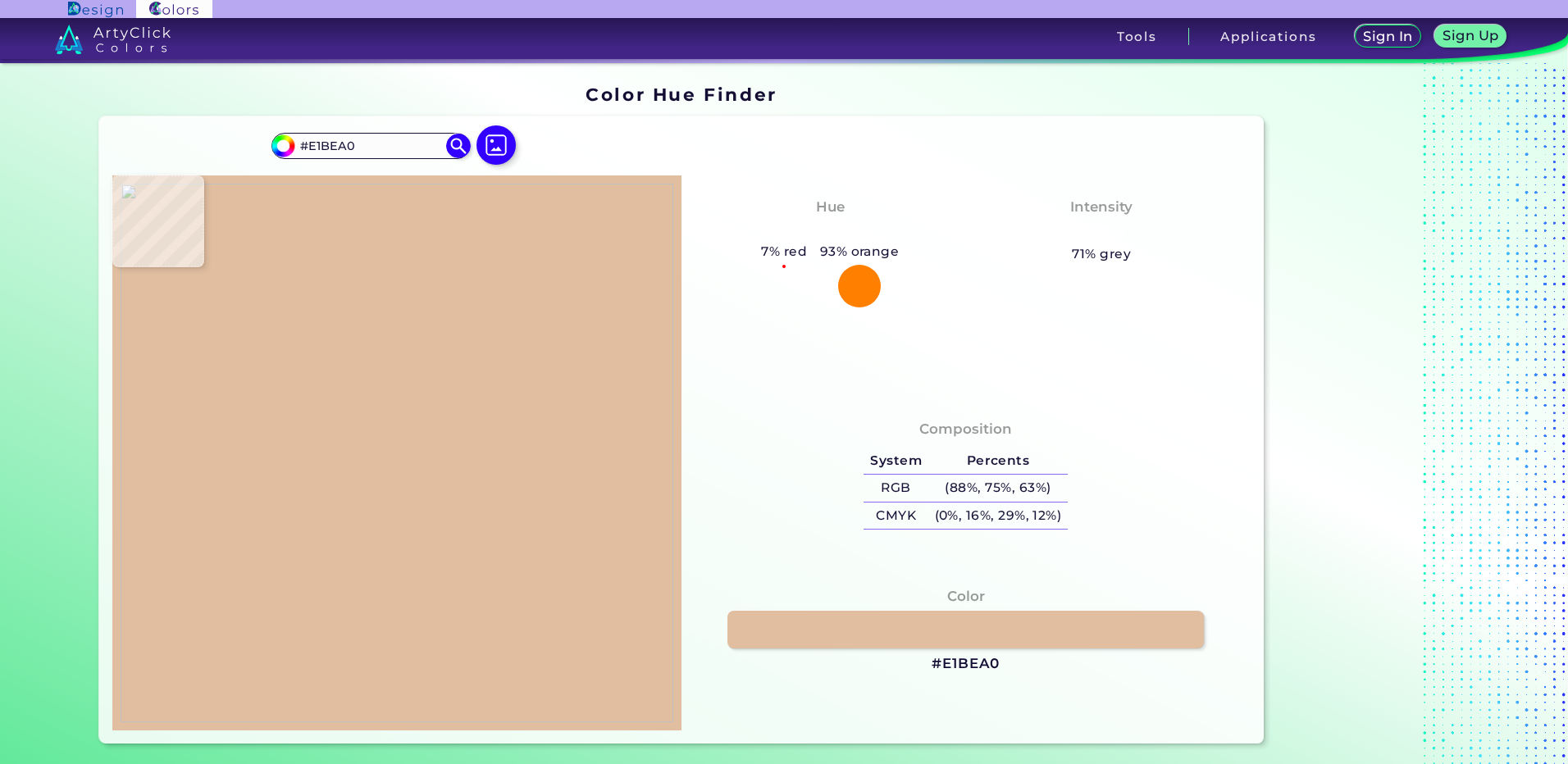
click at [372, 558] on img at bounding box center [396, 452] width 552 height 538
click at [968, 671] on h3 "#E1BEA0" at bounding box center [966, 663] width 68 height 20
drag, startPoint x: 408, startPoint y: 576, endPoint x: 397, endPoint y: 560, distance: 19.4
click at [406, 574] on img at bounding box center [396, 452] width 552 height 538
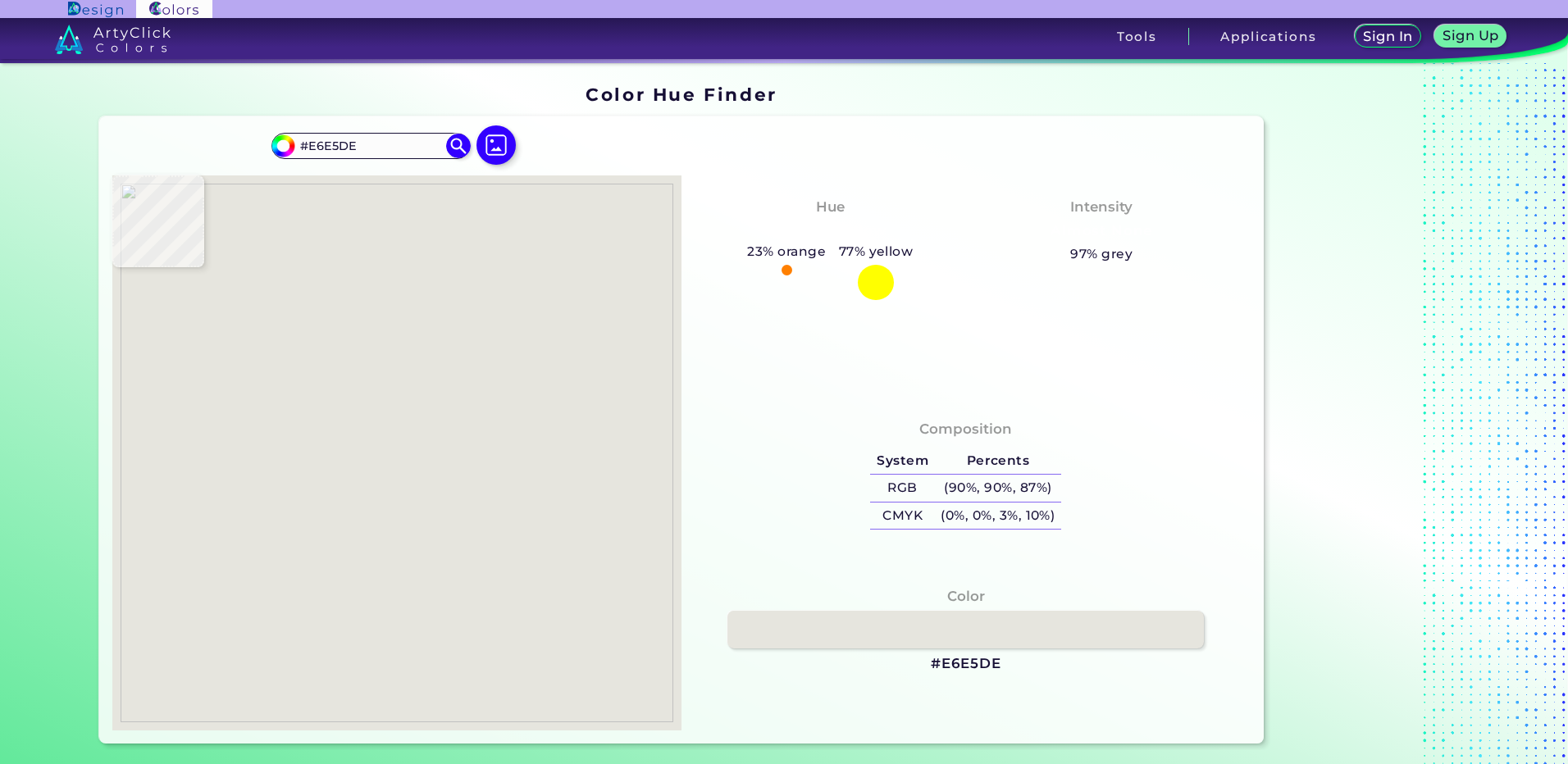
click at [374, 552] on img at bounding box center [396, 452] width 552 height 538
click at [960, 666] on h3 "#E6E5DE" at bounding box center [966, 663] width 70 height 20
click at [348, 539] on img at bounding box center [396, 452] width 552 height 538
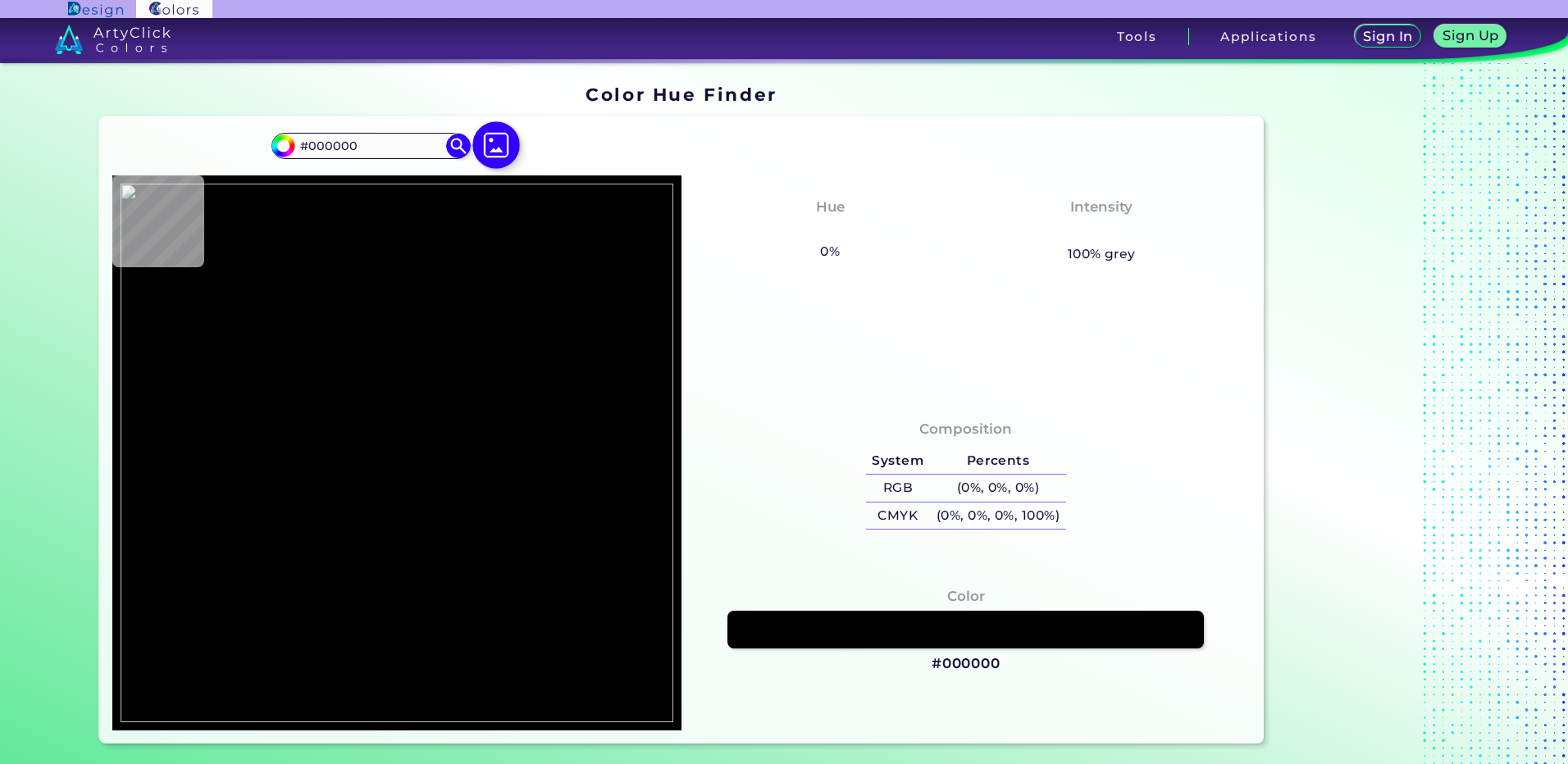
click at [502, 135] on img at bounding box center [496, 145] width 48 height 47
click at [0, 0] on input "file" at bounding box center [0, 0] width 0 height 0
click at [492, 146] on img at bounding box center [496, 145] width 48 height 47
click at [0, 0] on input "file" at bounding box center [0, 0] width 0 height 0
click at [501, 136] on img at bounding box center [496, 145] width 48 height 47
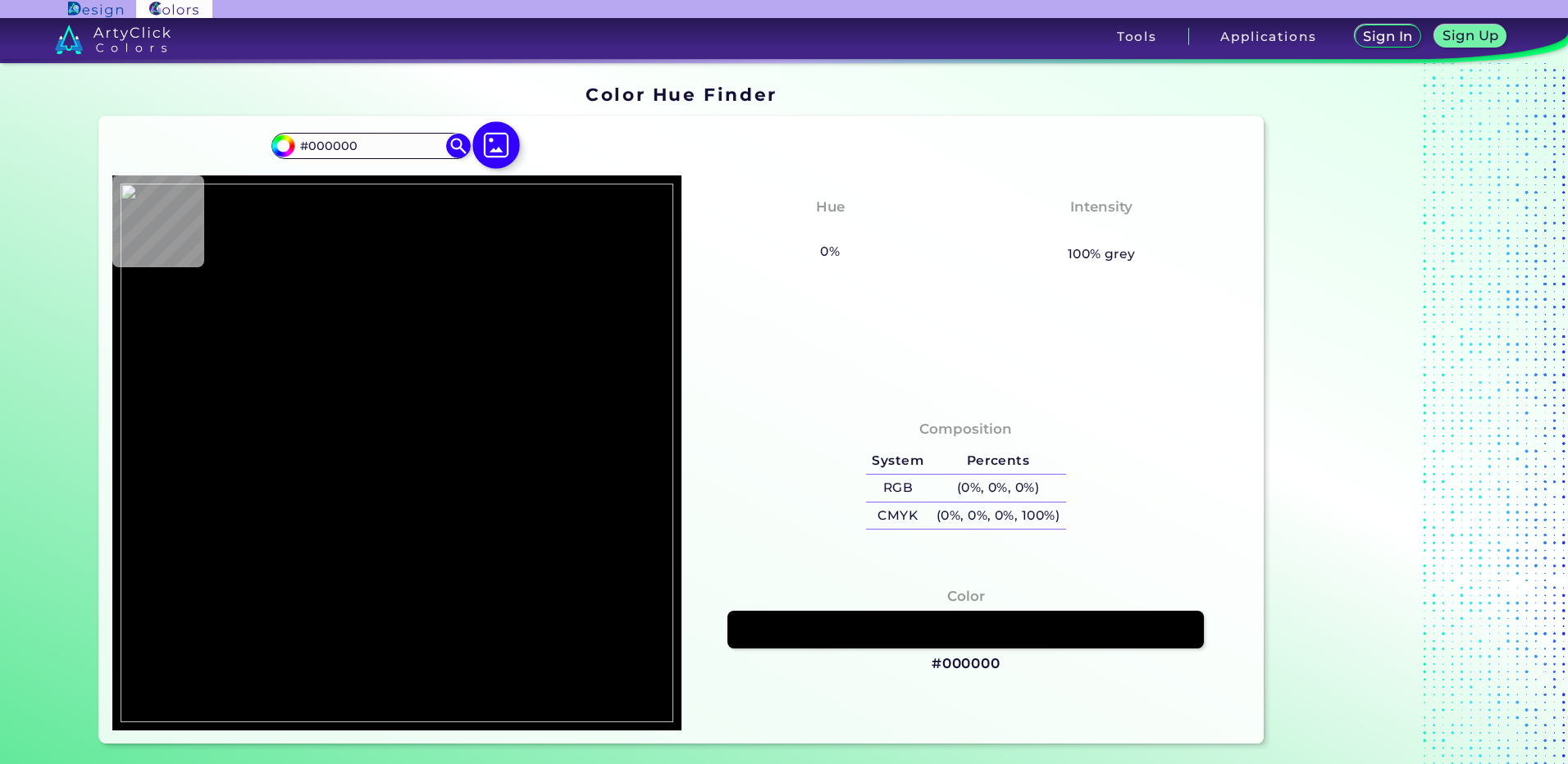
click at [0, 0] on input "file" at bounding box center [0, 0] width 0 height 0
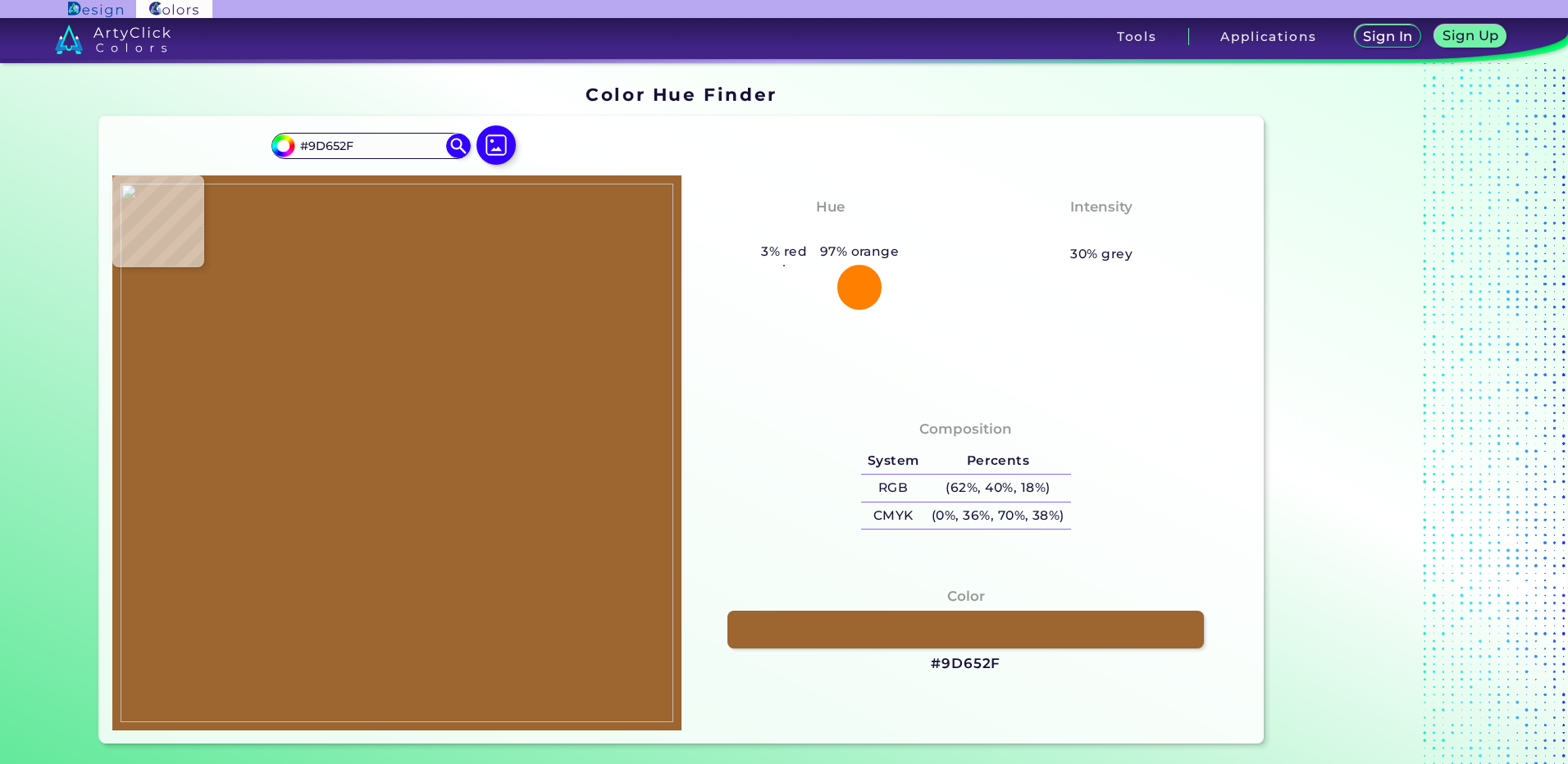
click at [393, 445] on img at bounding box center [396, 452] width 552 height 538
click at [959, 669] on h3 "#9D652F" at bounding box center [966, 663] width 70 height 20
click at [955, 654] on h3 "#9D652F" at bounding box center [966, 663] width 70 height 20
click at [348, 466] on img at bounding box center [396, 452] width 552 height 538
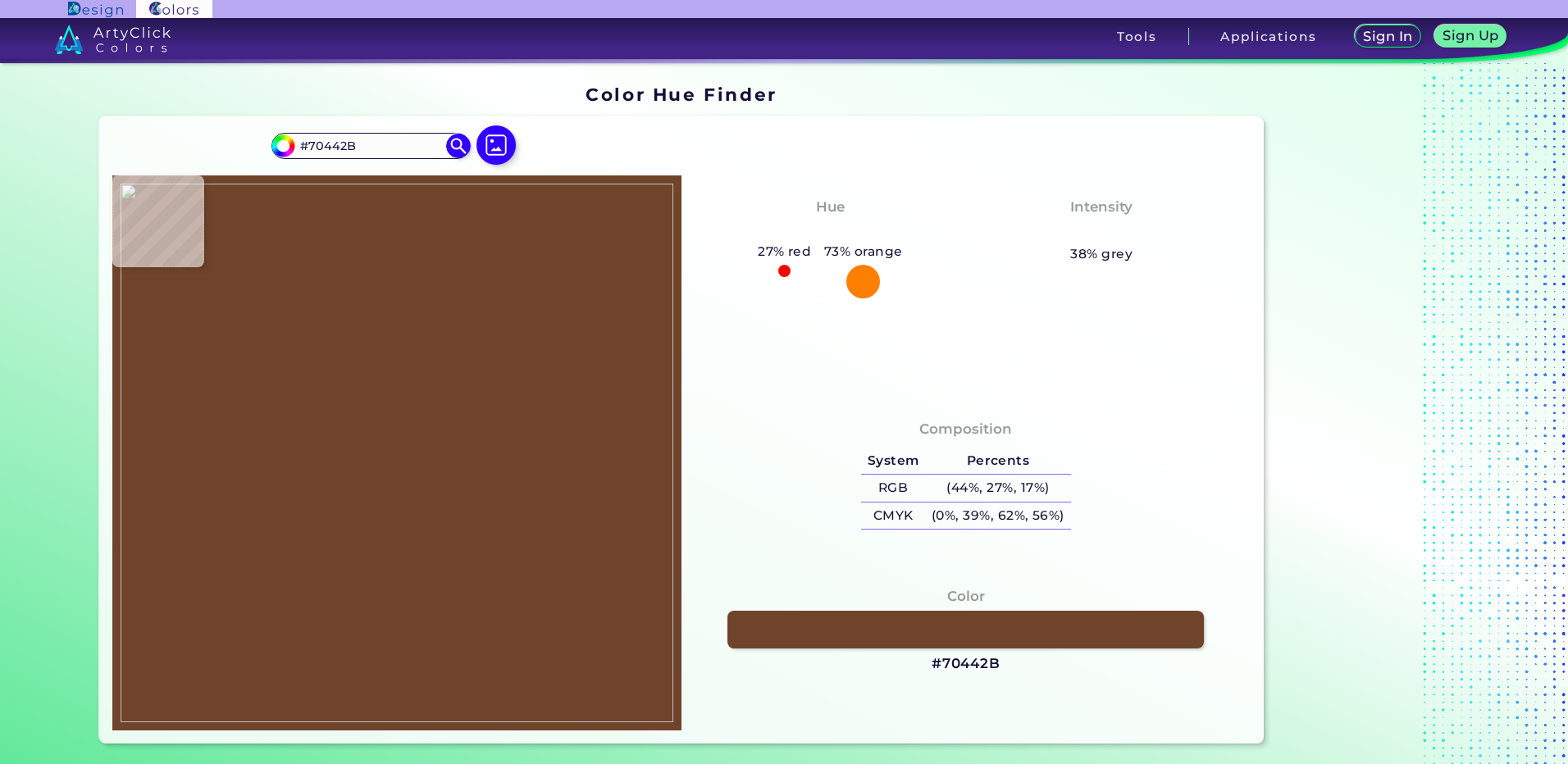
click at [394, 476] on img at bounding box center [396, 452] width 552 height 538
drag, startPoint x: 983, startPoint y: 667, endPoint x: 953, endPoint y: 644, distance: 37.8
click at [983, 667] on h3 "#70442B" at bounding box center [966, 663] width 69 height 20
drag, startPoint x: 417, startPoint y: 512, endPoint x: 415, endPoint y: 497, distance: 15.1
click at [417, 510] on img at bounding box center [396, 452] width 552 height 538
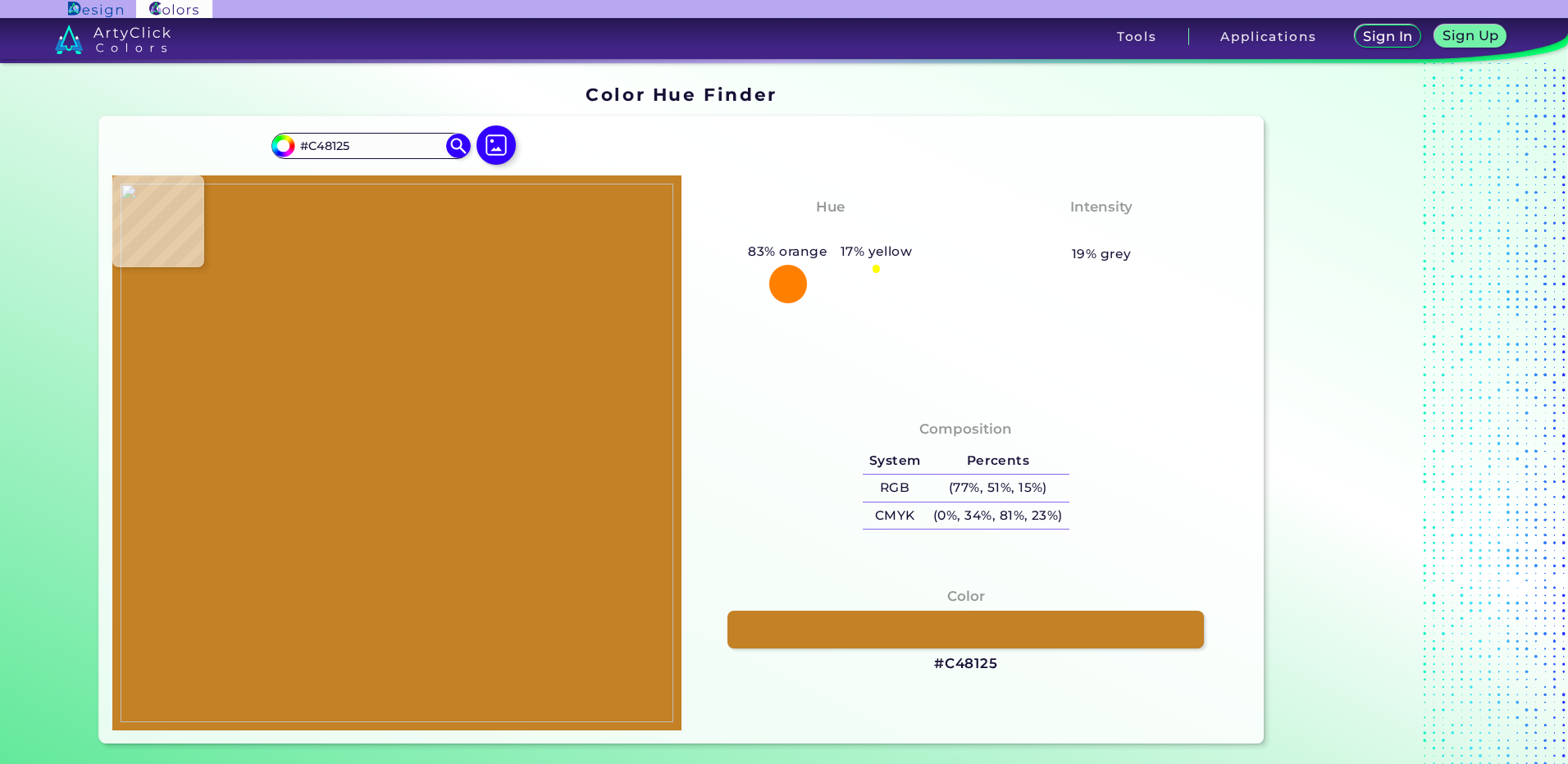
click at [391, 435] on img at bounding box center [396, 452] width 552 height 538
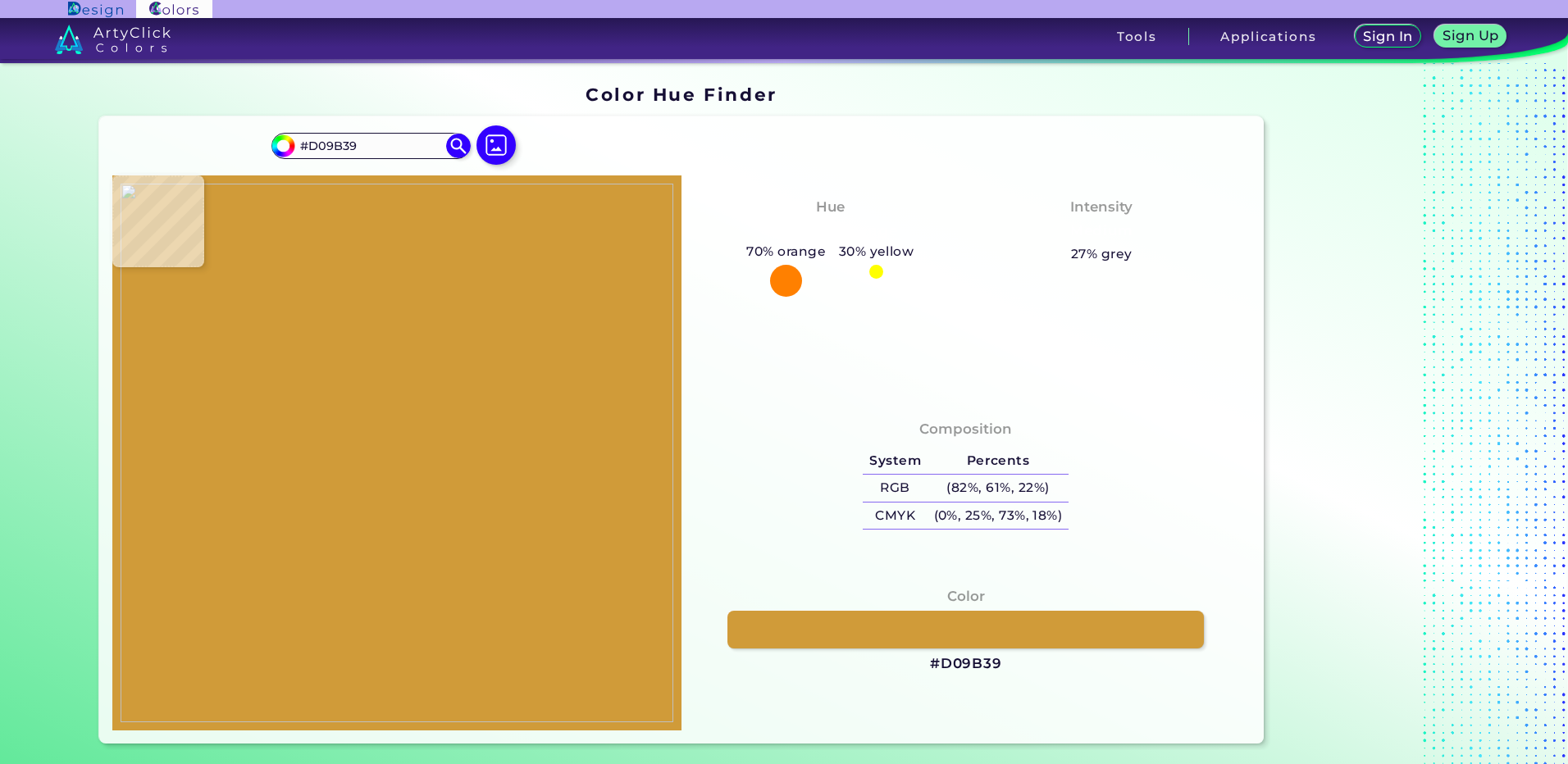
click at [391, 451] on img at bounding box center [396, 452] width 552 height 538
click at [391, 454] on img at bounding box center [396, 452] width 552 height 538
click at [949, 660] on h3 "#D2A13E" at bounding box center [966, 663] width 66 height 20
click at [399, 506] on img at bounding box center [396, 452] width 552 height 538
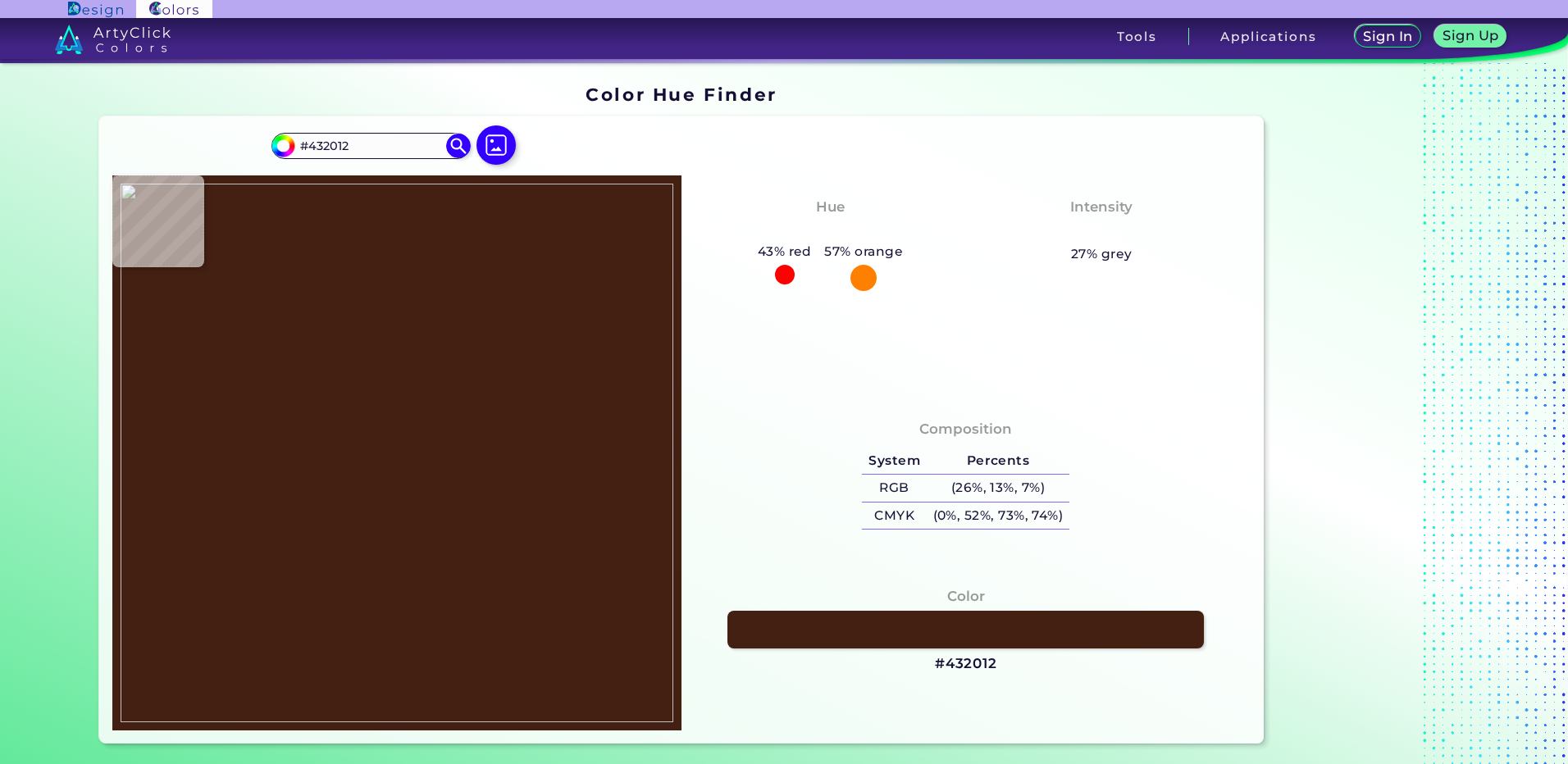
click at [399, 509] on img at bounding box center [396, 452] width 552 height 538
click at [958, 659] on h3 "#432012" at bounding box center [966, 663] width 62 height 20
click at [368, 504] on img at bounding box center [396, 452] width 552 height 538
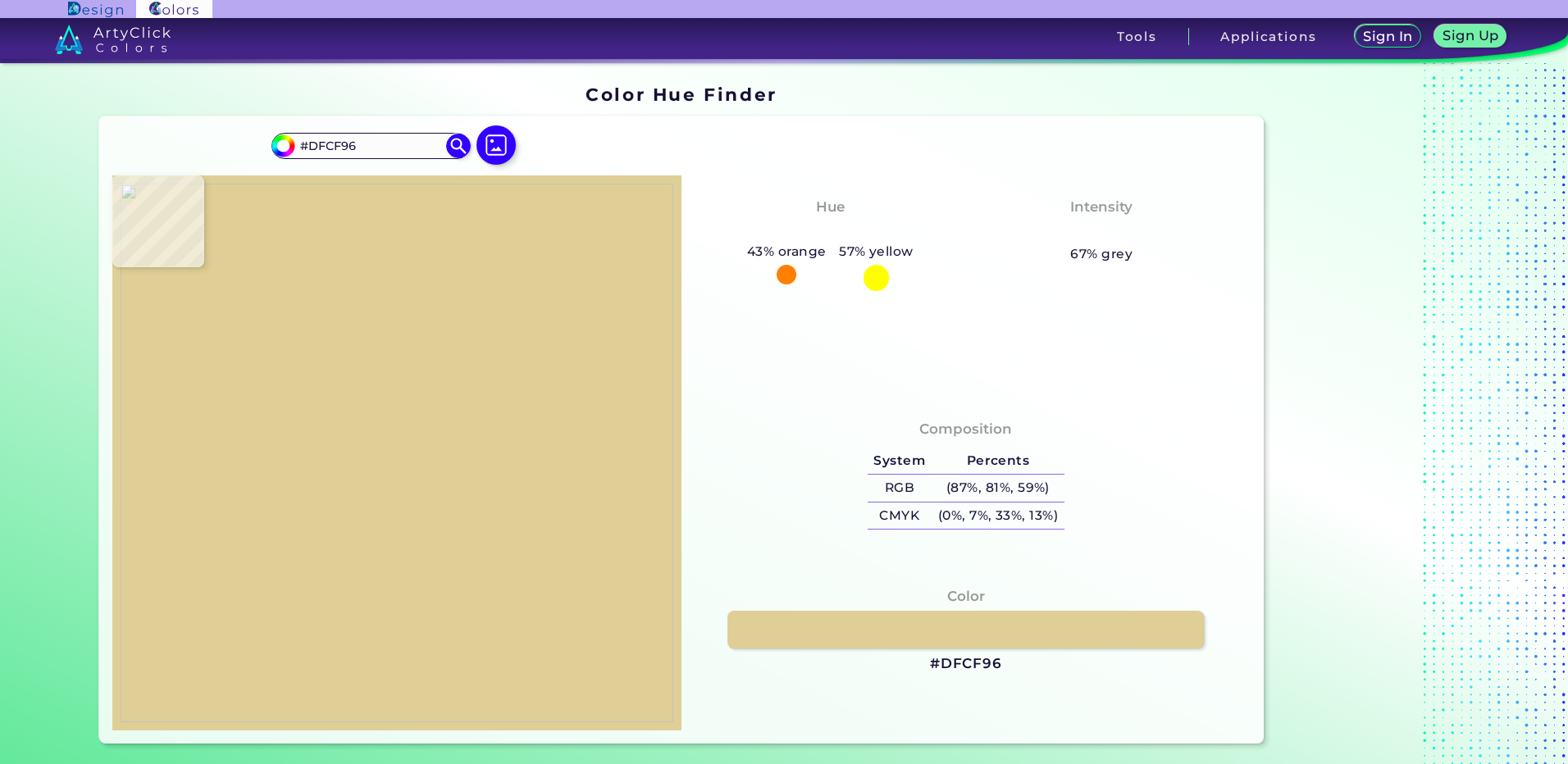
click at [401, 497] on img at bounding box center [396, 452] width 552 height 538
drag, startPoint x: 972, startPoint y: 666, endPoint x: 935, endPoint y: 620, distance: 59.0
click at [972, 666] on h3 "#DFCF96" at bounding box center [966, 663] width 72 height 20
click at [402, 488] on img at bounding box center [396, 452] width 552 height 538
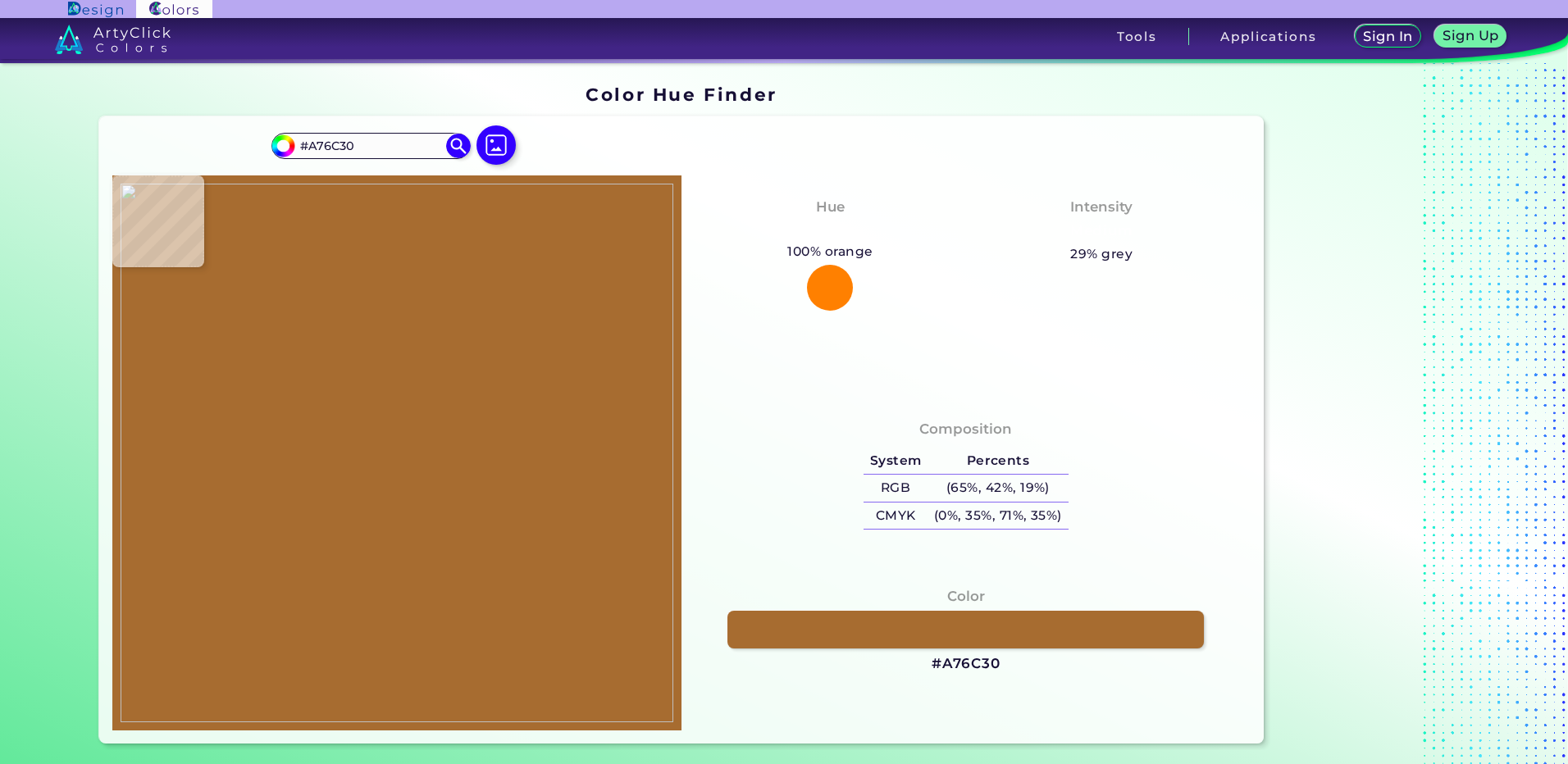
click at [395, 482] on img at bounding box center [396, 452] width 552 height 538
click at [944, 655] on h3 "#A76C30" at bounding box center [966, 663] width 69 height 20
click at [389, 488] on img at bounding box center [396, 452] width 552 height 538
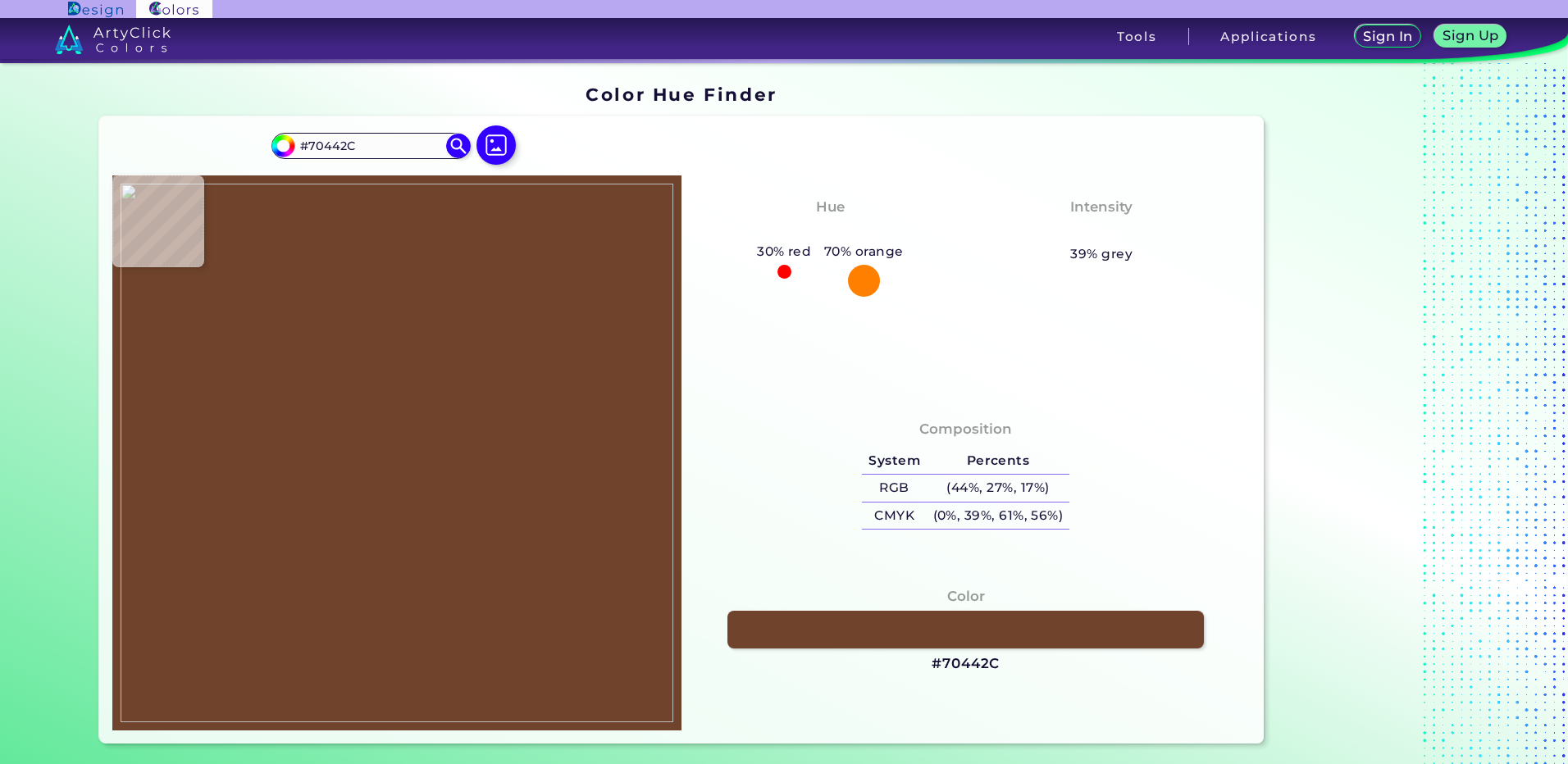
click at [394, 476] on img at bounding box center [396, 452] width 552 height 538
click at [977, 669] on h3 "#70442C" at bounding box center [966, 663] width 68 height 20
drag, startPoint x: 384, startPoint y: 491, endPoint x: 382, endPoint y: 479, distance: 12.2
click at [383, 490] on img at bounding box center [396, 452] width 552 height 538
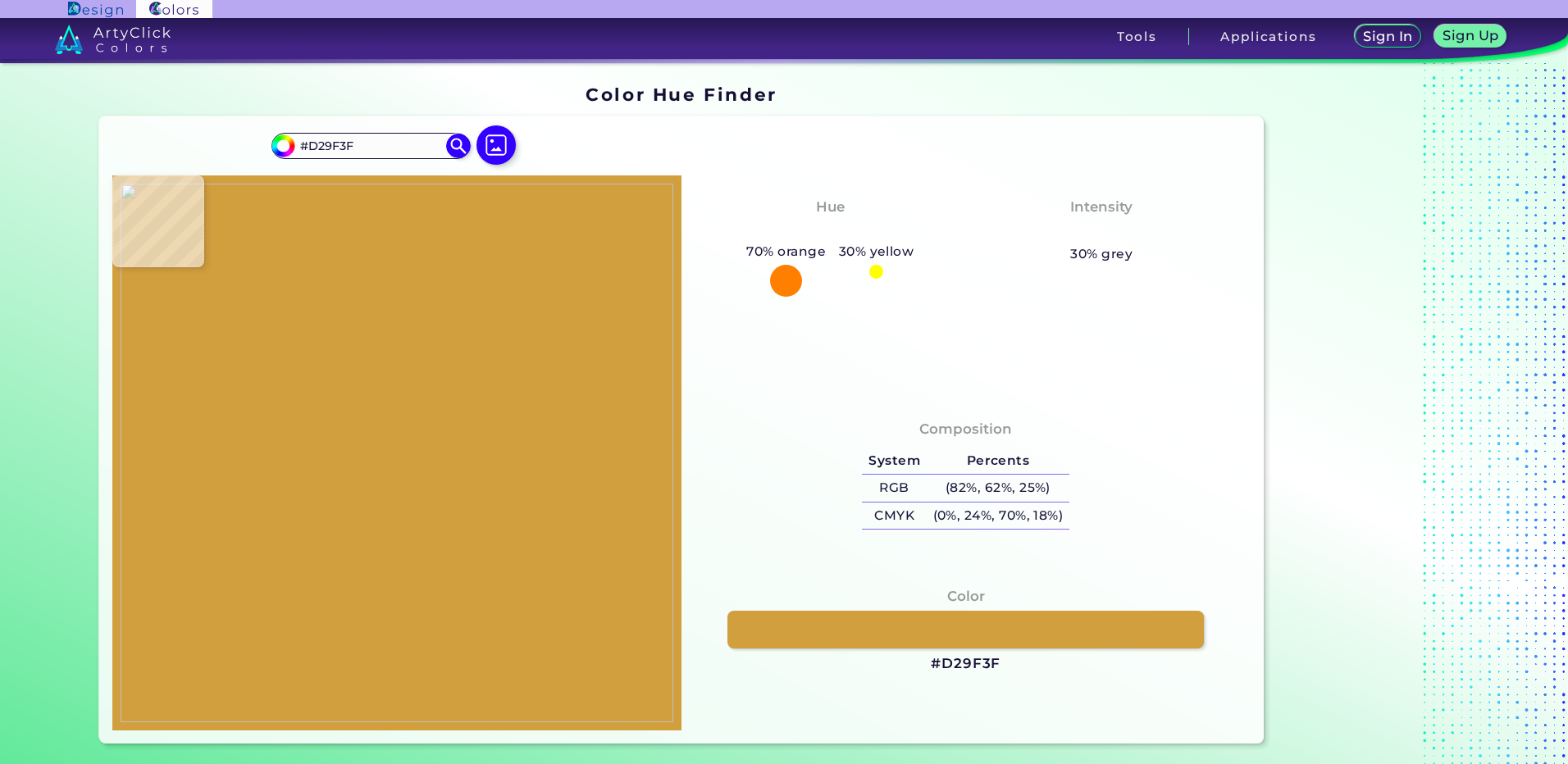
click at [392, 454] on img at bounding box center [396, 452] width 552 height 538
click at [976, 671] on h3 "#D29F3F" at bounding box center [966, 663] width 70 height 20
click at [392, 443] on img at bounding box center [396, 452] width 552 height 538
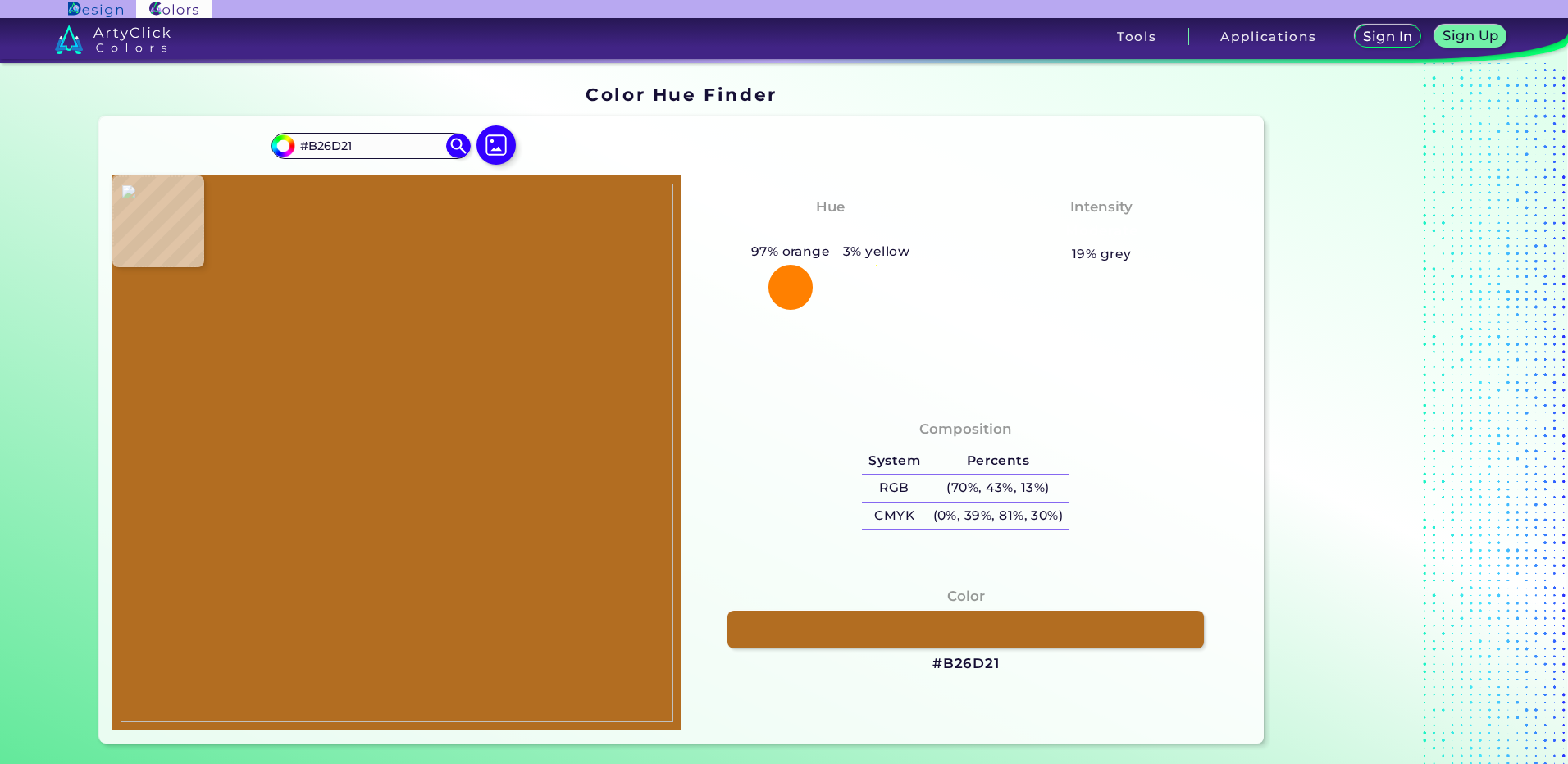
click at [391, 434] on img at bounding box center [396, 452] width 552 height 538
drag, startPoint x: 959, startPoint y: 665, endPoint x: 614, endPoint y: 302, distance: 500.8
click at [960, 665] on h3 "#B26D21" at bounding box center [966, 663] width 67 height 20
click at [383, 474] on img at bounding box center [396, 452] width 552 height 538
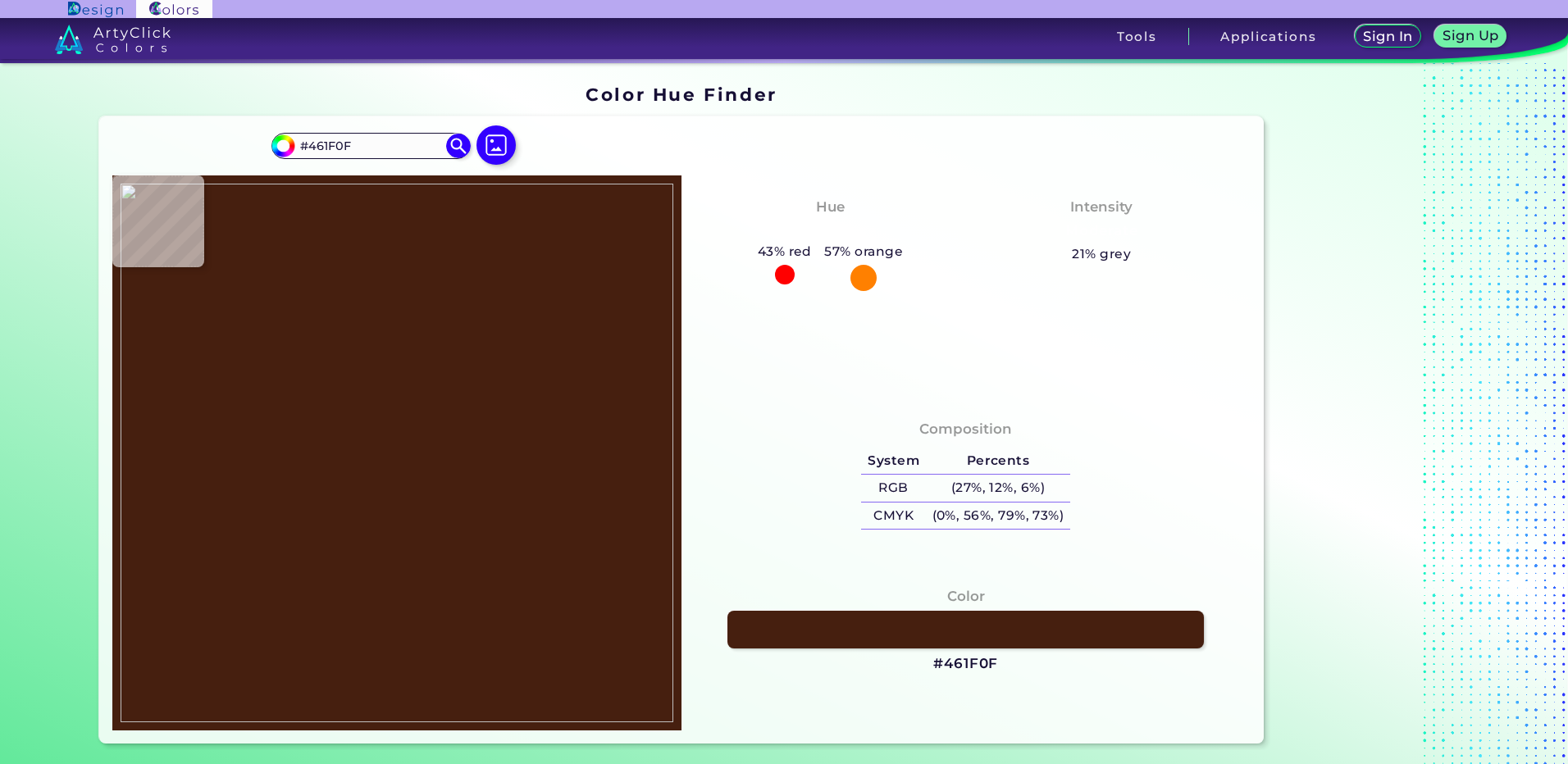
click at [400, 505] on img at bounding box center [396, 452] width 552 height 538
click at [977, 665] on h3 "#461F0F" at bounding box center [966, 663] width 64 height 20
